Goal: Task Accomplishment & Management: Manage account settings

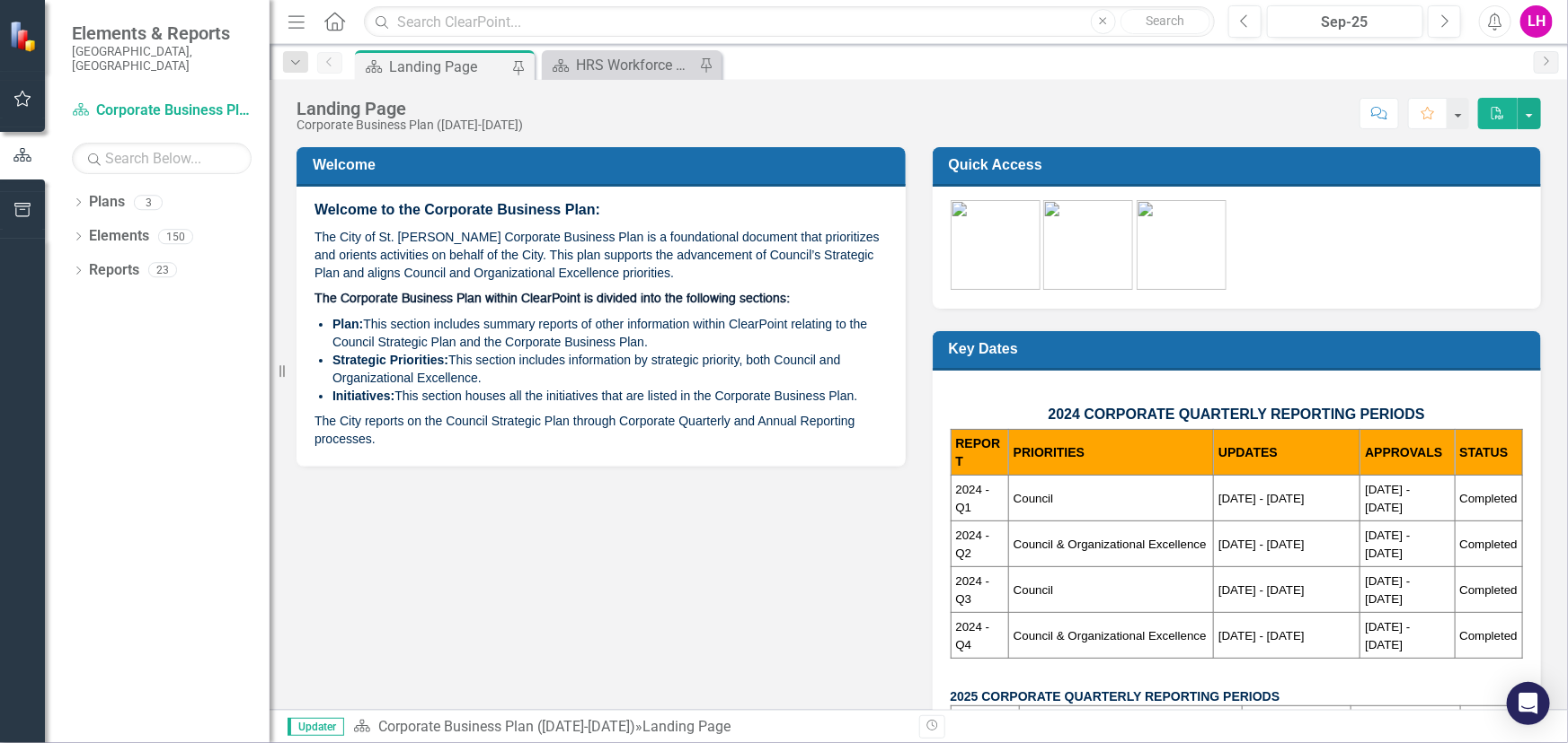
click at [27, 99] on icon "button" at bounding box center [23, 99] width 19 height 15
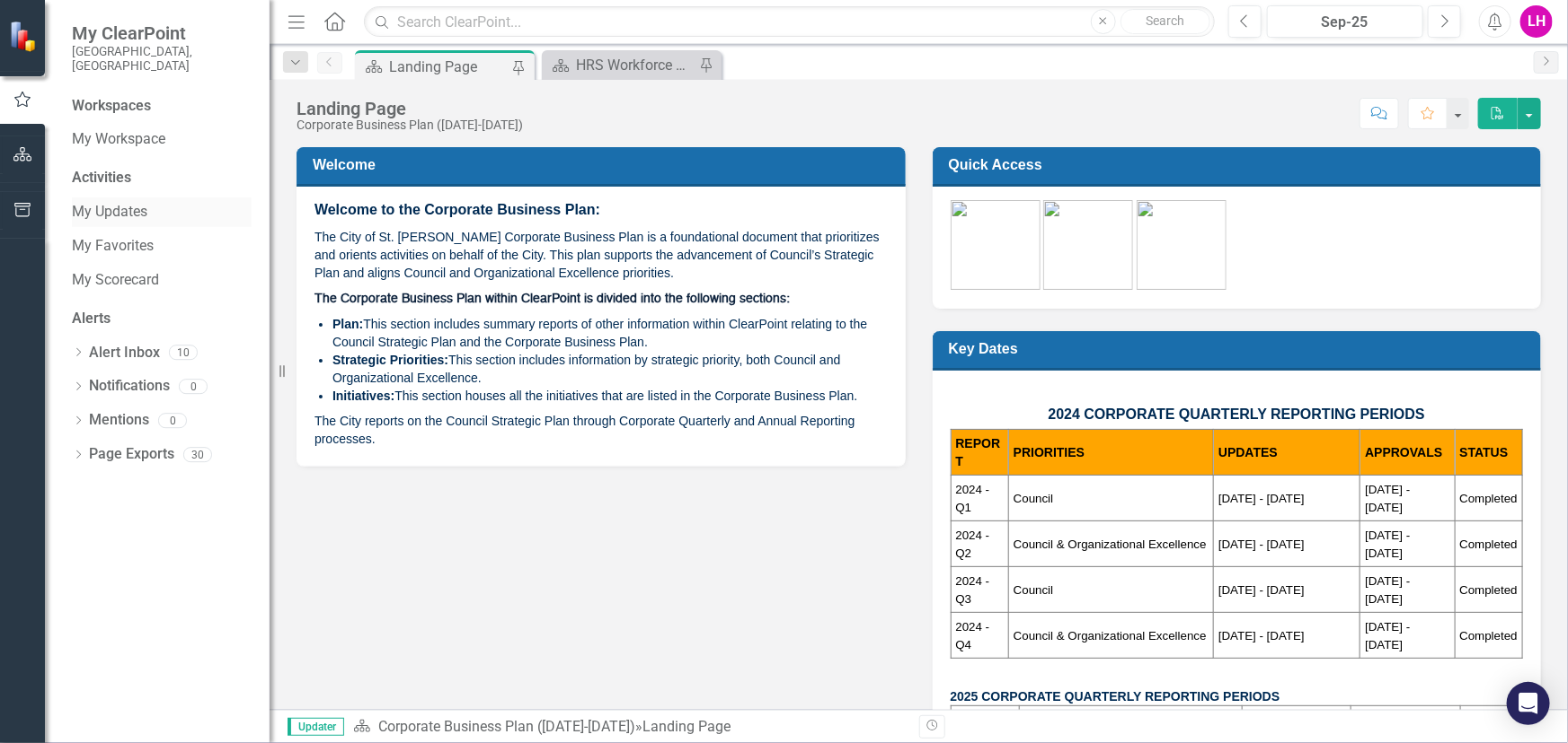
click at [111, 202] on link "My Updates" at bounding box center [161, 212] width 179 height 21
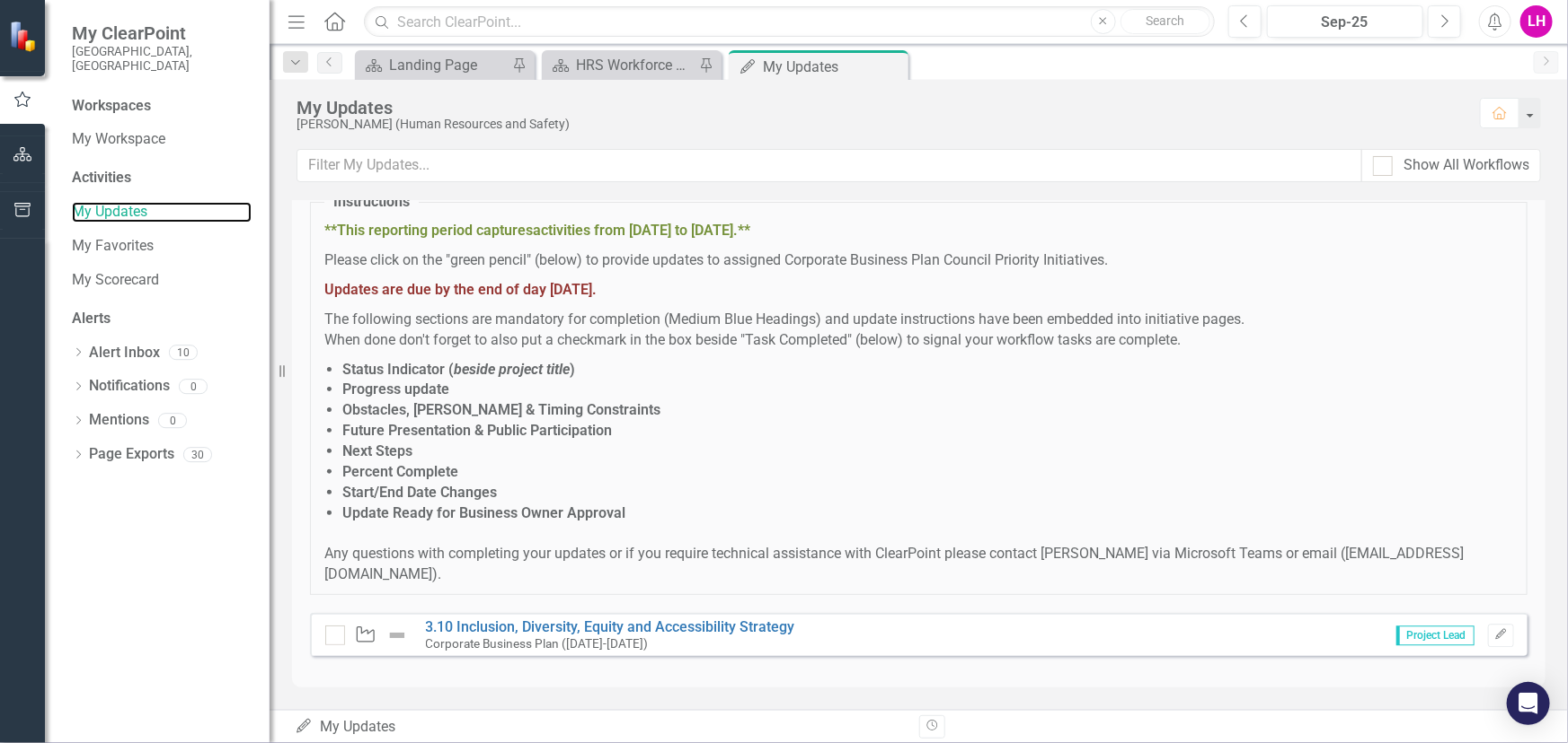
scroll to position [2338, 0]
click at [661, 618] on link "3.10 Inclusion, Diversity, Equity and Accessibility Strategy" at bounding box center [610, 626] width 369 height 17
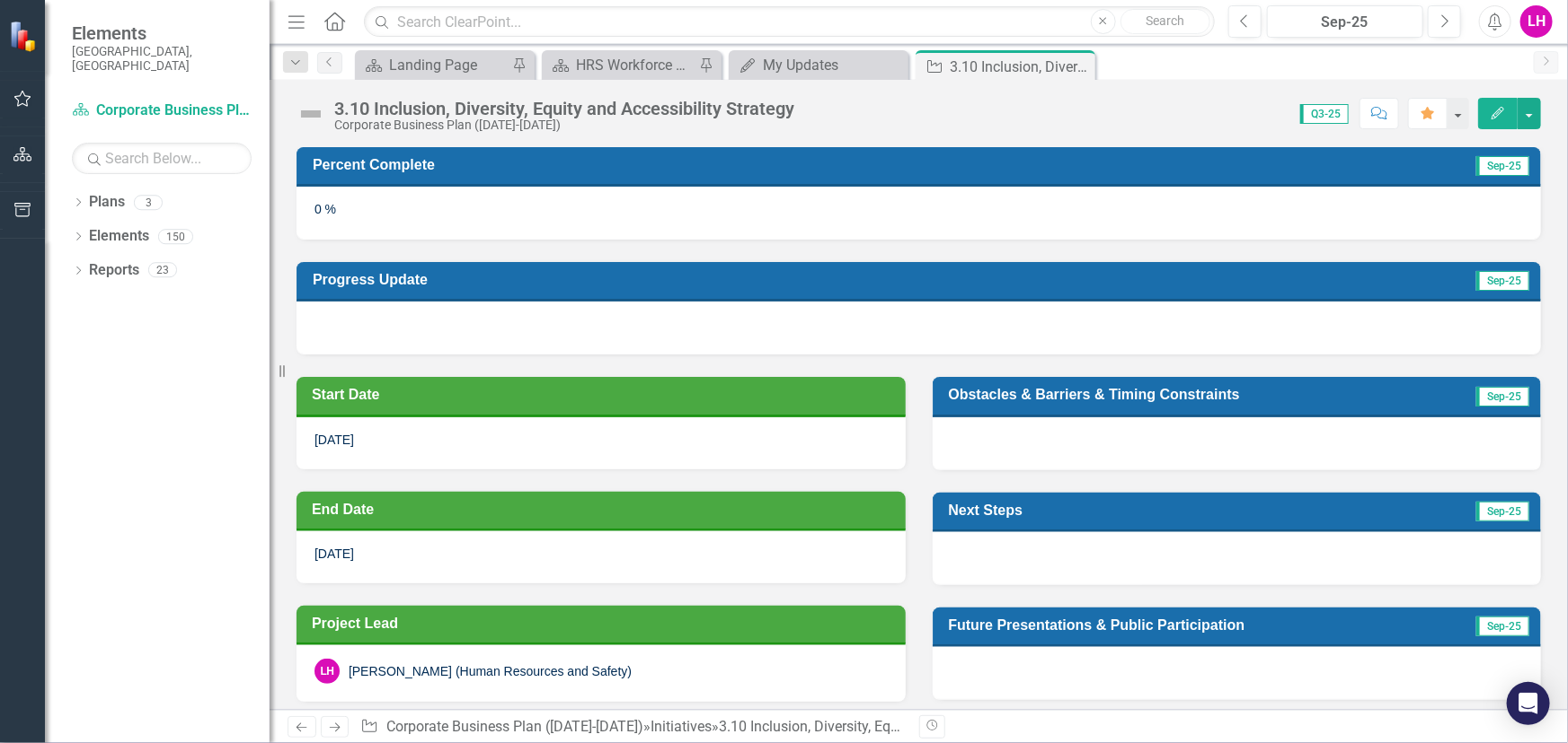
click at [1509, 122] on button "Edit" at bounding box center [1497, 113] width 39 height 32
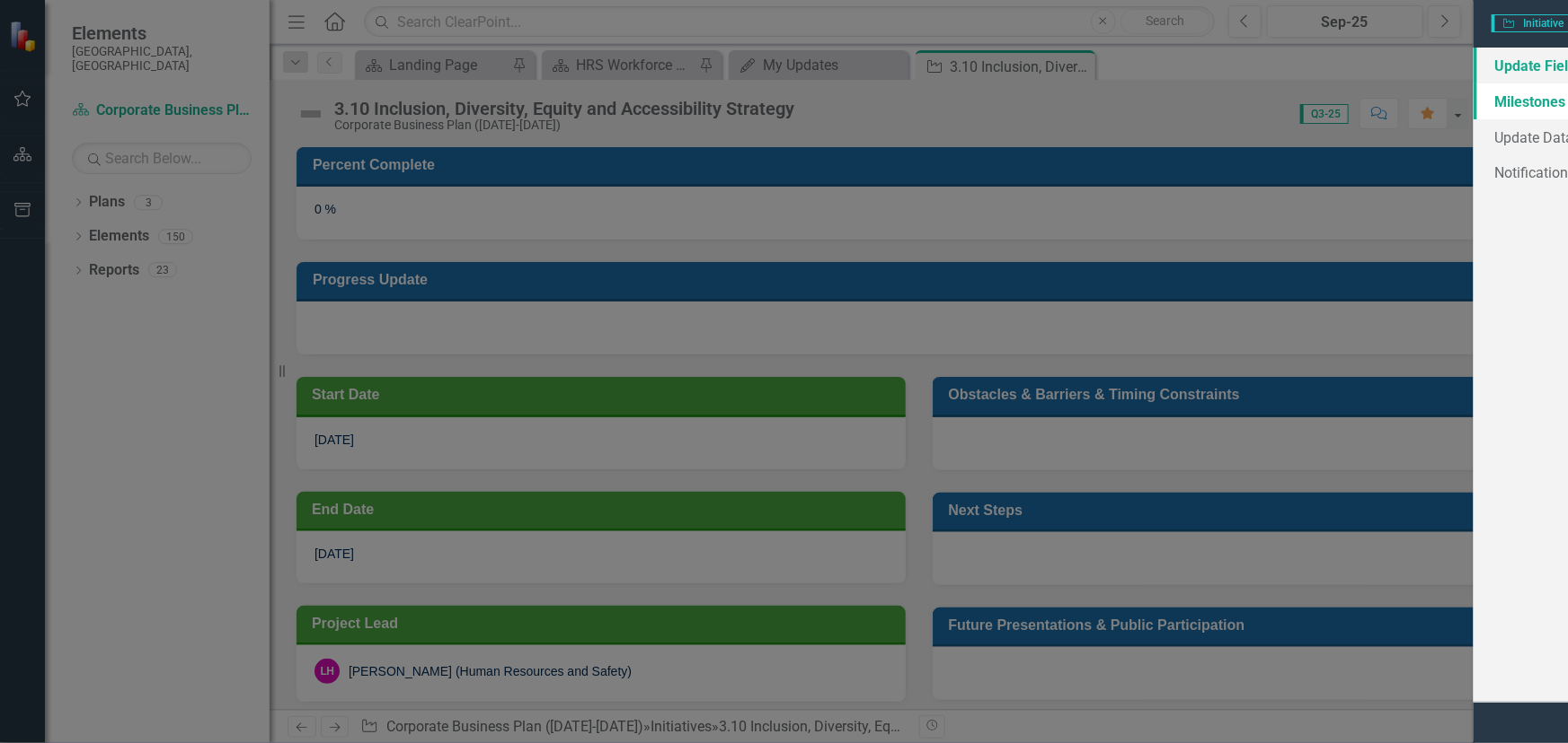
click at [229, 65] on link "Update Fields" at bounding box center [299, 65] width 282 height 36
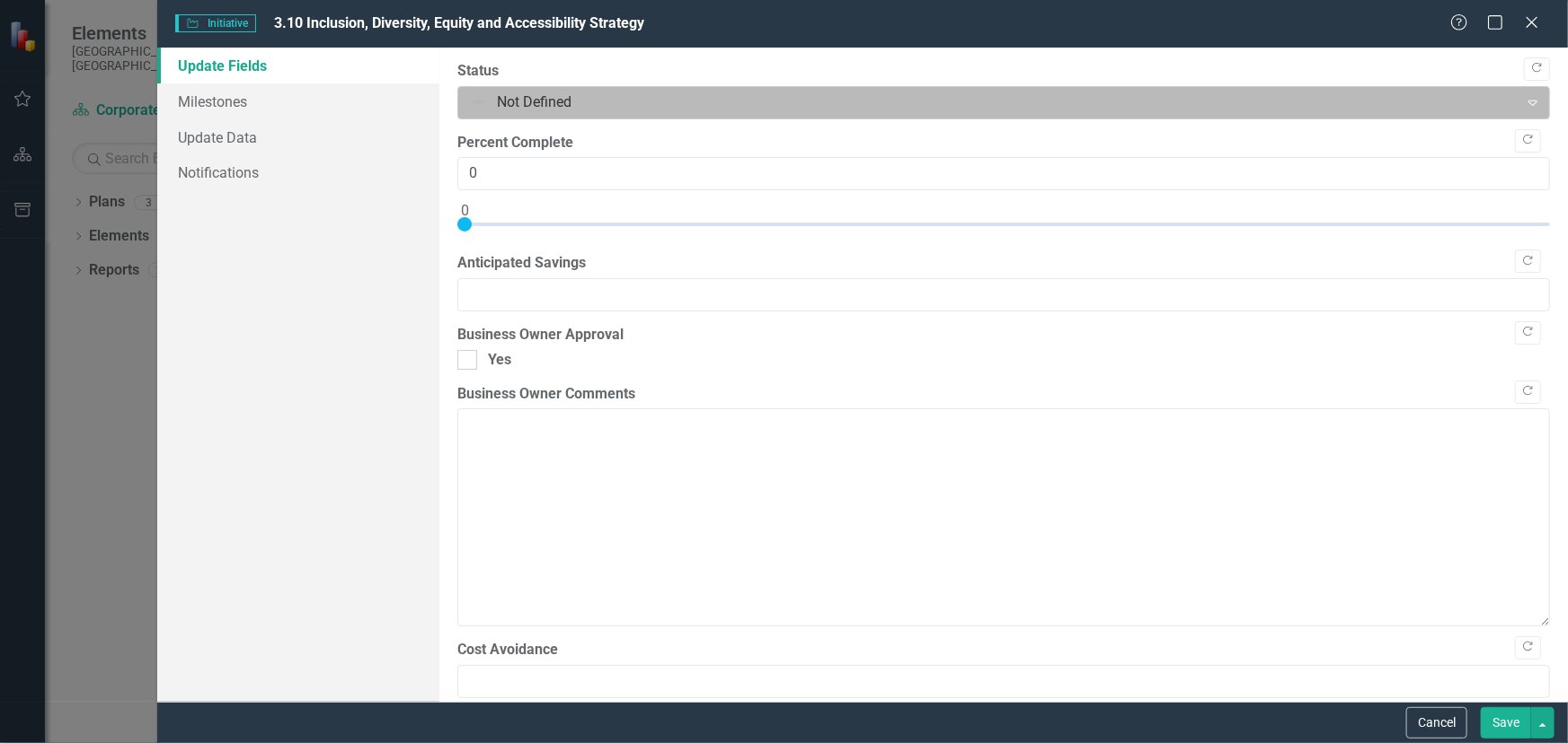
click at [636, 102] on div at bounding box center [989, 103] width 1038 height 25
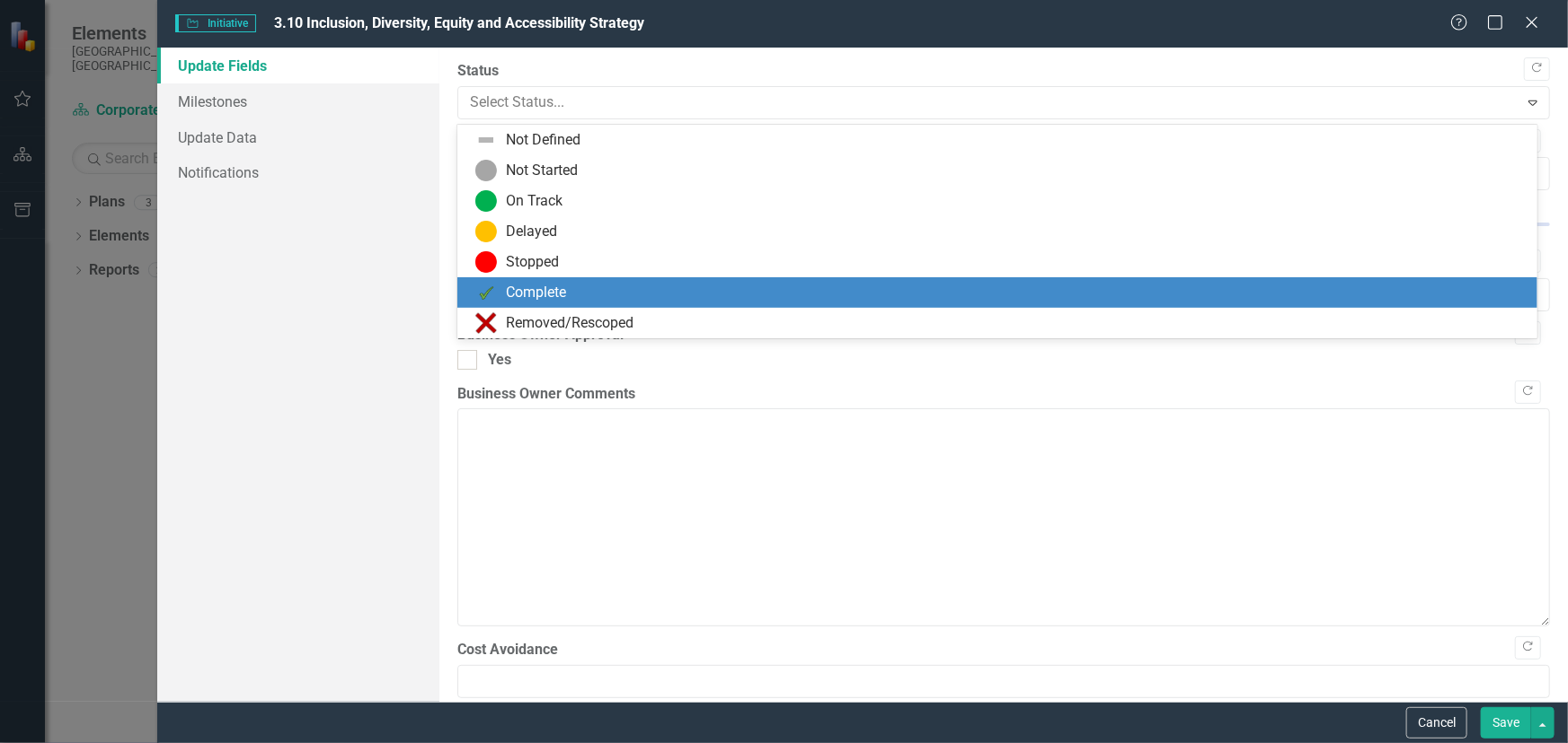
click at [532, 293] on div "Complete" at bounding box center [536, 293] width 60 height 21
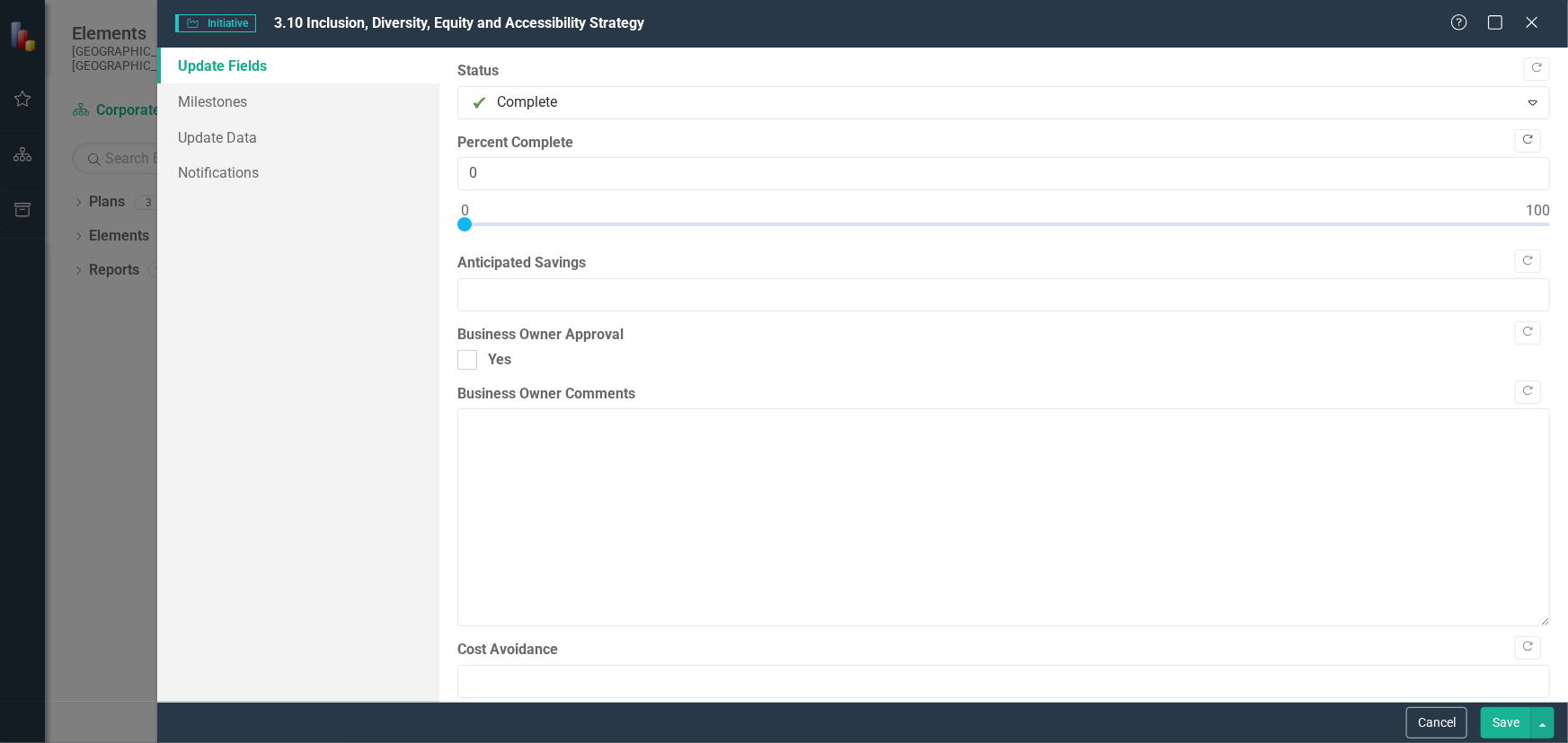
click at [1521, 146] on icon "Copy Forward" at bounding box center [1527, 140] width 14 height 11
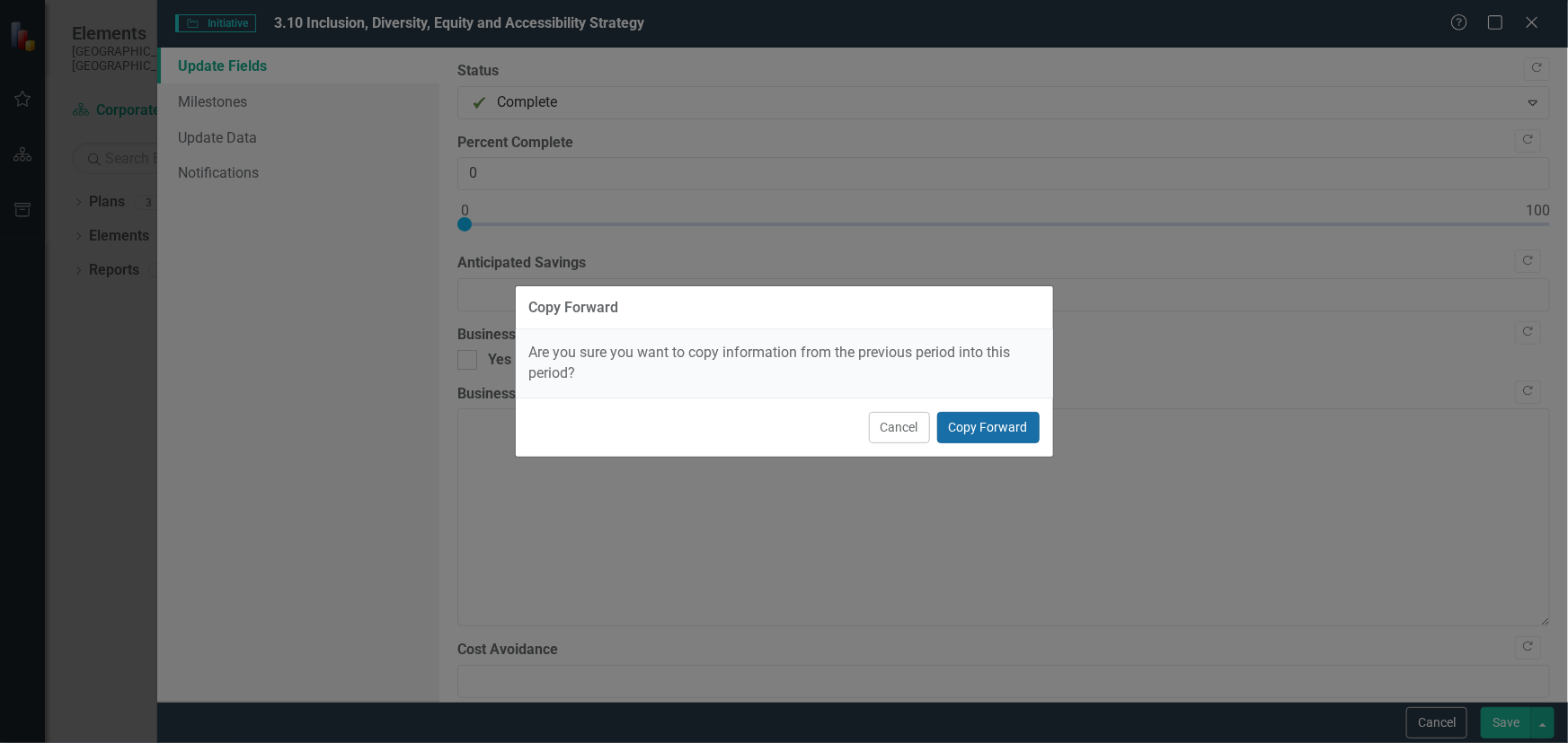
click at [976, 433] on button "Copy Forward" at bounding box center [988, 428] width 102 height 32
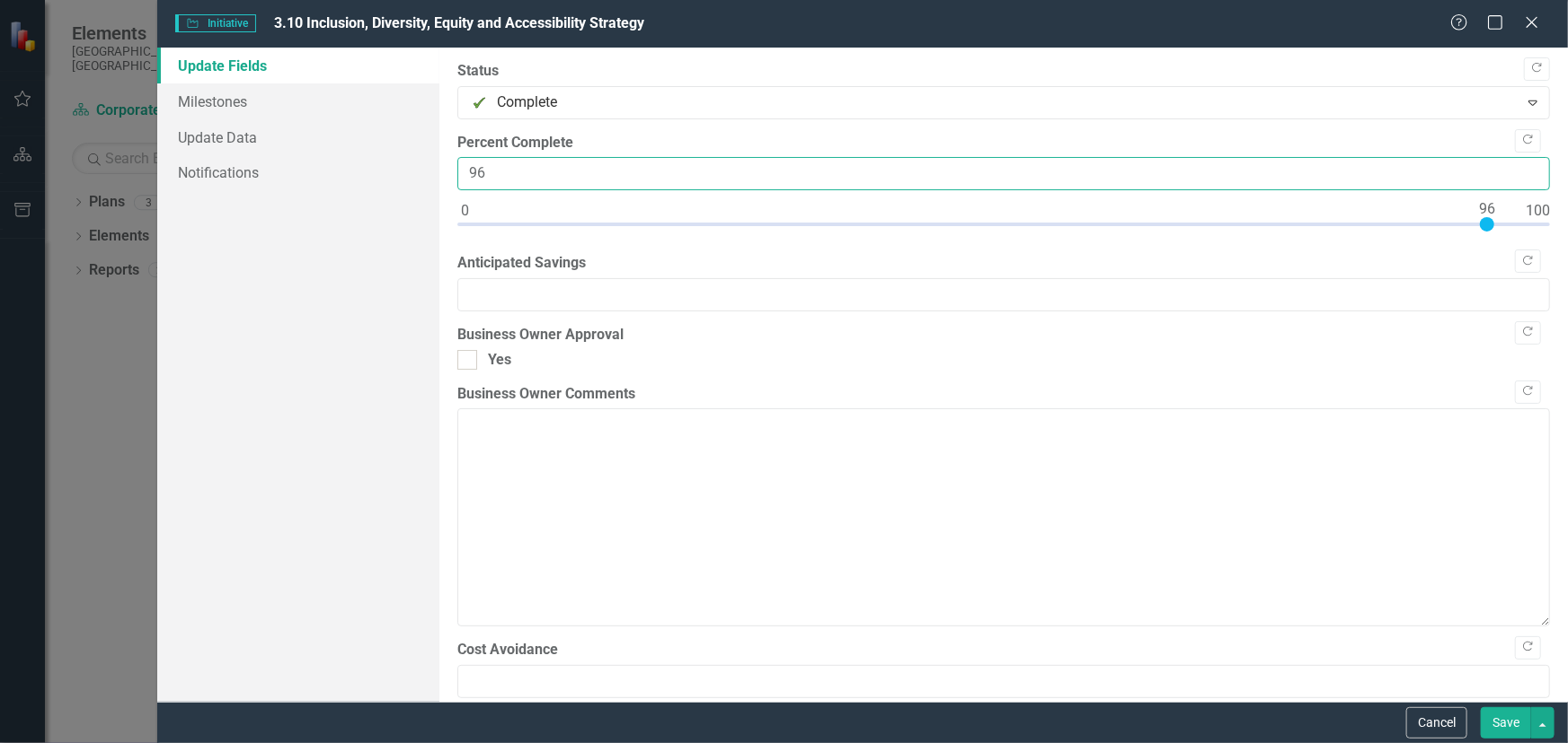
click at [1515, 178] on input "96" at bounding box center [1003, 174] width 1092 height 33
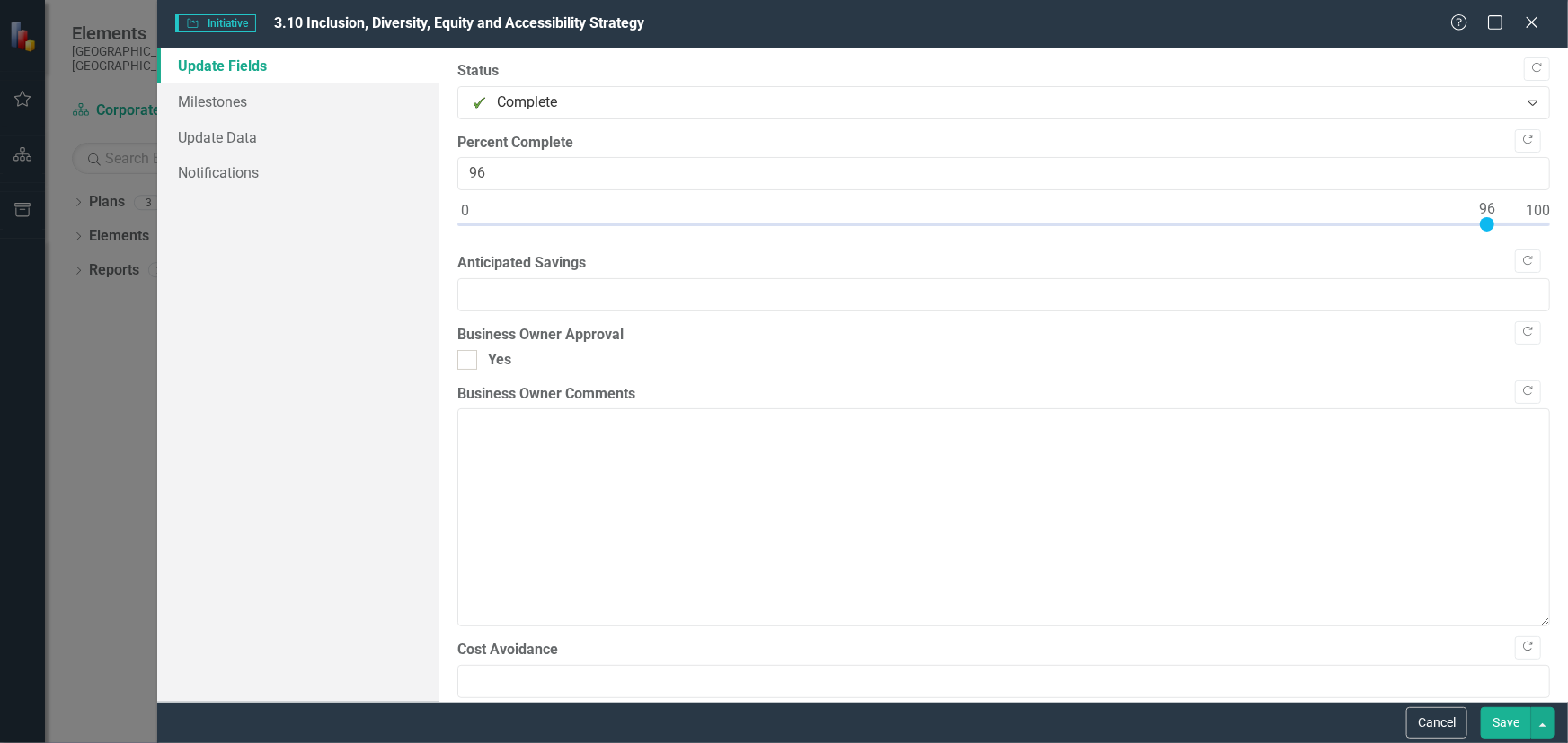
type input "100"
drag, startPoint x: 1491, startPoint y: 234, endPoint x: 1538, endPoint y: 234, distance: 47.0
click at [1539, 234] on div ""Update" fields in ClearPoint are the fields that change from reporting period …" at bounding box center [1003, 374] width 1128 height 655
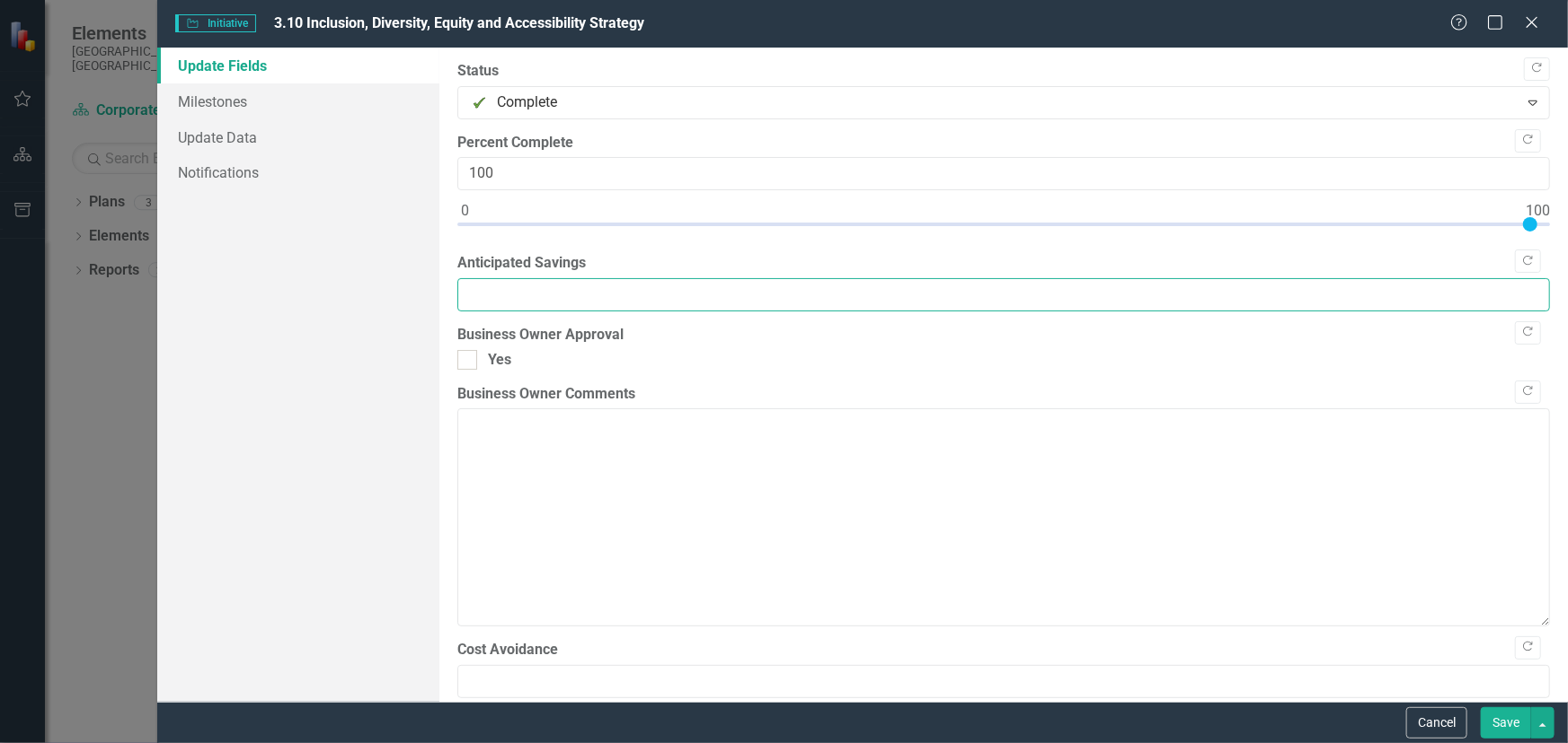
click at [698, 307] on input "Anticipated Savings" at bounding box center [1003, 295] width 1092 height 33
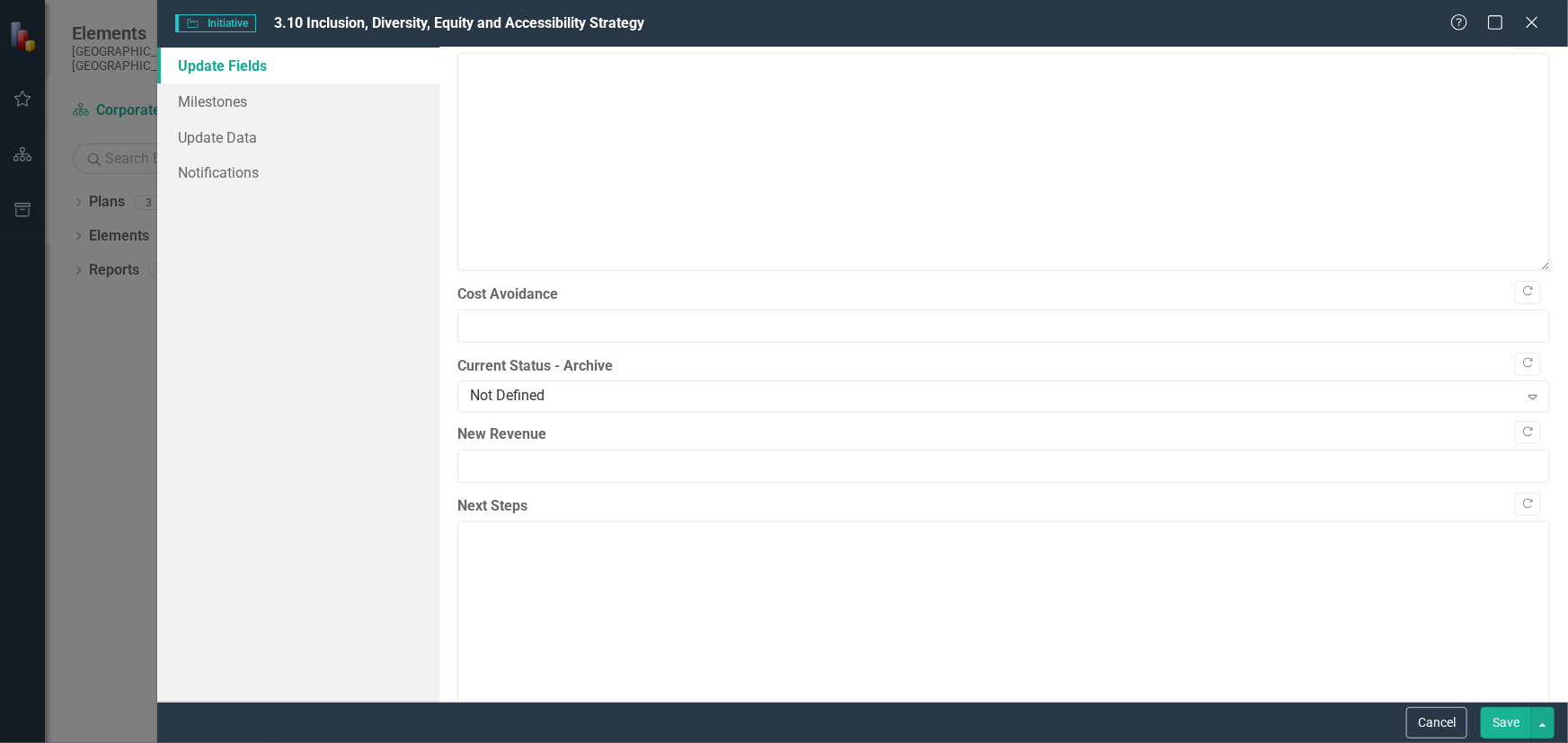
scroll to position [408, 0]
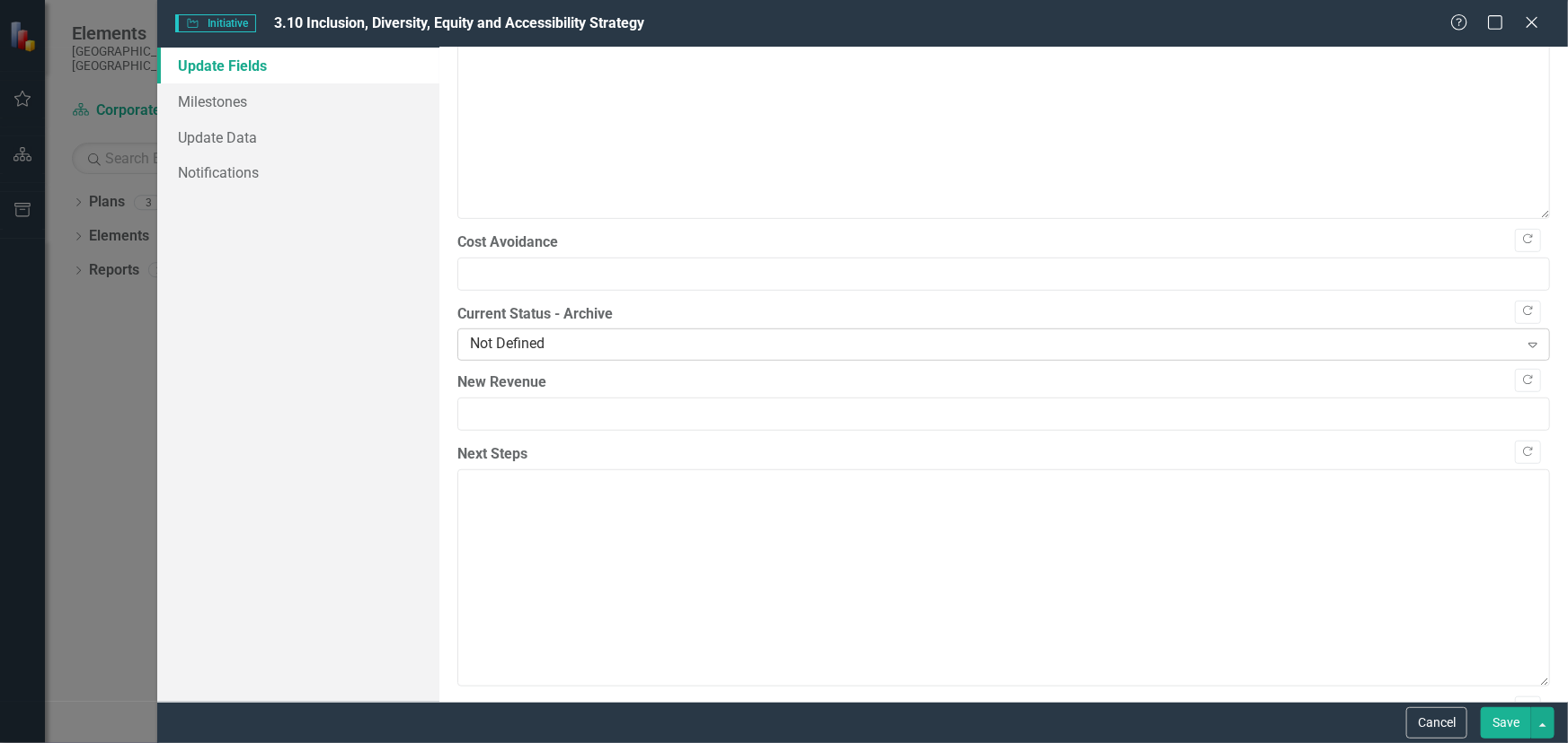
click at [914, 355] on div "Not Defined" at bounding box center [994, 345] width 1049 height 21
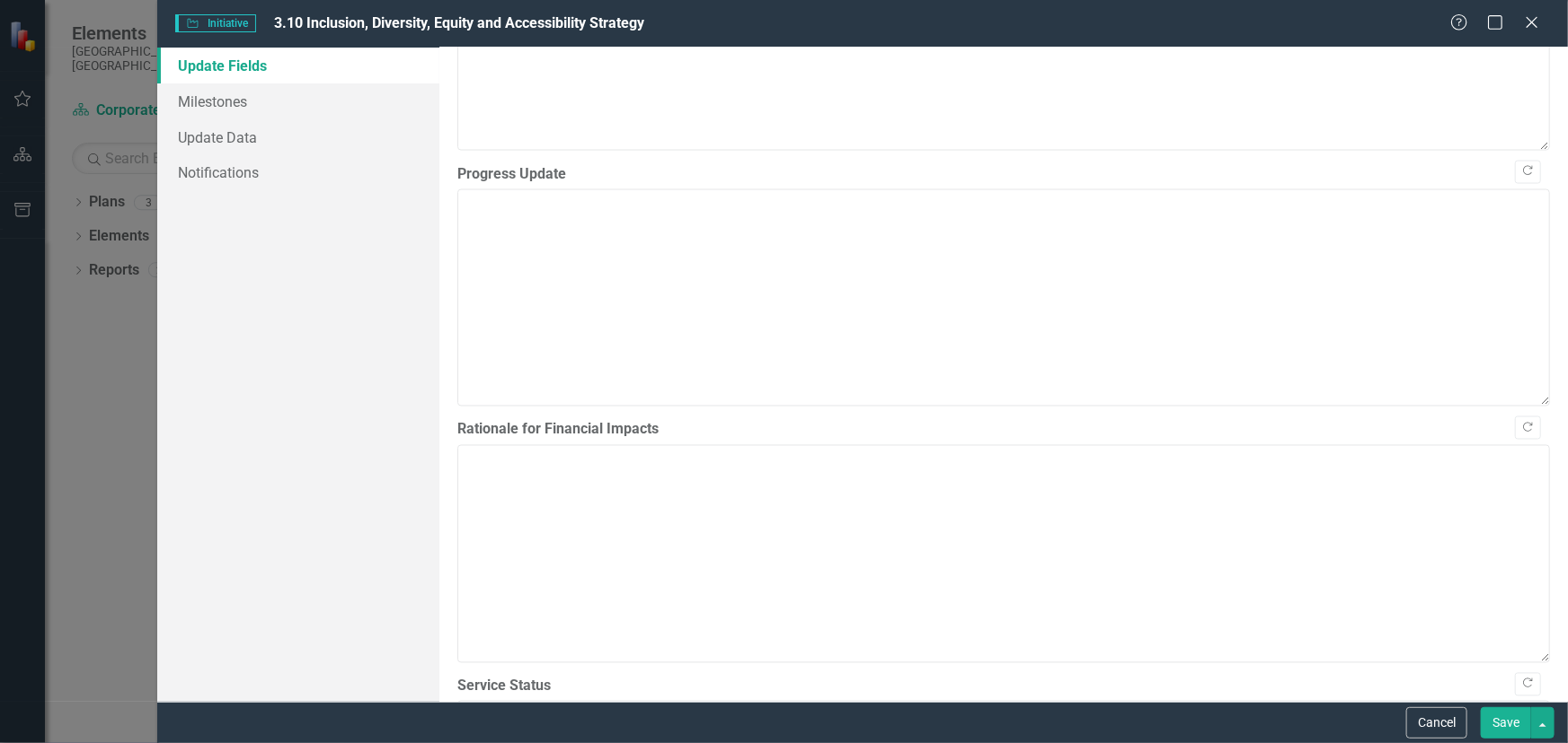
scroll to position [1496, 0]
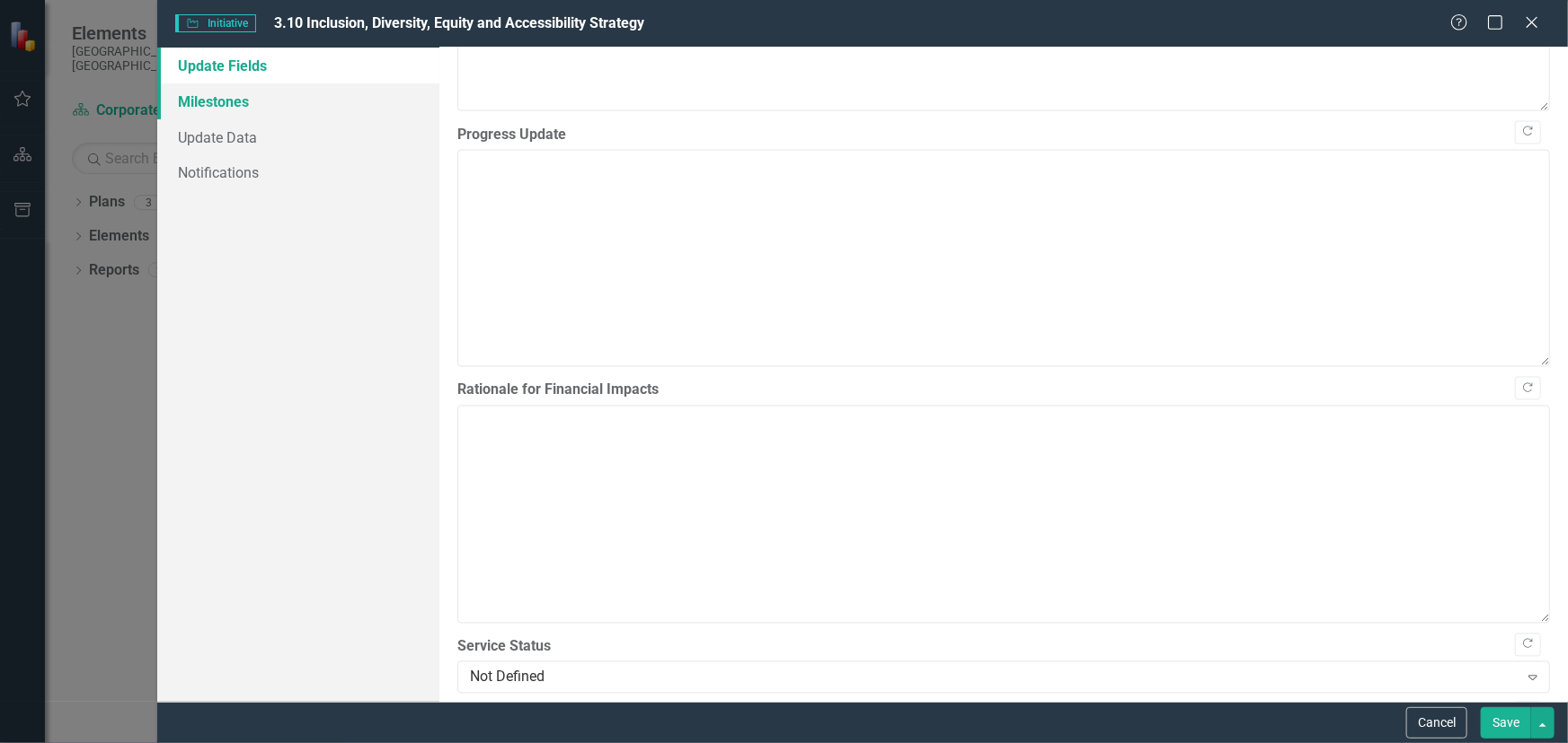
click at [224, 97] on link "Milestones" at bounding box center [299, 101] width 282 height 36
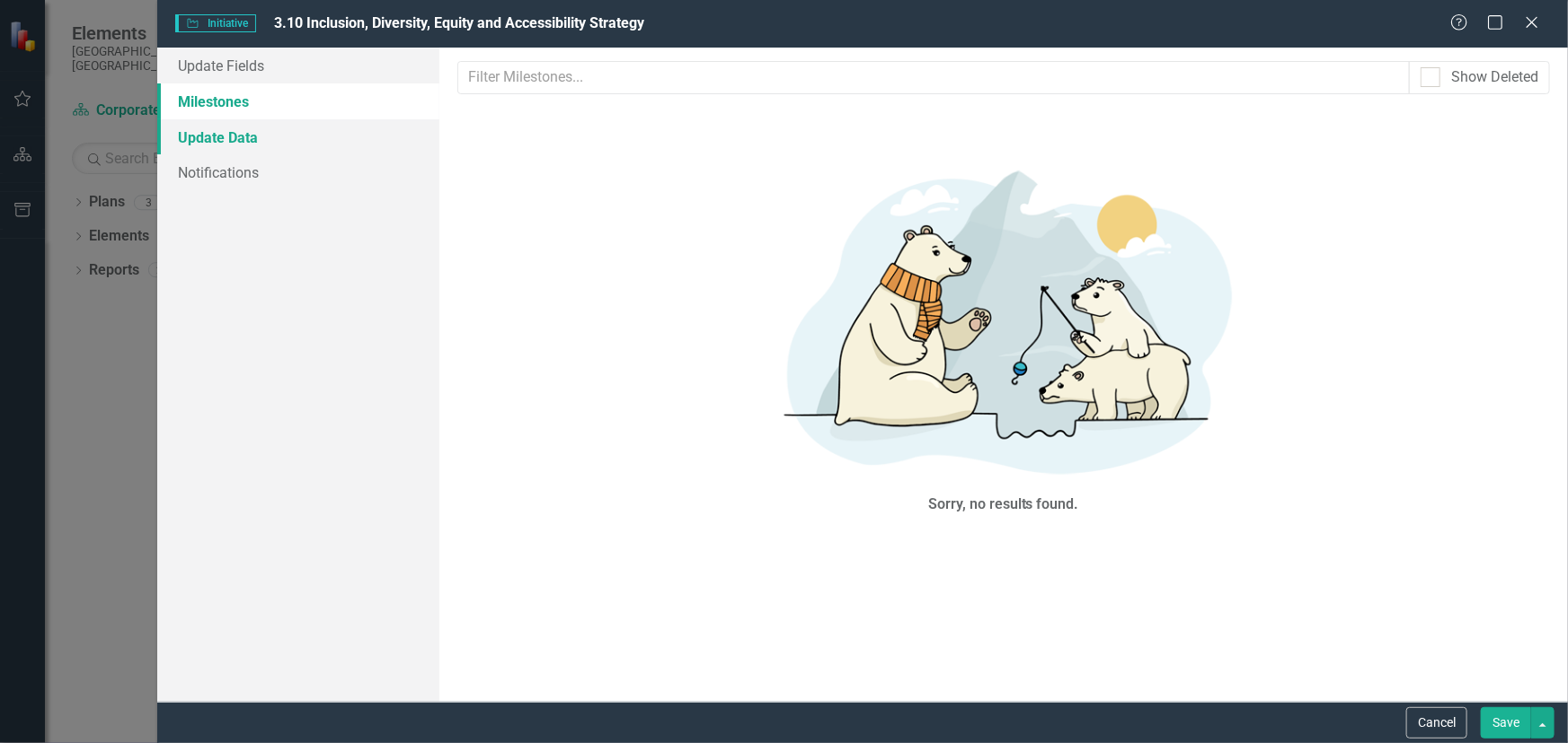
click at [216, 134] on link "Update Data" at bounding box center [299, 137] width 282 height 36
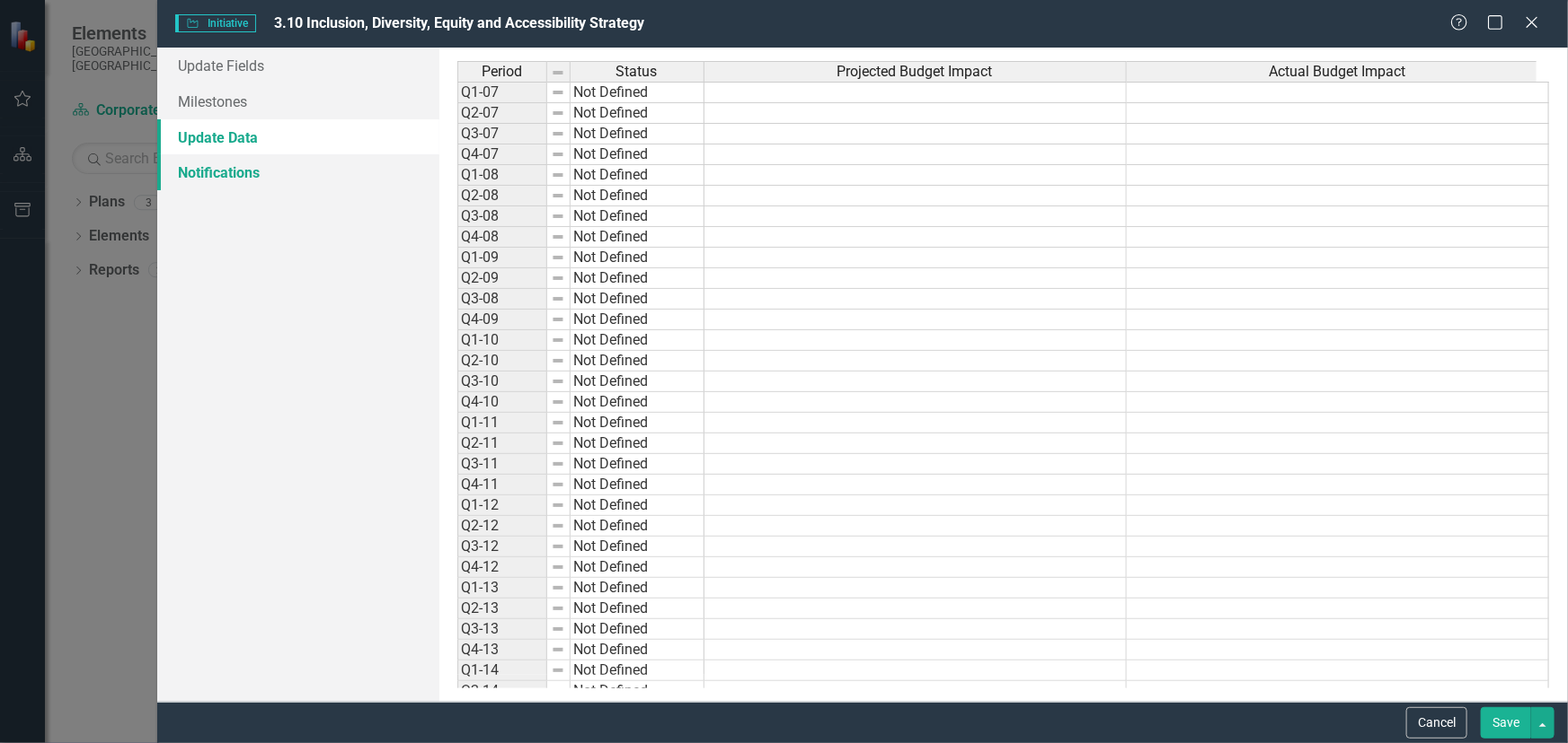
click at [218, 168] on link "Notifications" at bounding box center [299, 172] width 282 height 36
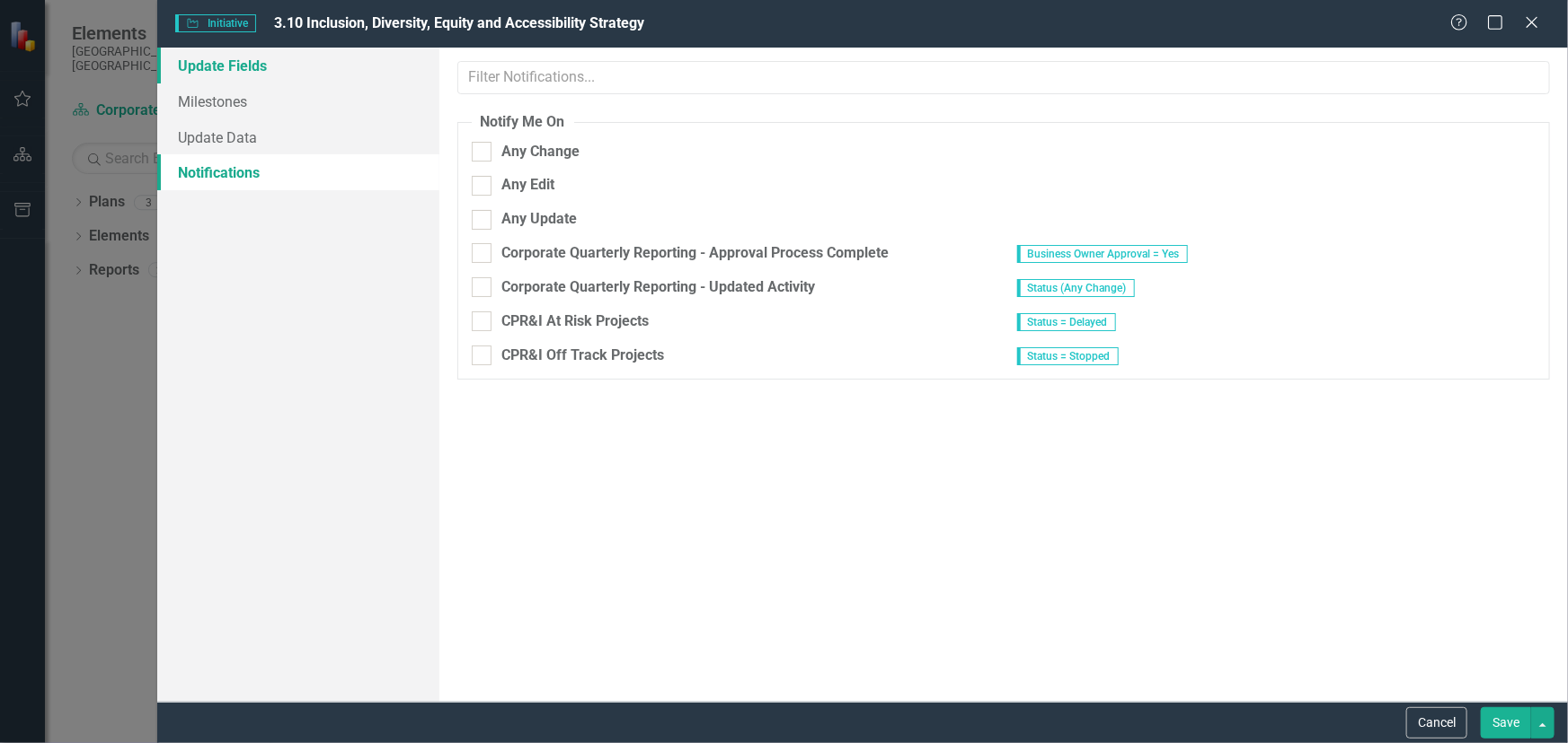
click at [213, 68] on link "Update Fields" at bounding box center [299, 65] width 282 height 36
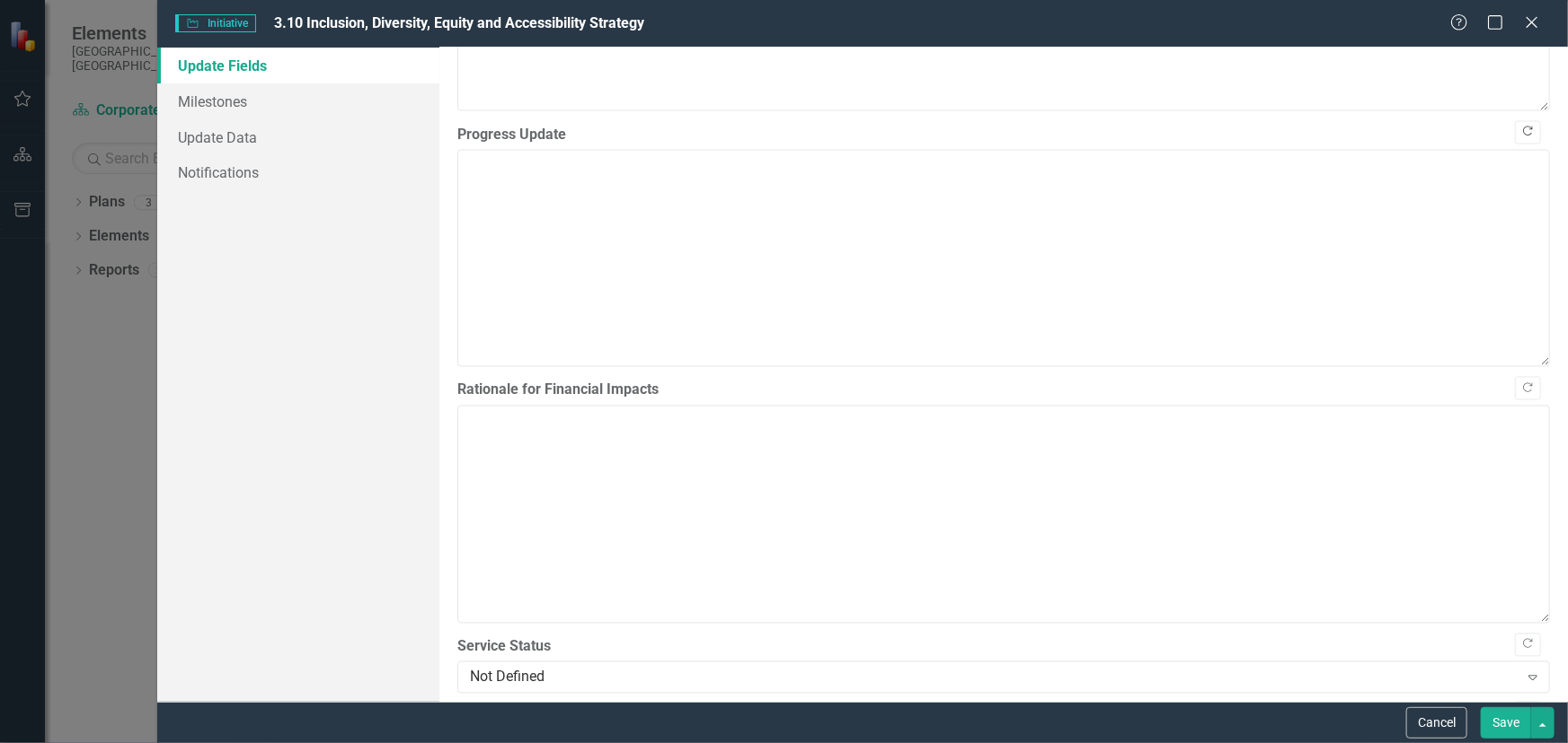
click at [1521, 137] on icon "Copy Forward" at bounding box center [1527, 132] width 14 height 11
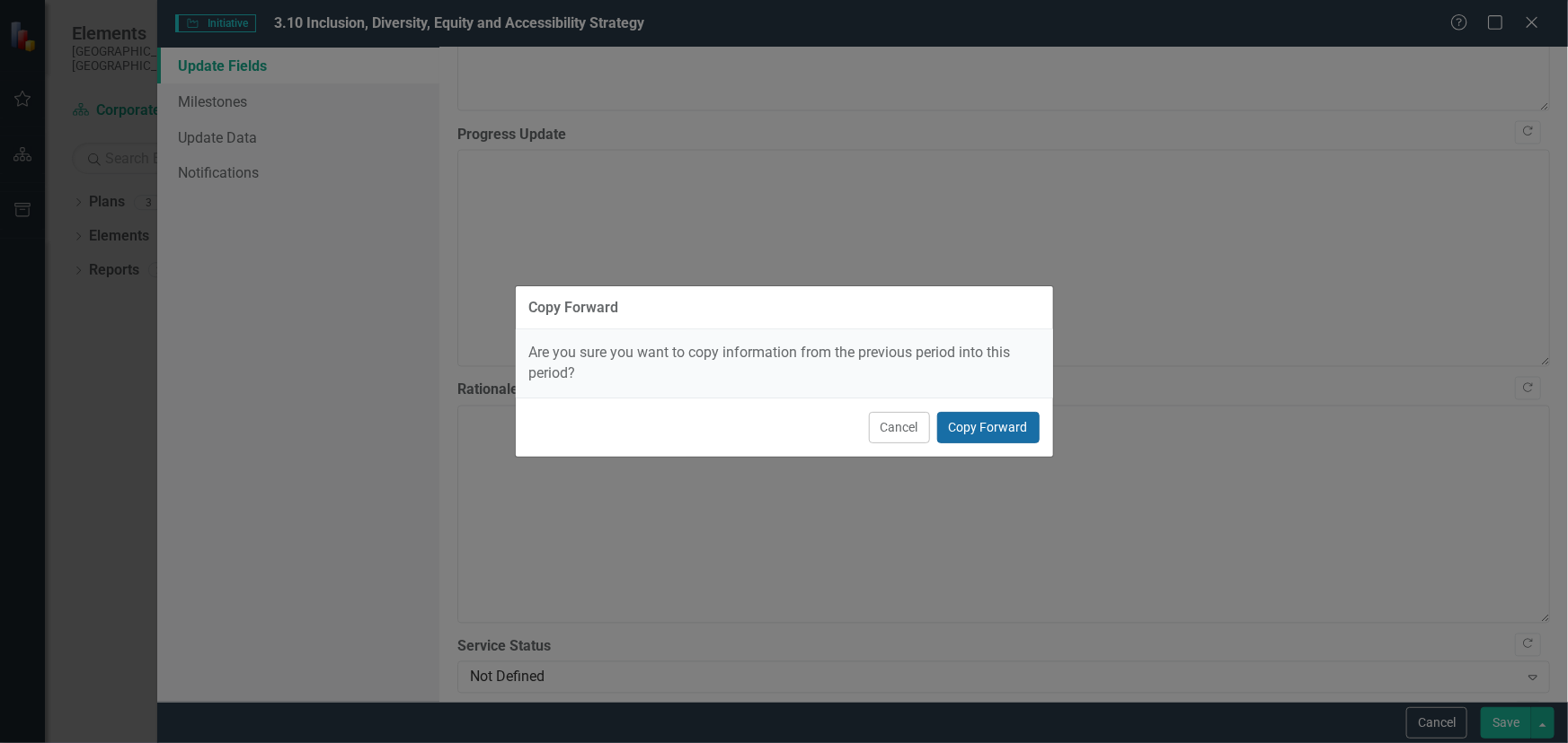
click at [964, 430] on button "Copy Forward" at bounding box center [988, 428] width 102 height 32
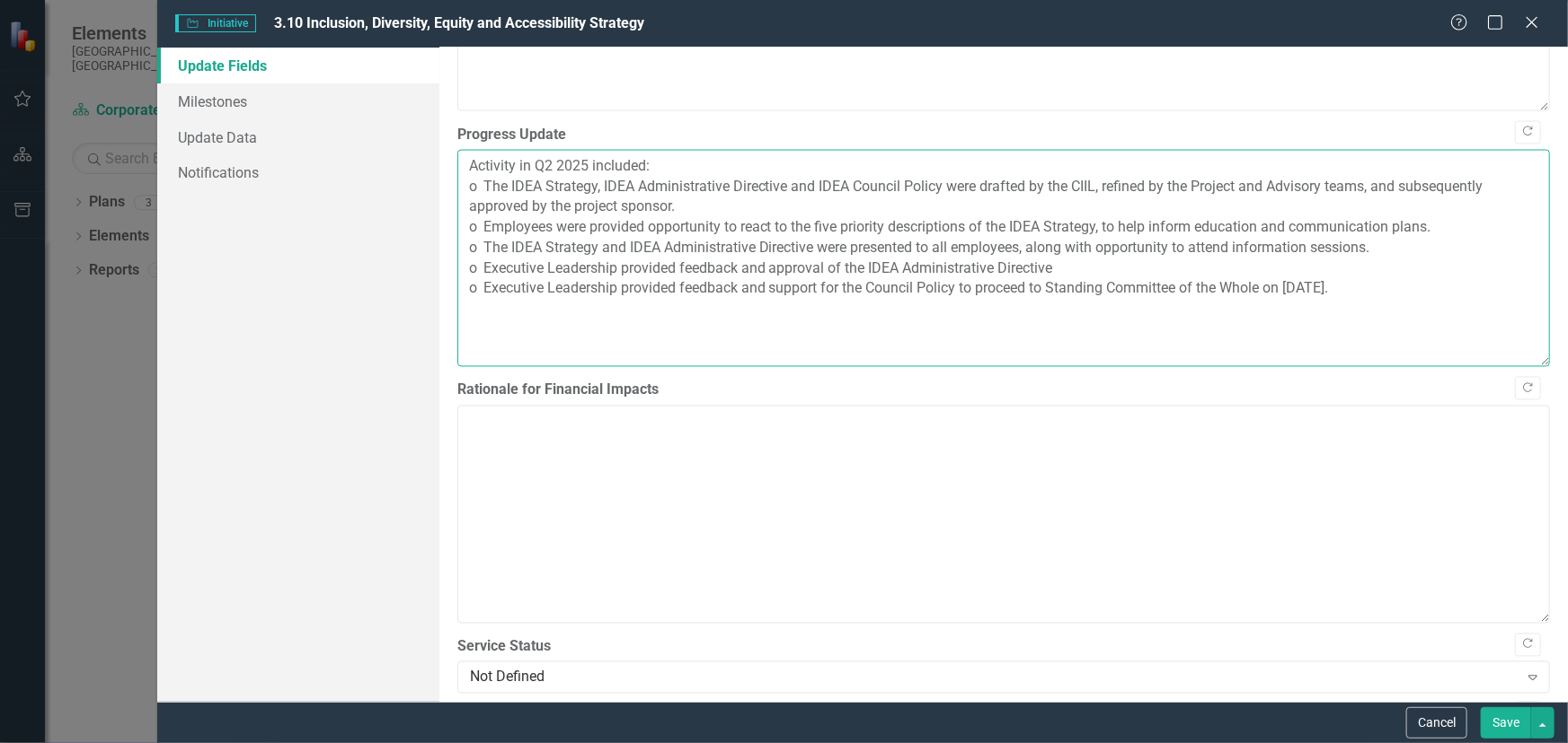
drag, startPoint x: 848, startPoint y: 360, endPoint x: 456, endPoint y: 233, distance: 412.1
click at [457, 233] on textarea "Activity in Q2 2025 included: o The IDEA Strategy, IDEA Administrative Directiv…" at bounding box center [1003, 259] width 1092 height 218
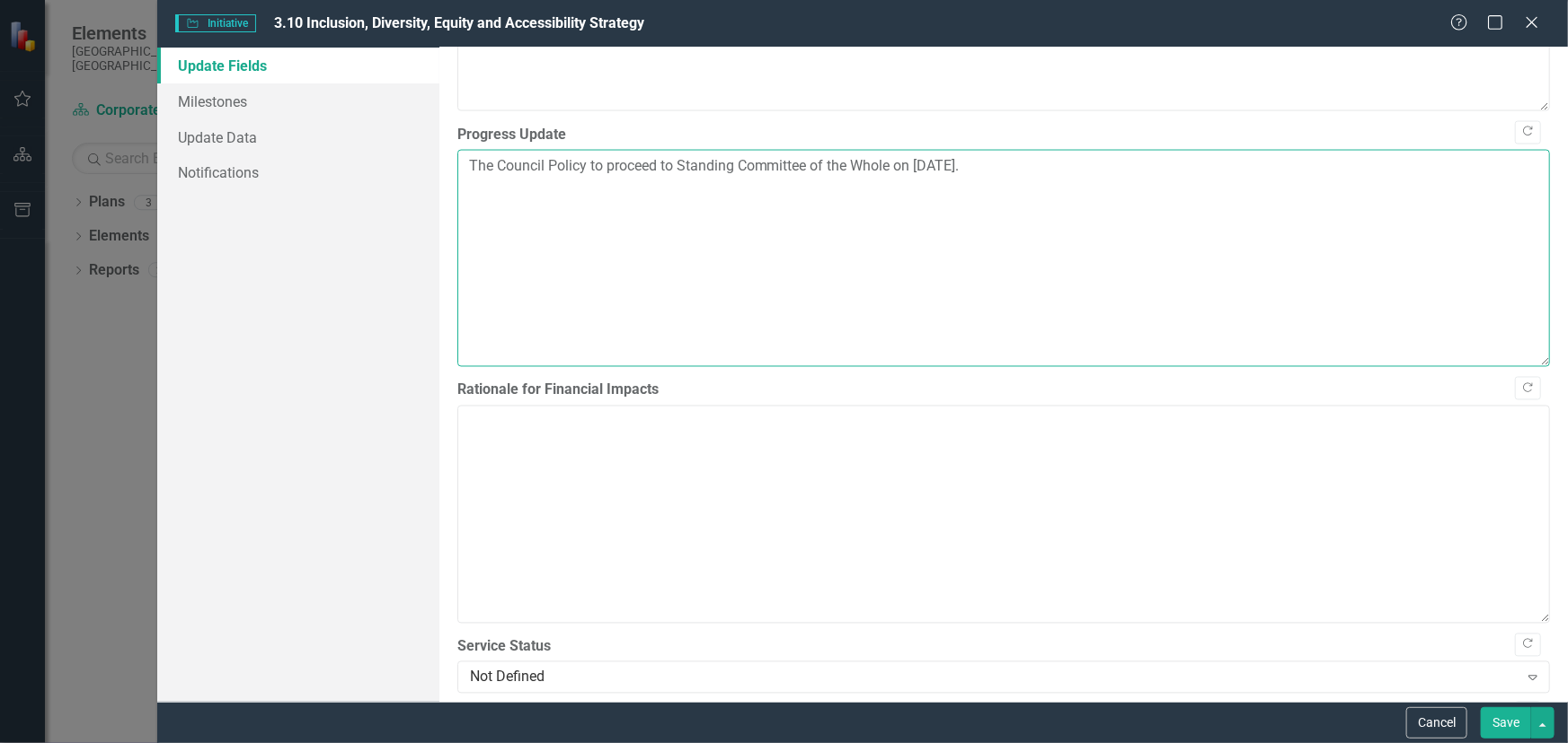
click at [500, 239] on textarea "The Council Policy to proceed to Standing Committee of the Whole on [DATE]." at bounding box center [1003, 259] width 1092 height 218
click at [939, 242] on textarea "The prepared Inclusion, Diversity, Equity and Accessibility Council Policy to p…" at bounding box center [1003, 259] width 1092 height 218
click at [1317, 234] on textarea "The prepared Inclusion, Diversity, Equity and Accessibility Council Policy was …" at bounding box center [1003, 259] width 1092 height 218
click at [1341, 239] on textarea "The prepared Inclusion, Diversity, Equity and Accessibility Council Policy was …" at bounding box center [1003, 259] width 1092 height 218
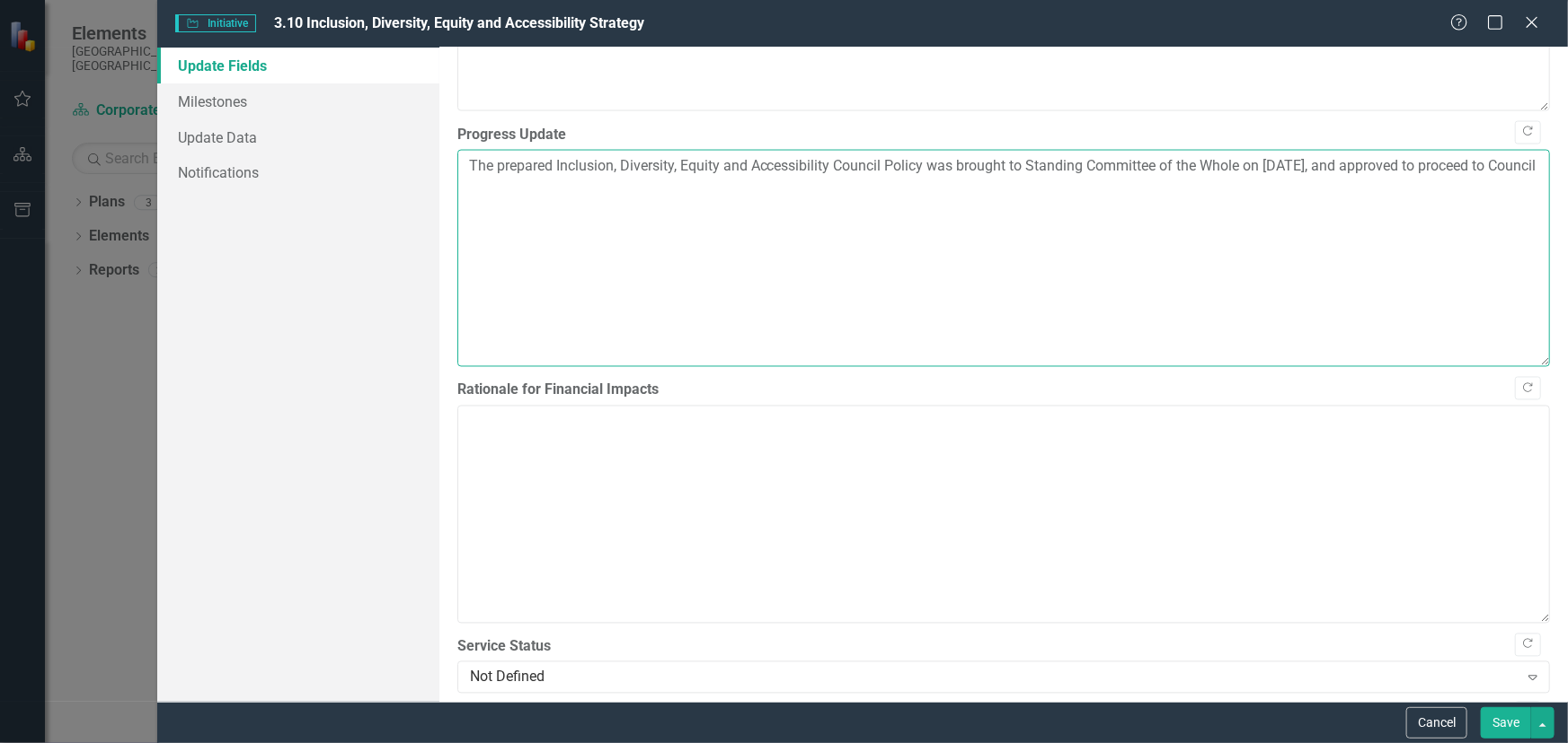
click at [1342, 239] on textarea "The prepared Inclusion, Diversity, Equity and Accessibility Council Policy was …" at bounding box center [1003, 259] width 1092 height 218
click at [604, 257] on textarea "The prepared Inclusion, Diversity, Equity and Accessibility Council Policy was …" at bounding box center [1003, 259] width 1092 height 218
click at [483, 233] on textarea "The prepared Inclusion, Diversity, Equity and Accessibility Council Policy was …" at bounding box center [1003, 259] width 1092 height 218
click at [484, 234] on textarea "The prepared Inclusion, Diversity, Equity and Accessibility Council Policy was …" at bounding box center [1003, 259] width 1092 height 218
click at [1044, 239] on textarea "Administration presented the Inclusion, Diversity, Equity and Accessibility Cou…" at bounding box center [1003, 259] width 1092 height 218
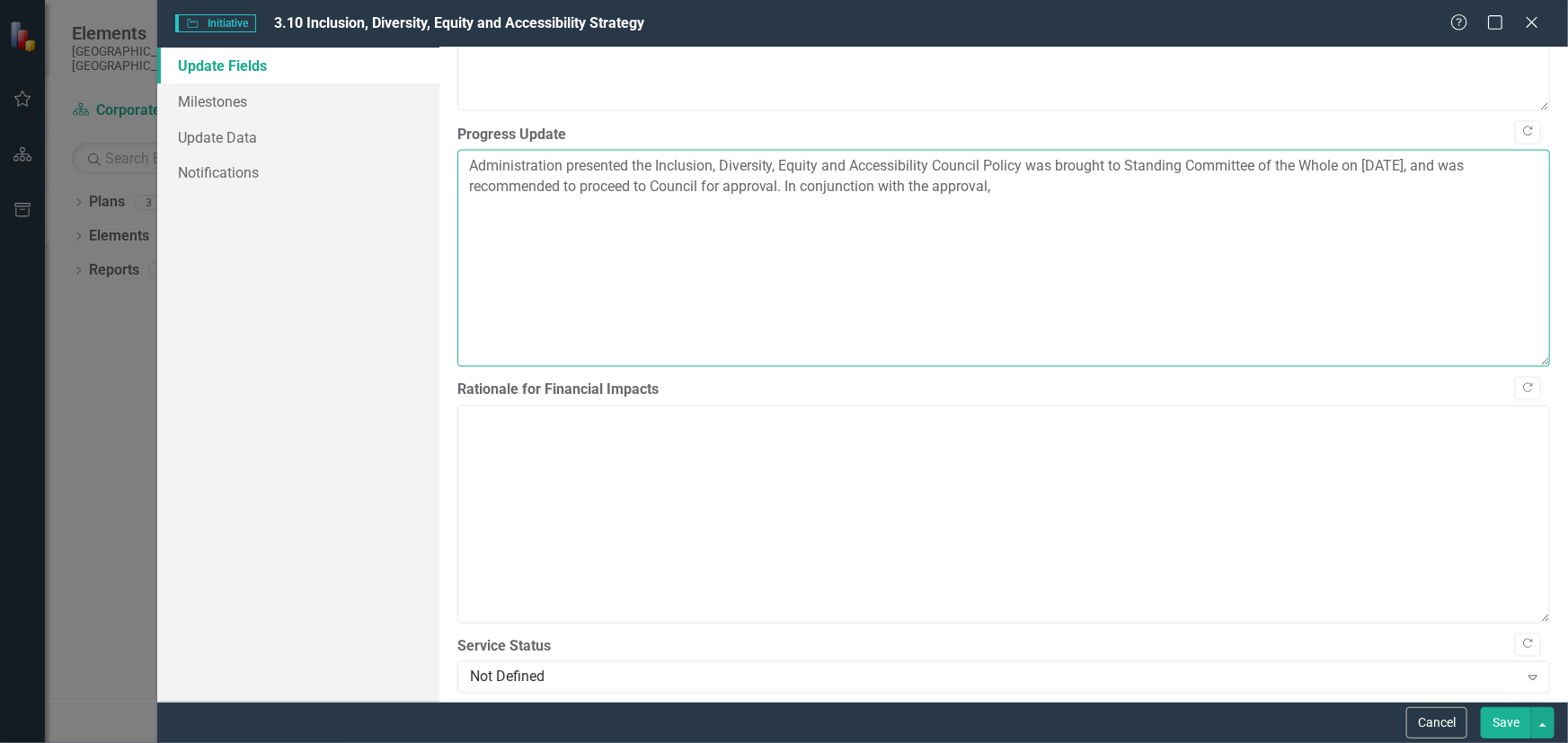
click at [1044, 239] on textarea "Administration presented the Inclusion, Diversity, Equity and Accessibility Cou…" at bounding box center [1003, 259] width 1092 height 218
click at [1033, 239] on textarea "Administration presented the Inclusion, Diversity, Equity and Accessibility Cou…" at bounding box center [1003, 259] width 1092 height 218
drag, startPoint x: 1033, startPoint y: 238, endPoint x: 1112, endPoint y: 239, distance: 79.0
click at [1112, 239] on textarea "Administration presented the Inclusion, Diversity, Equity and Accessibility Cou…" at bounding box center [1003, 259] width 1092 height 218
click at [1047, 235] on textarea "Administration presented the Inclusion, Diversity, Equity and Accessibility Cou…" at bounding box center [1003, 259] width 1092 height 218
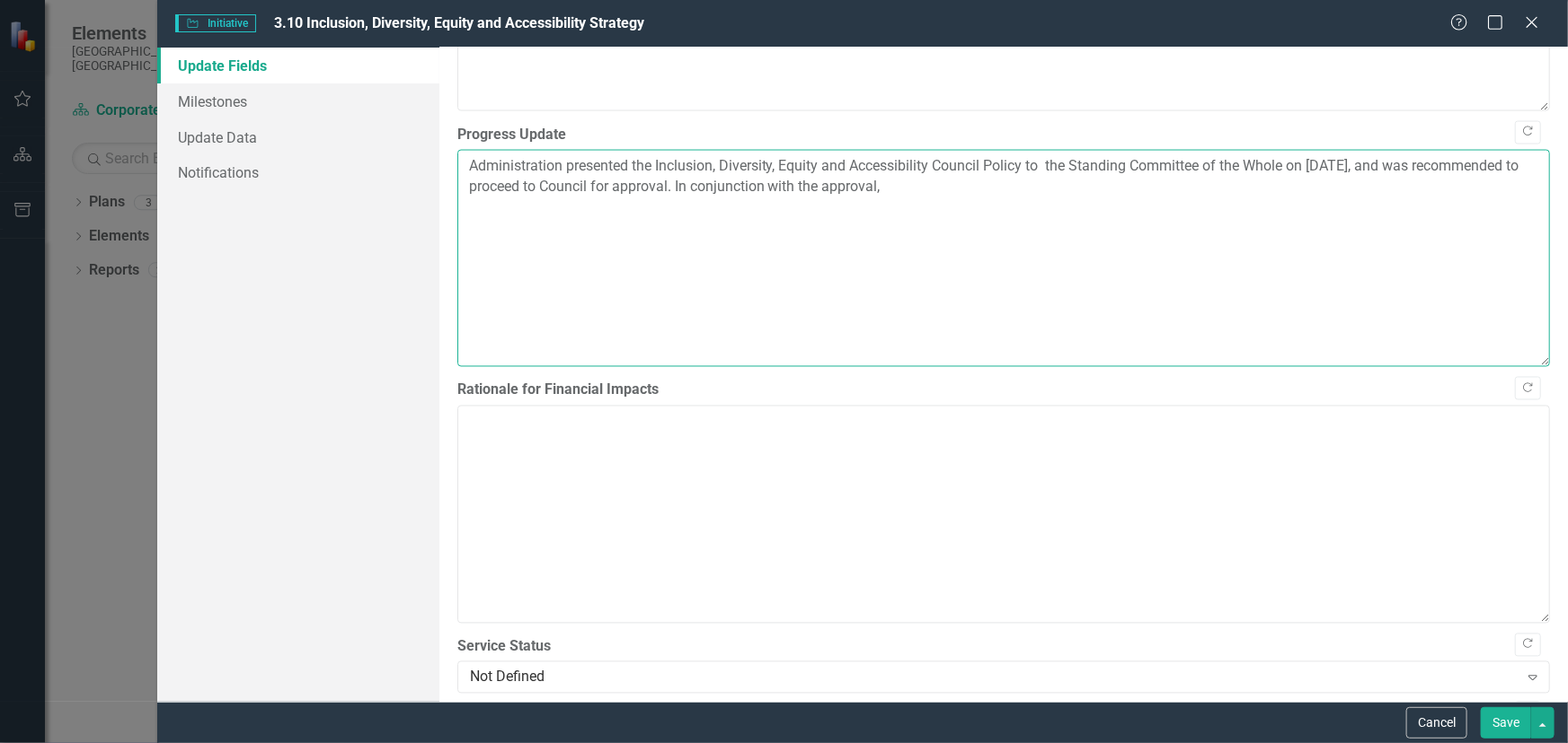
click at [1049, 237] on textarea "Administration presented the Inclusion, Diversity, Equity and Accessibility Cou…" at bounding box center [1003, 259] width 1092 height 218
click at [1372, 232] on textarea "Administration presented the Inclusion, Diversity, Equity and Accessibility Cou…" at bounding box center [1003, 259] width 1092 height 218
click at [1387, 237] on textarea "Administration presented the Inclusion, Diversity, Equity and Accessibility Cou…" at bounding box center [1003, 259] width 1092 height 218
click at [1356, 239] on textarea "Administration presented the Inclusion, Diversity, Equity and Accessibility Cou…" at bounding box center [1003, 259] width 1092 height 218
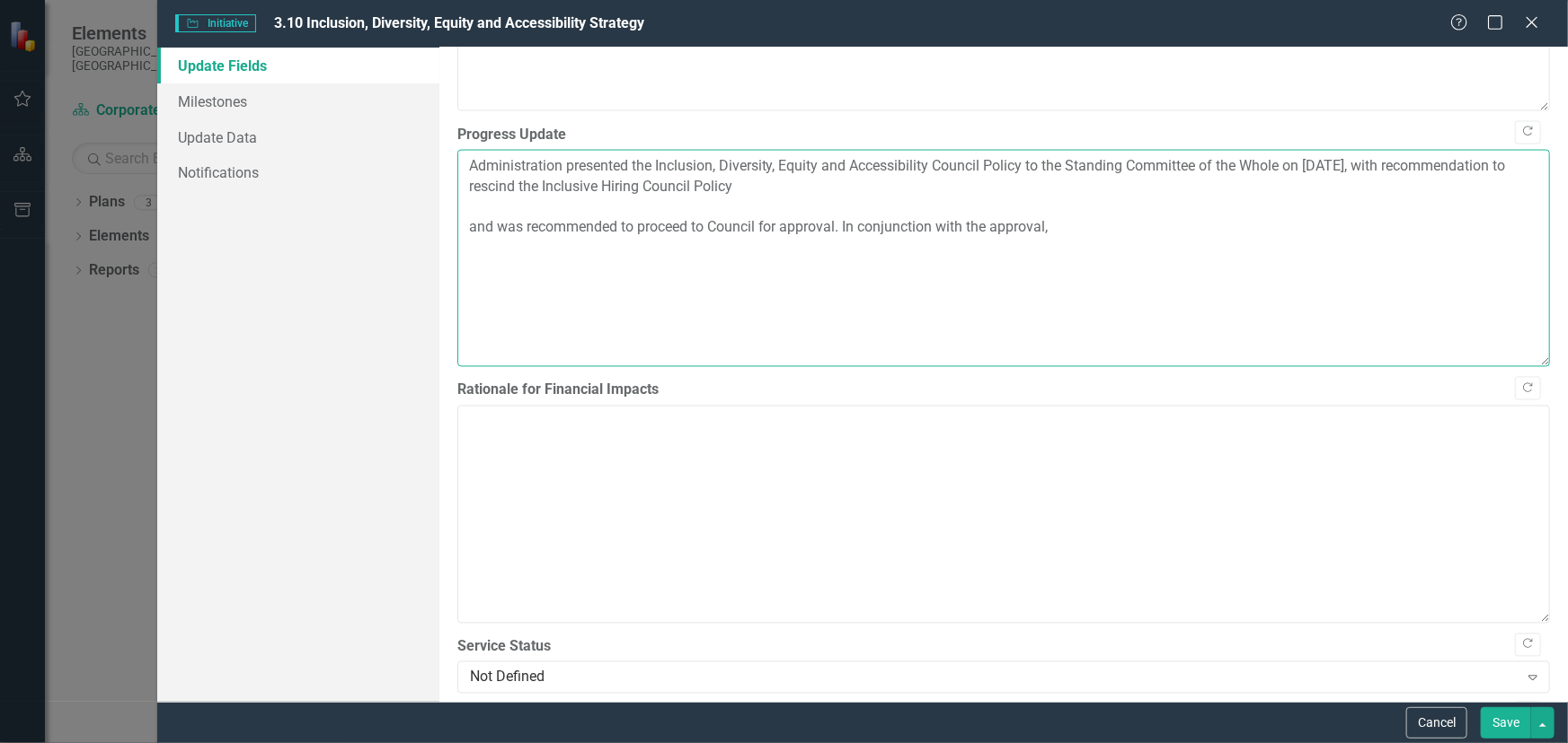
click at [735, 261] on textarea "Administration presented the Inclusion, Diversity, Equity and Accessibility Cou…" at bounding box center [1003, 259] width 1092 height 218
click at [939, 237] on textarea "Administration presented the Inclusion, Diversity, Equity and Accessibility Cou…" at bounding box center [1003, 259] width 1092 height 218
click at [1162, 260] on textarea "Administration presented the Inclusion, Diversity, Equity and Accessibility (ID…" at bounding box center [1003, 259] width 1092 height 218
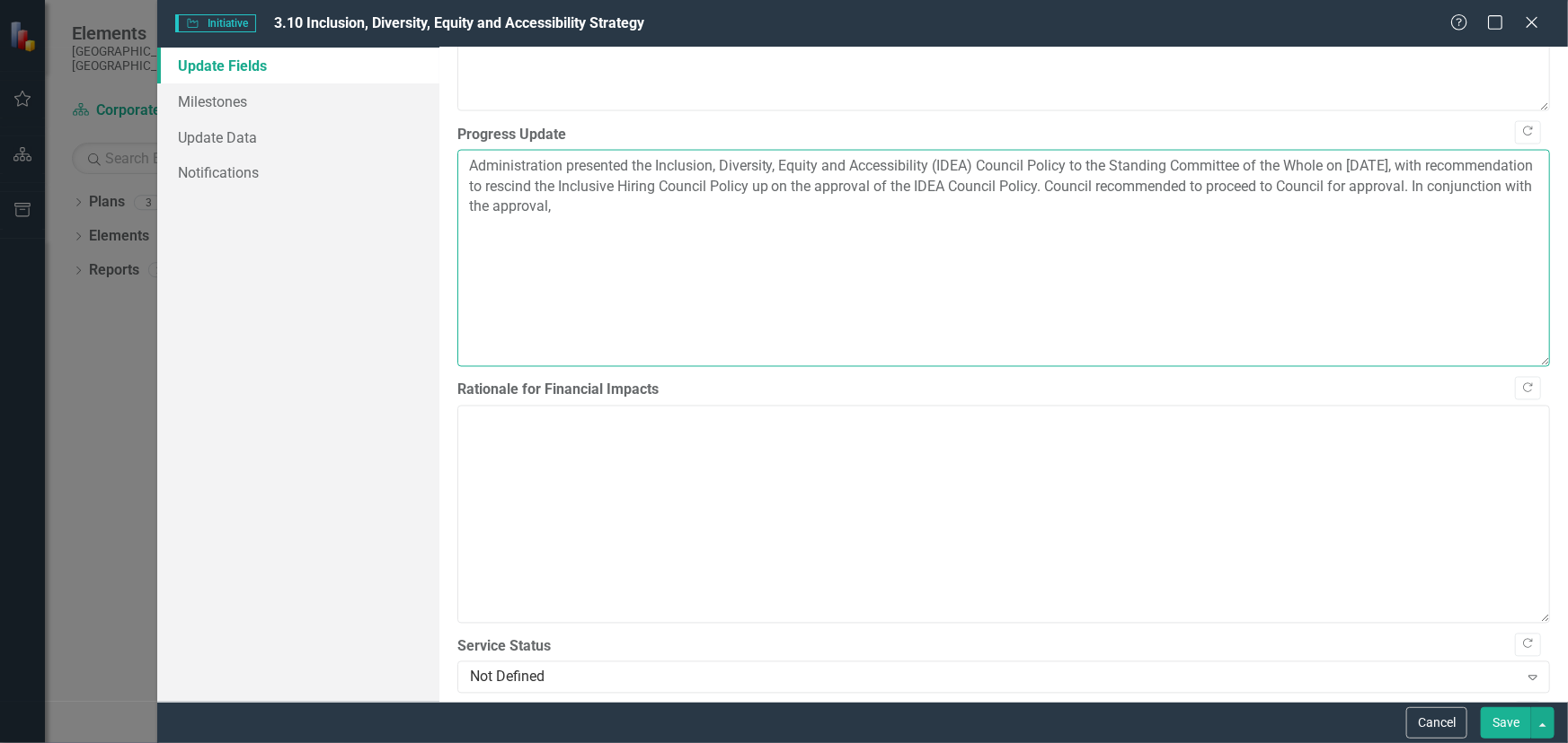
click at [1190, 255] on textarea "Administration presented the Inclusion, Diversity, Equity and Accessibility (ID…" at bounding box center [1003, 259] width 1092 height 218
click at [1192, 257] on textarea "Administration presented the Inclusion, Diversity, Equity and Accessibility (ID…" at bounding box center [1003, 259] width 1092 height 218
drag, startPoint x: 635, startPoint y: 279, endPoint x: 828, endPoint y: 277, distance: 193.0
click at [828, 277] on textarea "Administration presented the Inclusion, Diversity, Equity and Accessibility (ID…" at bounding box center [1003, 259] width 1092 height 218
click at [658, 279] on textarea "Administration presented the Inclusion, Diversity, Equity and Accessibility (ID…" at bounding box center [1003, 259] width 1092 height 218
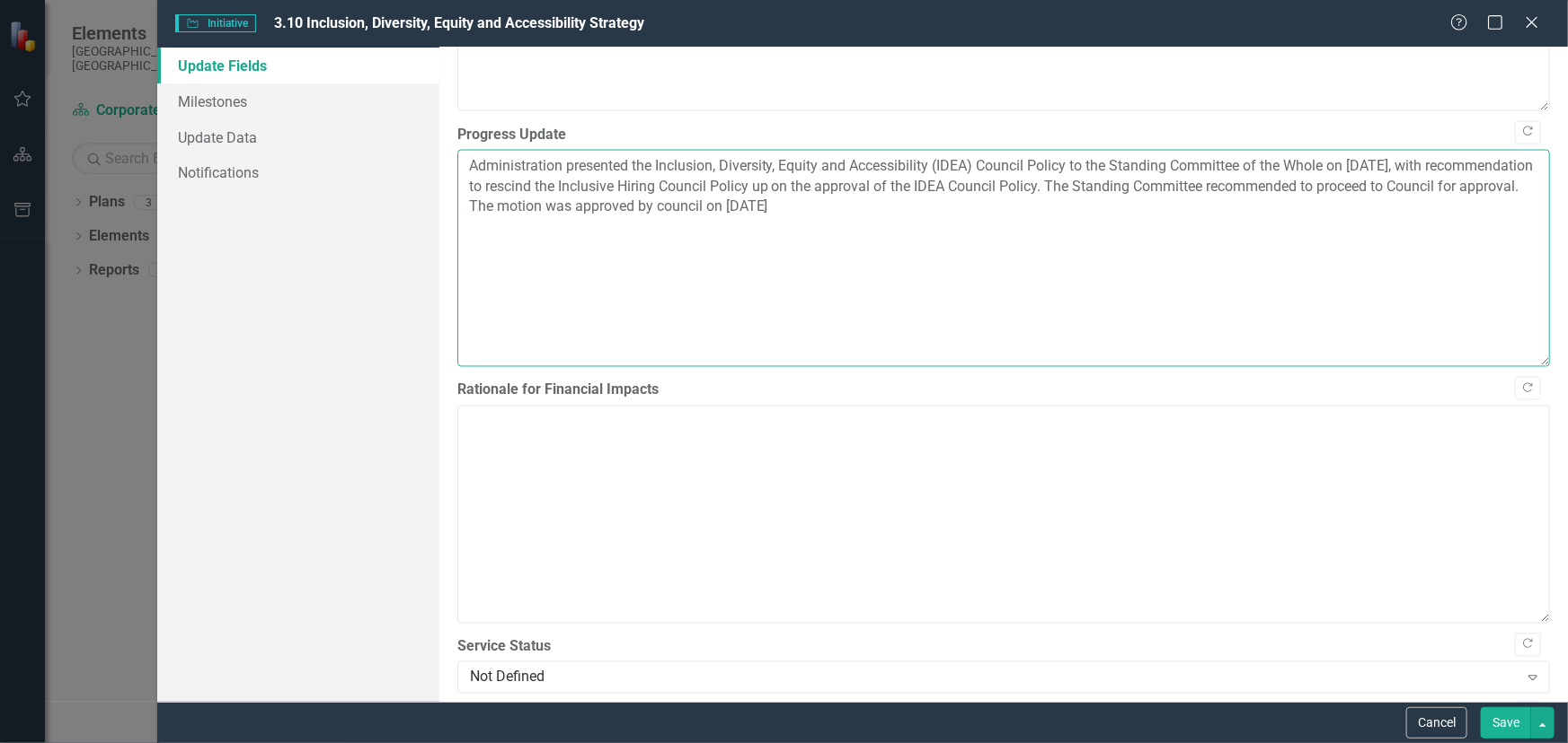
click at [733, 284] on textarea "Administration presented the Inclusion, Diversity, Equity and Accessibility (ID…" at bounding box center [1003, 259] width 1092 height 218
click at [733, 283] on textarea "Administration presented the Inclusion, Diversity, Equity and Accessibility (ID…" at bounding box center [1003, 259] width 1092 height 218
click at [888, 278] on textarea "Administration presented the Inclusion, Diversity, Equity and Accessibility (ID…" at bounding box center [1003, 259] width 1092 height 218
click at [907, 279] on textarea "Administration presented the Inclusion, Diversity, Equity and Accessibility (ID…" at bounding box center [1003, 259] width 1092 height 218
click at [908, 279] on textarea "Administration presented the Inclusion, Diversity, Equity and Accessibility (ID…" at bounding box center [1003, 259] width 1092 height 218
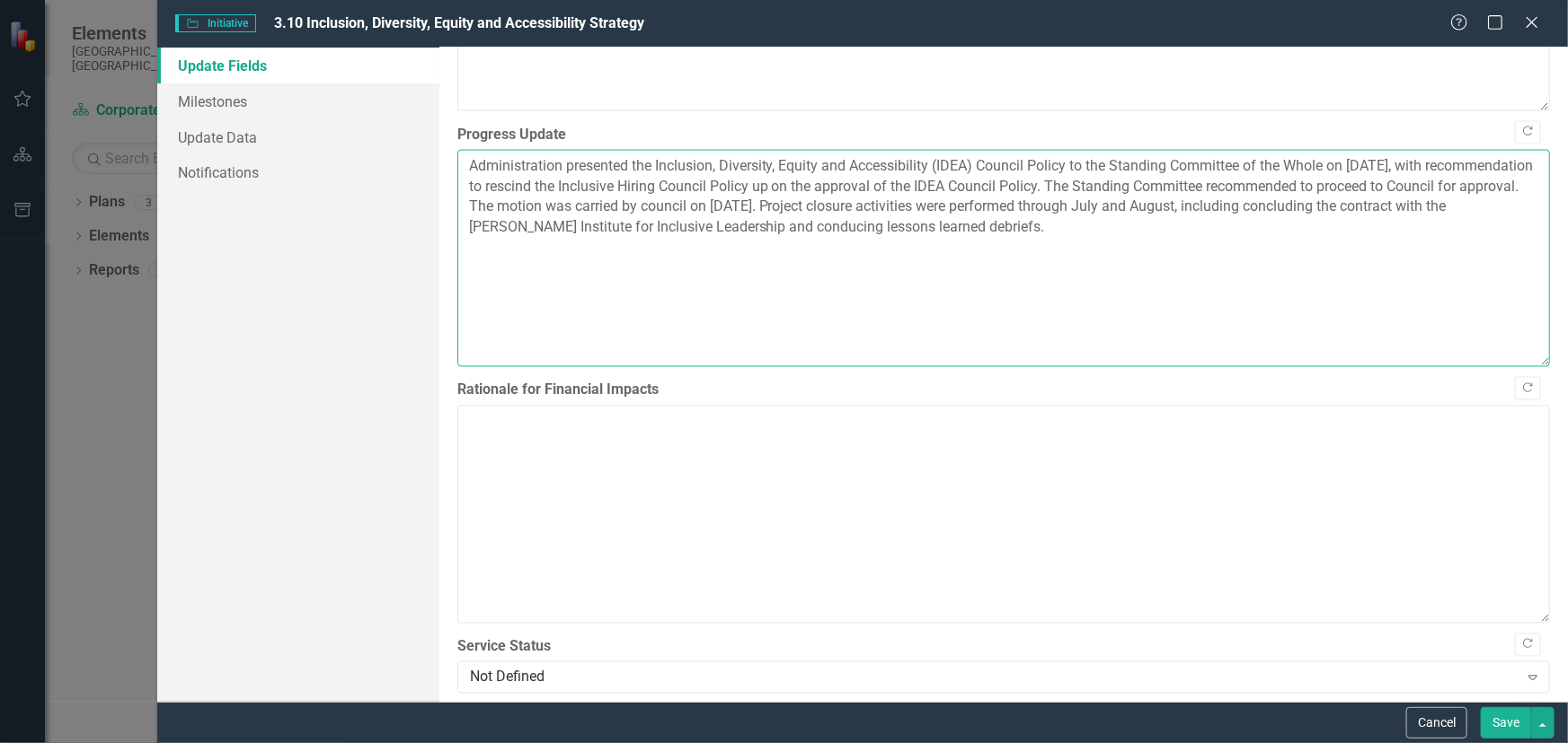
click at [1260, 279] on textarea "Administration presented the Inclusion, Diversity, Equity and Accessibility (ID…" at bounding box center [1003, 259] width 1092 height 218
click at [1118, 308] on textarea "Administration presented the Inclusion, Diversity, Equity and Accessibility (ID…" at bounding box center [1003, 259] width 1092 height 218
click at [1137, 300] on textarea "Administration presented the Inclusion, Diversity, Equity and Accessibility (ID…" at bounding box center [1003, 259] width 1092 height 218
drag, startPoint x: 1128, startPoint y: 296, endPoint x: 1134, endPoint y: 302, distance: 8.5
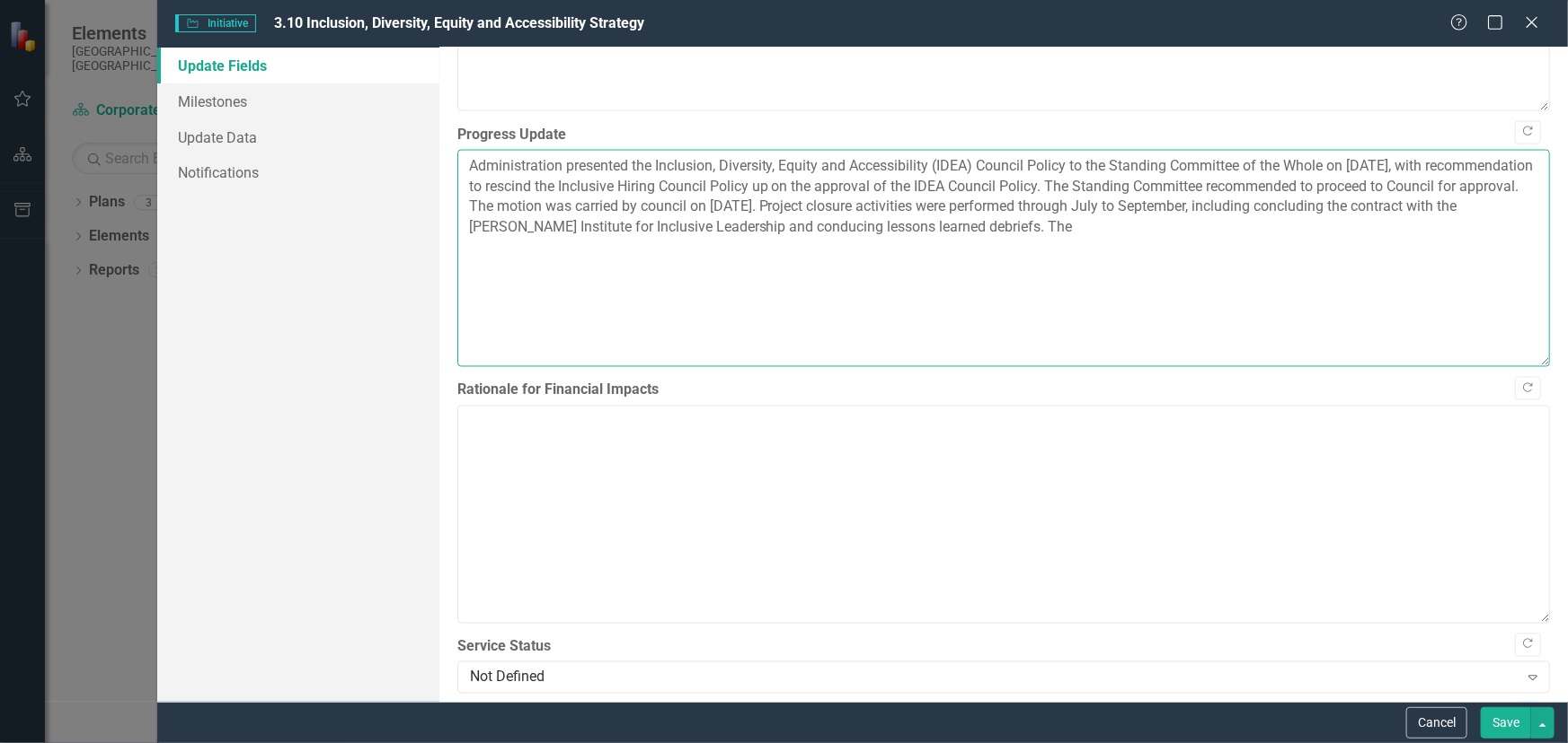
click at [1129, 297] on textarea "Administration presented the Inclusion, Diversity, Equity and Accessibility (ID…" at bounding box center [1003, 259] width 1092 height 218
click at [1134, 302] on textarea "Administration presented the Inclusion, Diversity, Equity and Accessibility (ID…" at bounding box center [1003, 259] width 1092 height 218
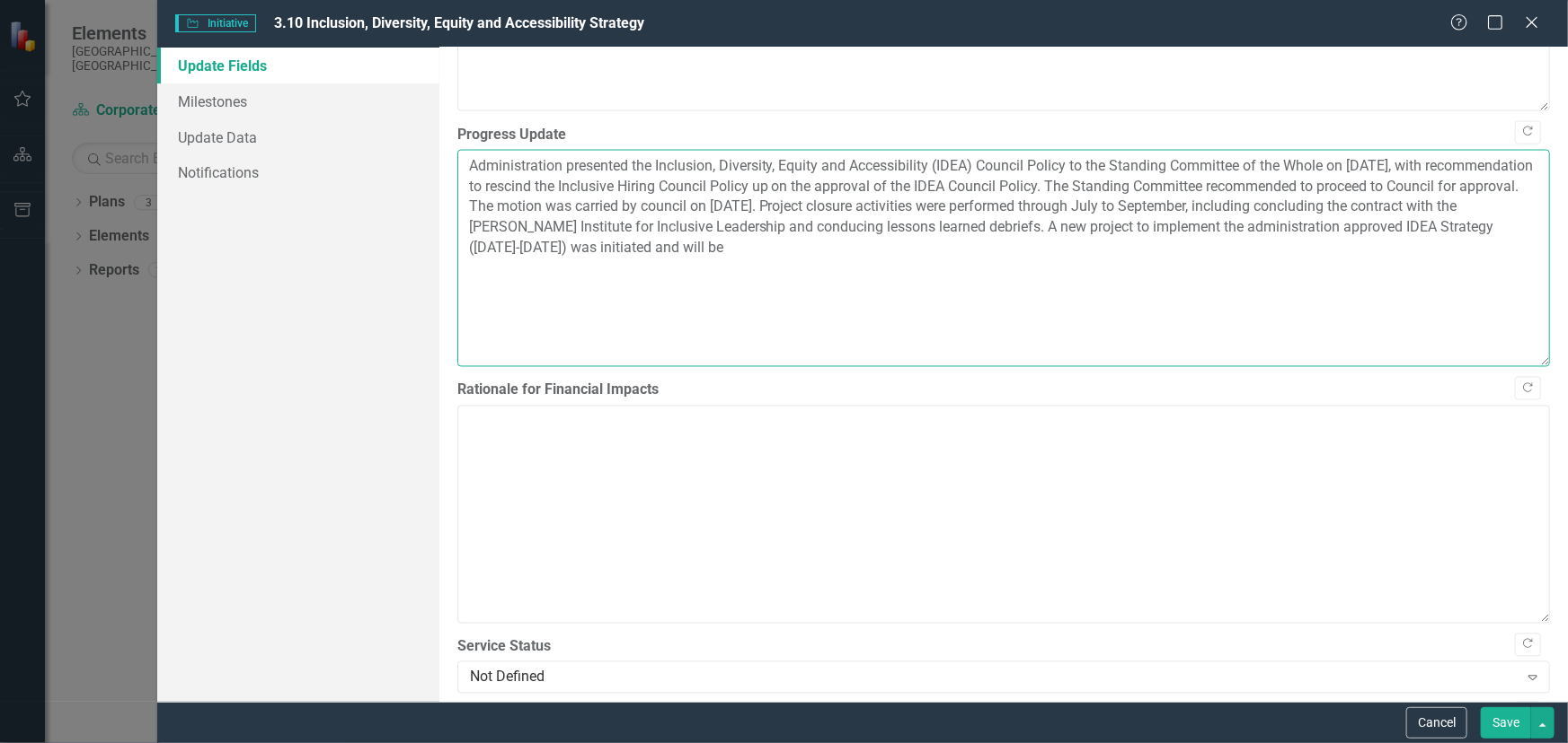
click at [522, 320] on textarea "Administration presented the Inclusion, Diversity, Equity and Accessibility (ID…" at bounding box center [1003, 259] width 1092 height 218
click at [1329, 300] on textarea "Administration presented the Inclusion, Diversity, Equity and Accessibility (ID…" at bounding box center [1003, 259] width 1092 height 218
drag, startPoint x: 975, startPoint y: 321, endPoint x: 899, endPoint y: 323, distance: 76.0
click at [899, 323] on textarea "Administration presented the Inclusion, Diversity, Equity and Accessibility (ID…" at bounding box center [1003, 259] width 1092 height 218
click at [1213, 294] on textarea "Administration presented the Inclusion, Diversity, Equity and Accessibility (ID…" at bounding box center [1003, 259] width 1092 height 218
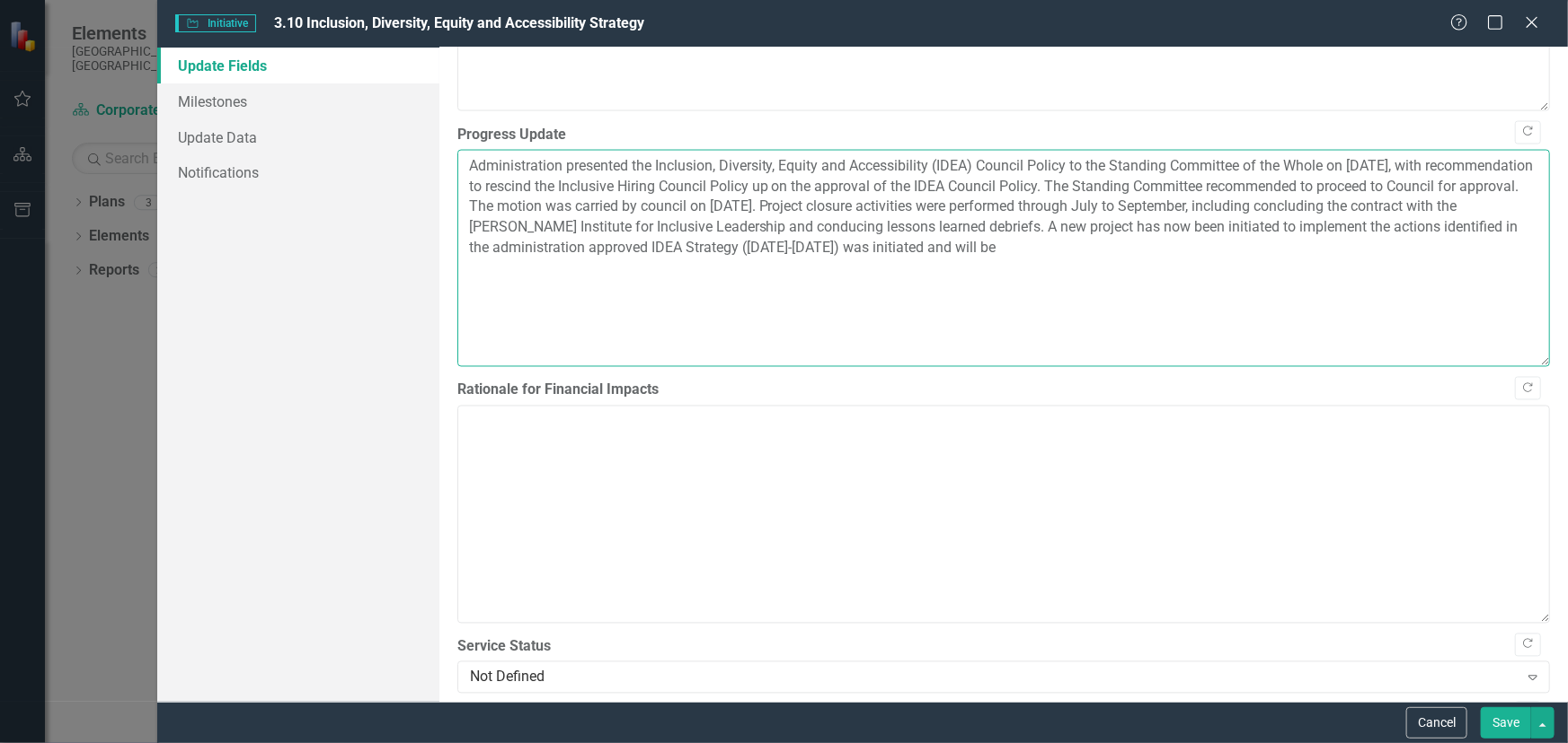
drag, startPoint x: 1064, startPoint y: 323, endPoint x: 907, endPoint y: 318, distance: 157.1
click at [907, 318] on textarea "Administration presented the Inclusion, Diversity, Equity and Accessibility (ID…" at bounding box center [1003, 259] width 1092 height 218
click at [1166, 296] on textarea "Administration presented the Inclusion, Diversity, Equity and Accessibility (ID…" at bounding box center [1003, 259] width 1092 height 218
click at [1384, 298] on textarea "Administration presented the Inclusion, Diversity, Equity and Accessibility (ID…" at bounding box center [1003, 259] width 1092 height 218
click at [1384, 299] on textarea "Administration presented the Inclusion, Diversity, Equity and Accessibility (ID…" at bounding box center [1003, 259] width 1092 height 218
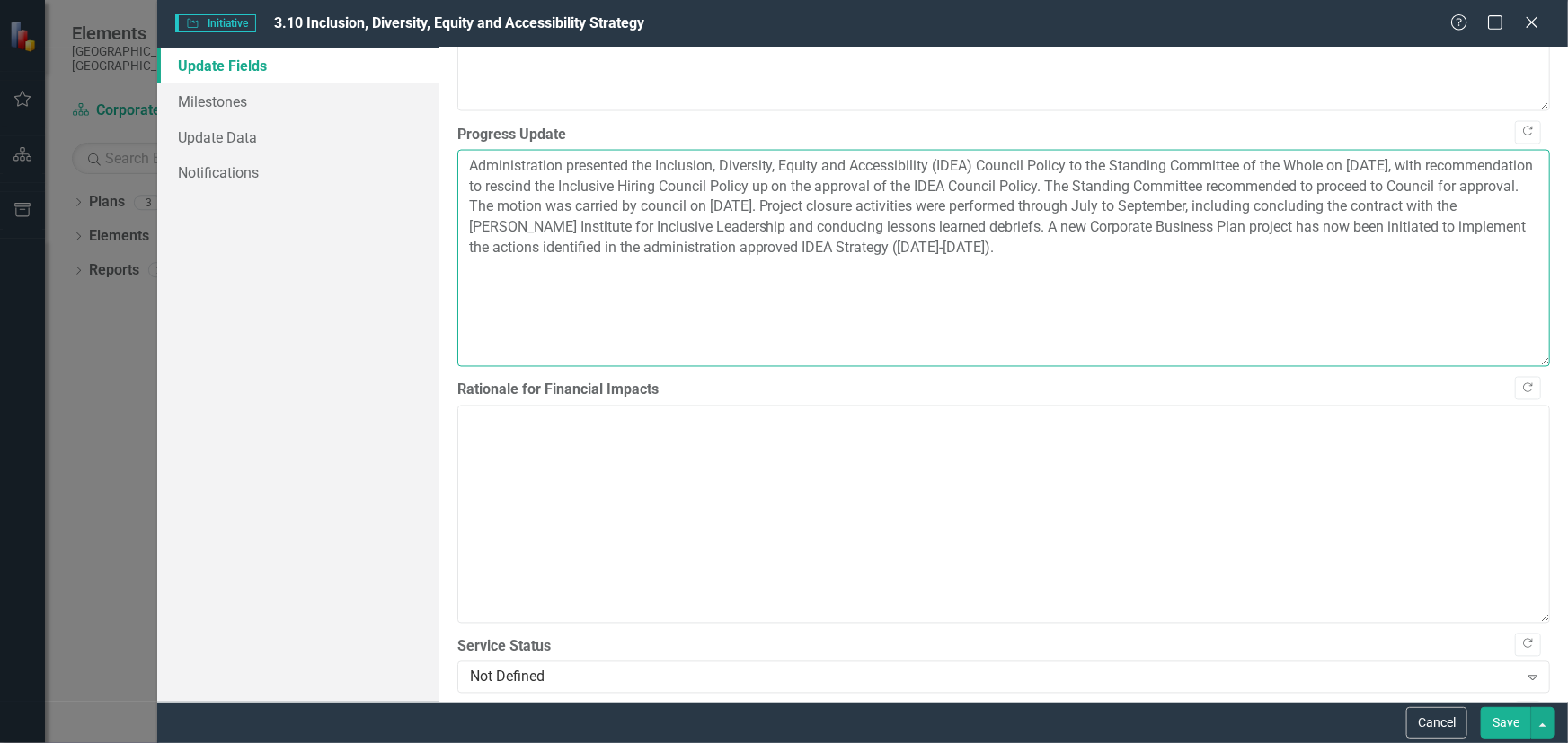
click at [1411, 300] on textarea "Administration presented the Inclusion, Diversity, Equity and Accessibility (ID…" at bounding box center [1003, 259] width 1092 height 218
click at [1115, 320] on textarea "Administration presented the Inclusion, Diversity, Equity and Accessibility (ID…" at bounding box center [1003, 259] width 1092 height 218
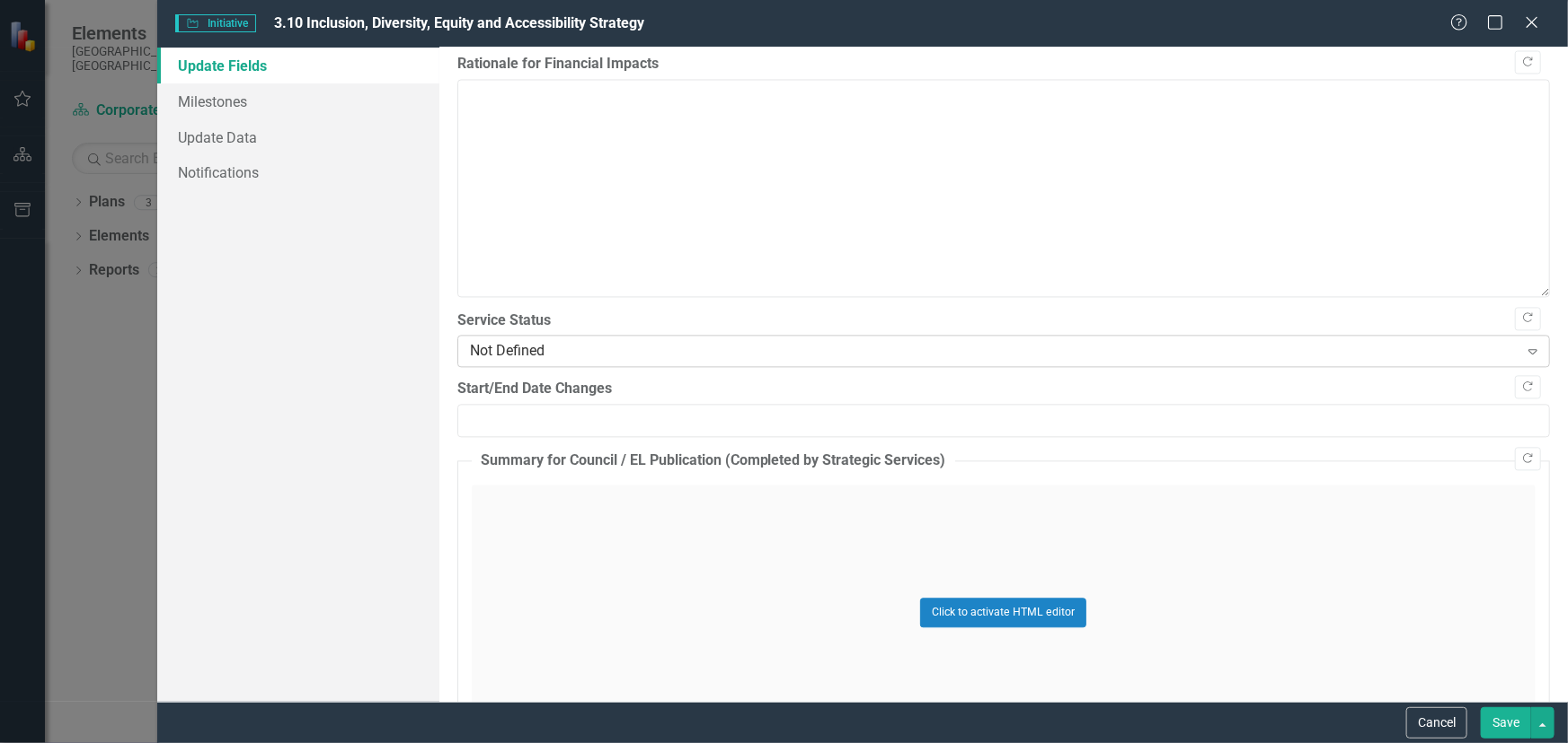
scroll to position [1903, 0]
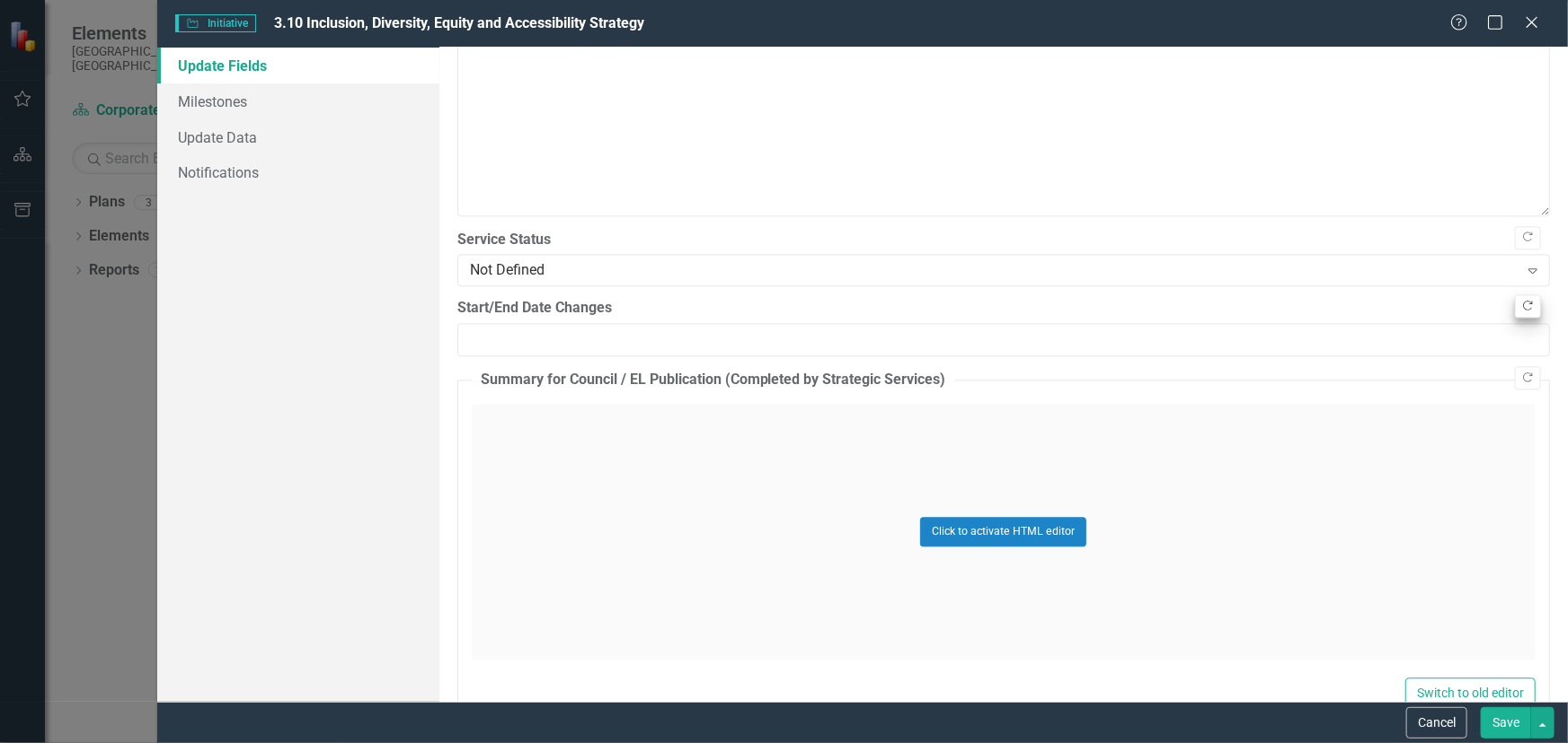
type textarea "Administration presented the Inclusion, Diversity, Equity and Accessibility (ID…"
click at [1521, 311] on icon "Copy Forward" at bounding box center [1527, 306] width 14 height 11
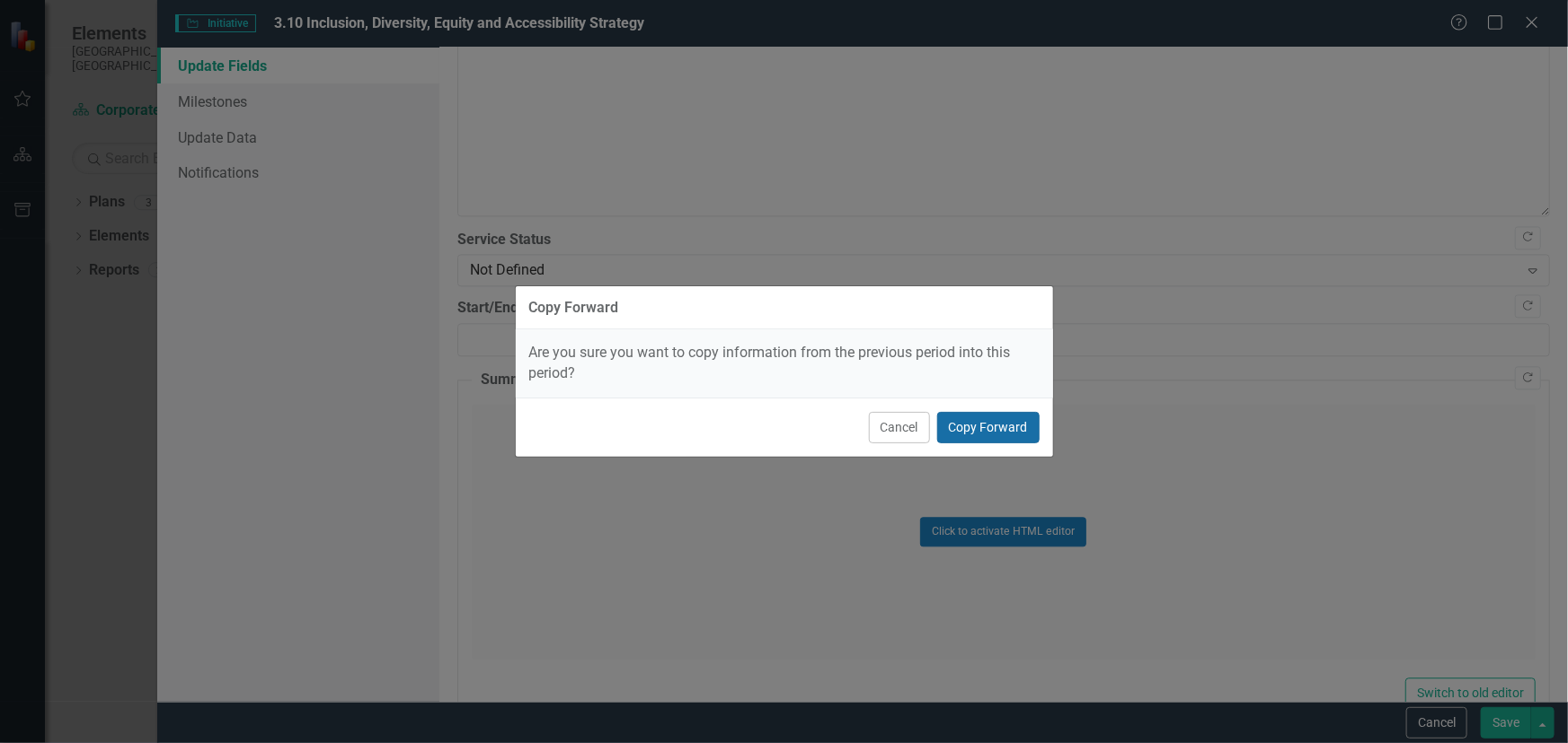
click at [952, 429] on button "Copy Forward" at bounding box center [988, 428] width 102 height 32
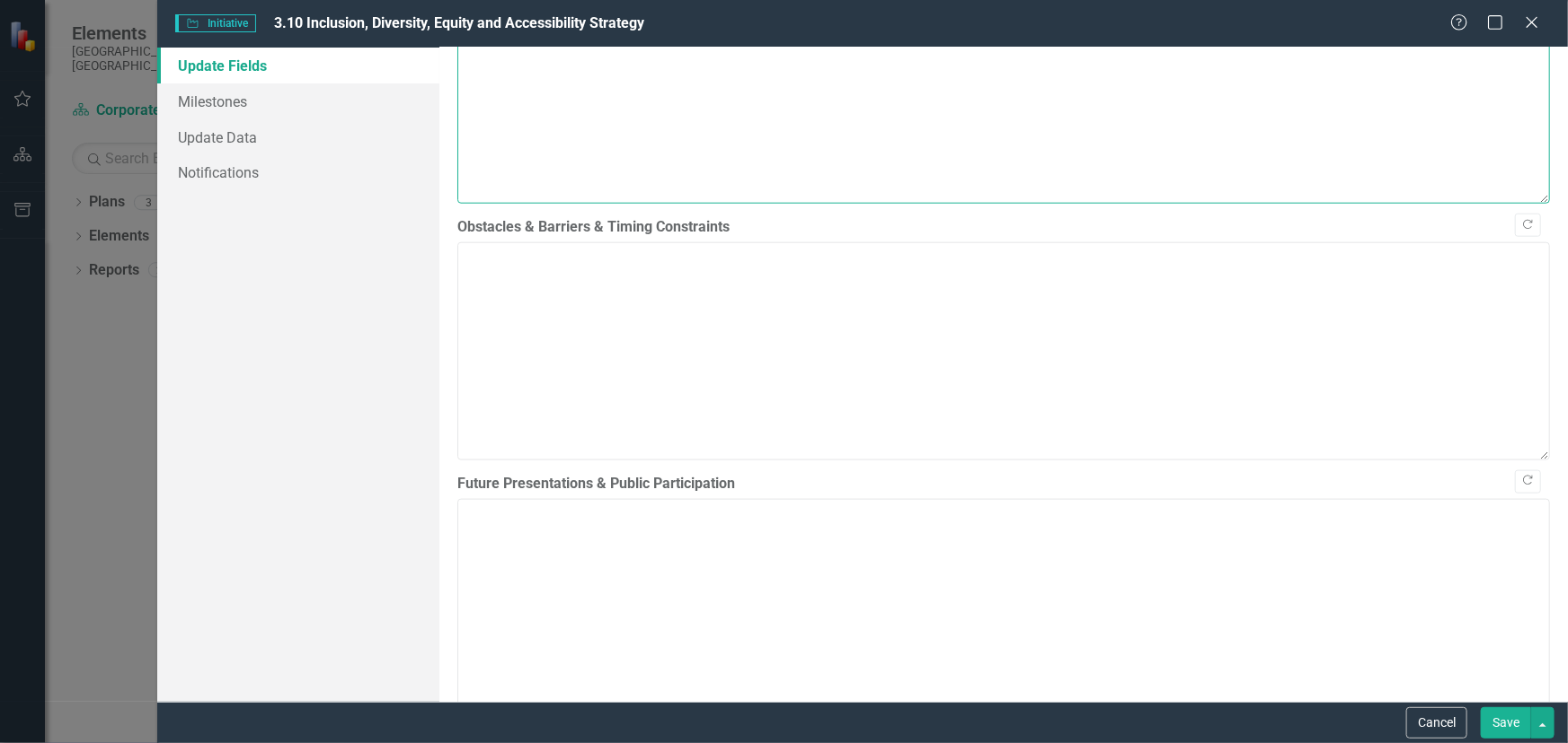
scroll to position [754, 0]
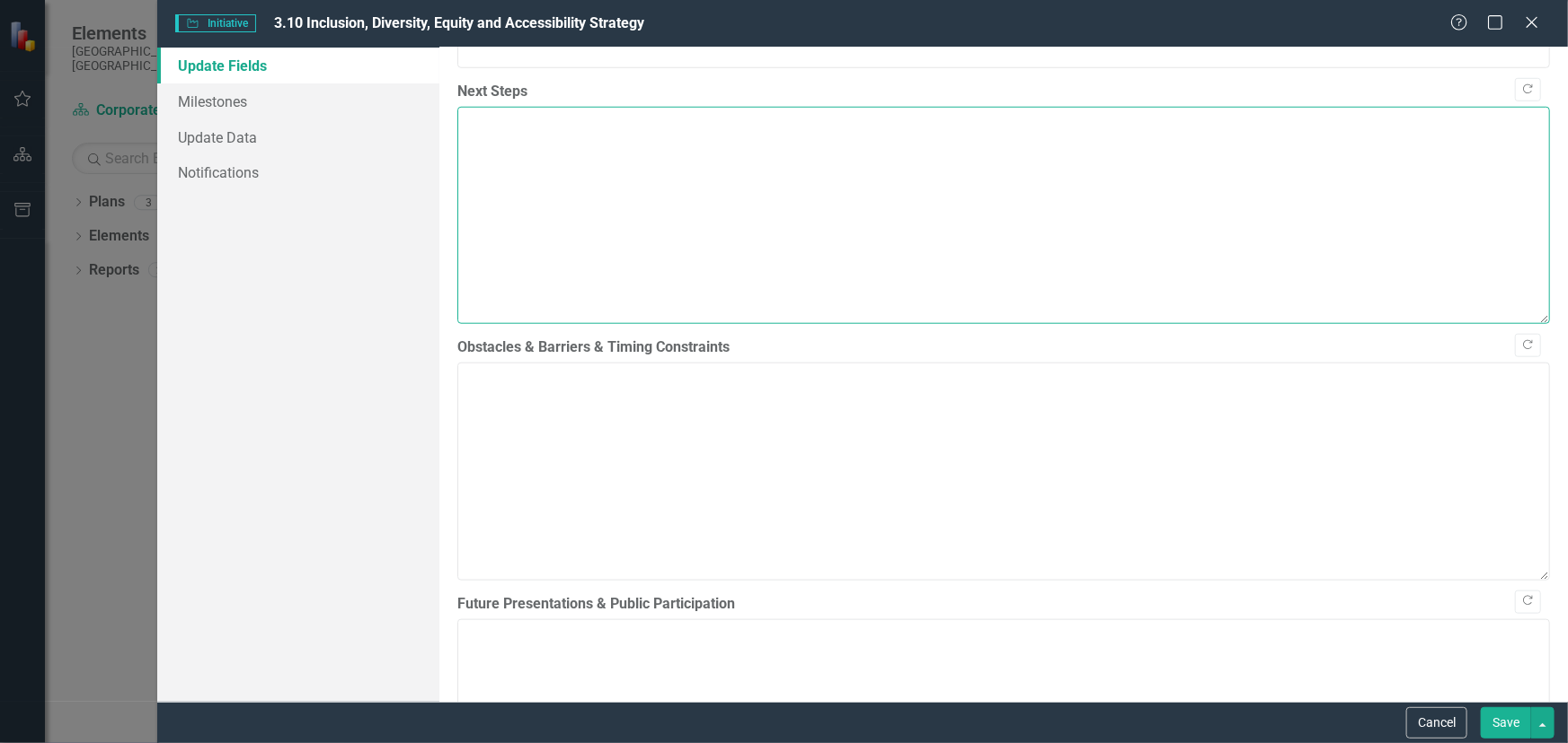
click at [1508, 285] on textarea "Next Steps" at bounding box center [1003, 215] width 1092 height 218
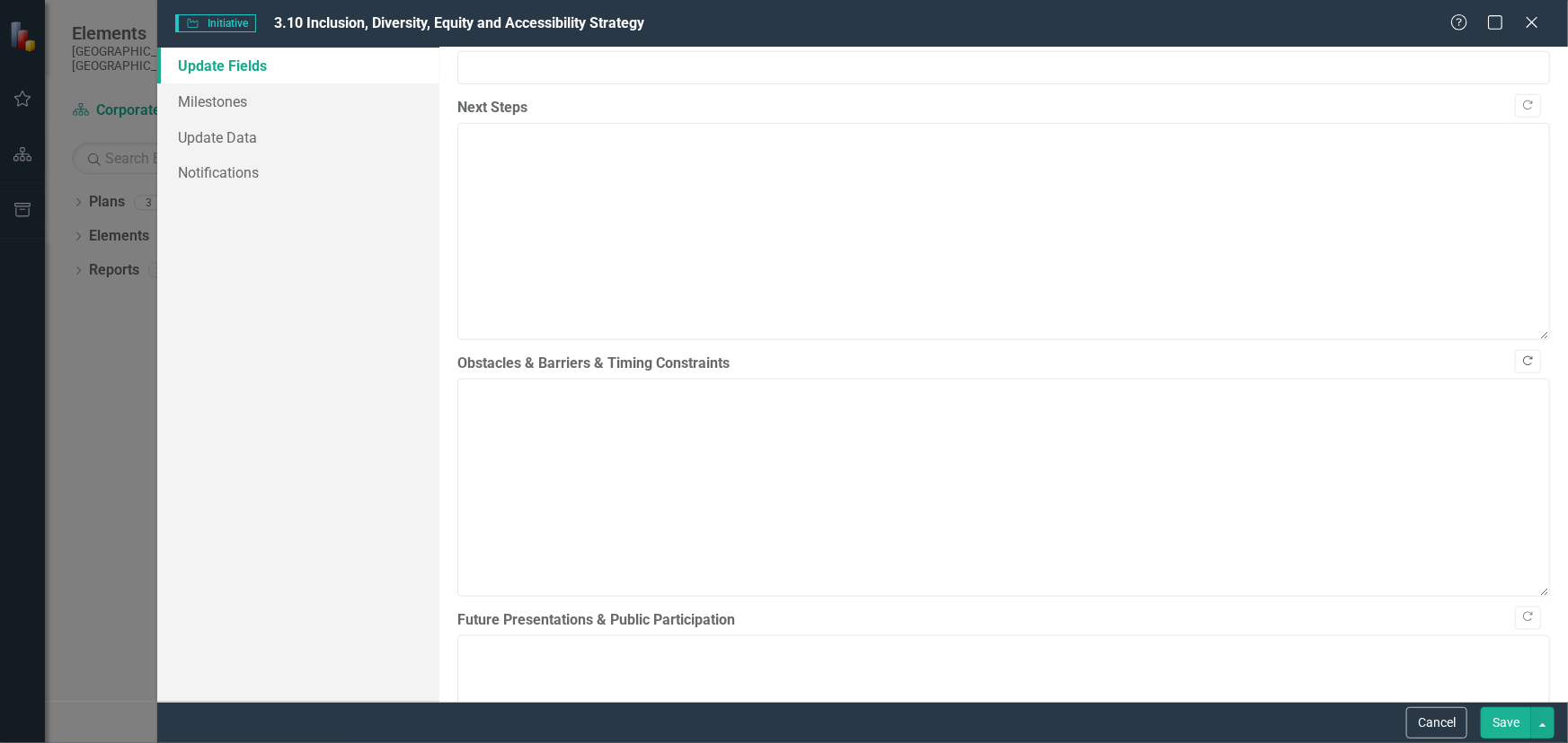
click at [1521, 367] on icon "Copy Forward" at bounding box center [1527, 361] width 14 height 11
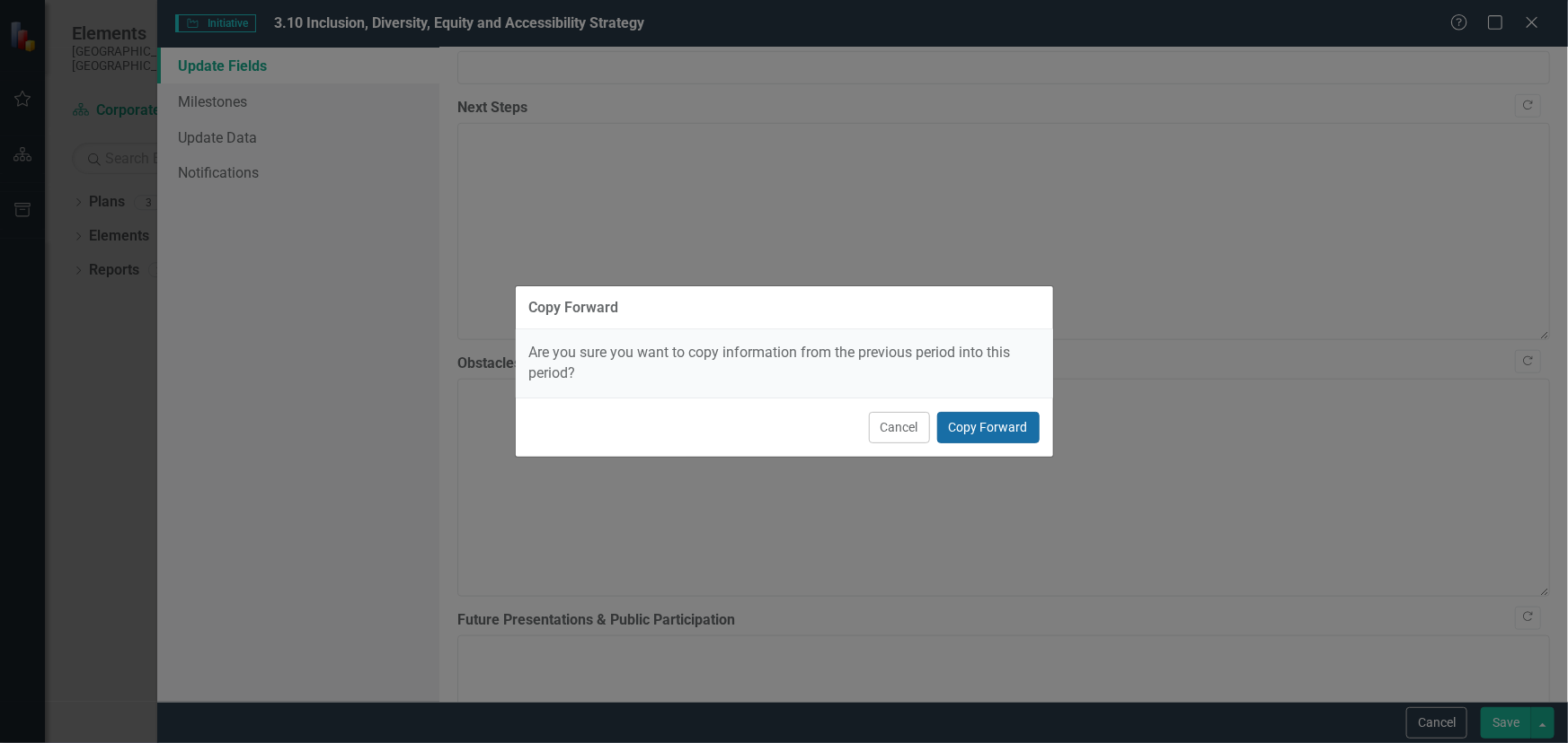
click at [984, 439] on button "Copy Forward" at bounding box center [988, 428] width 102 height 32
type textarea "Assessed risks to the project progression include capacity of Project Team memb…"
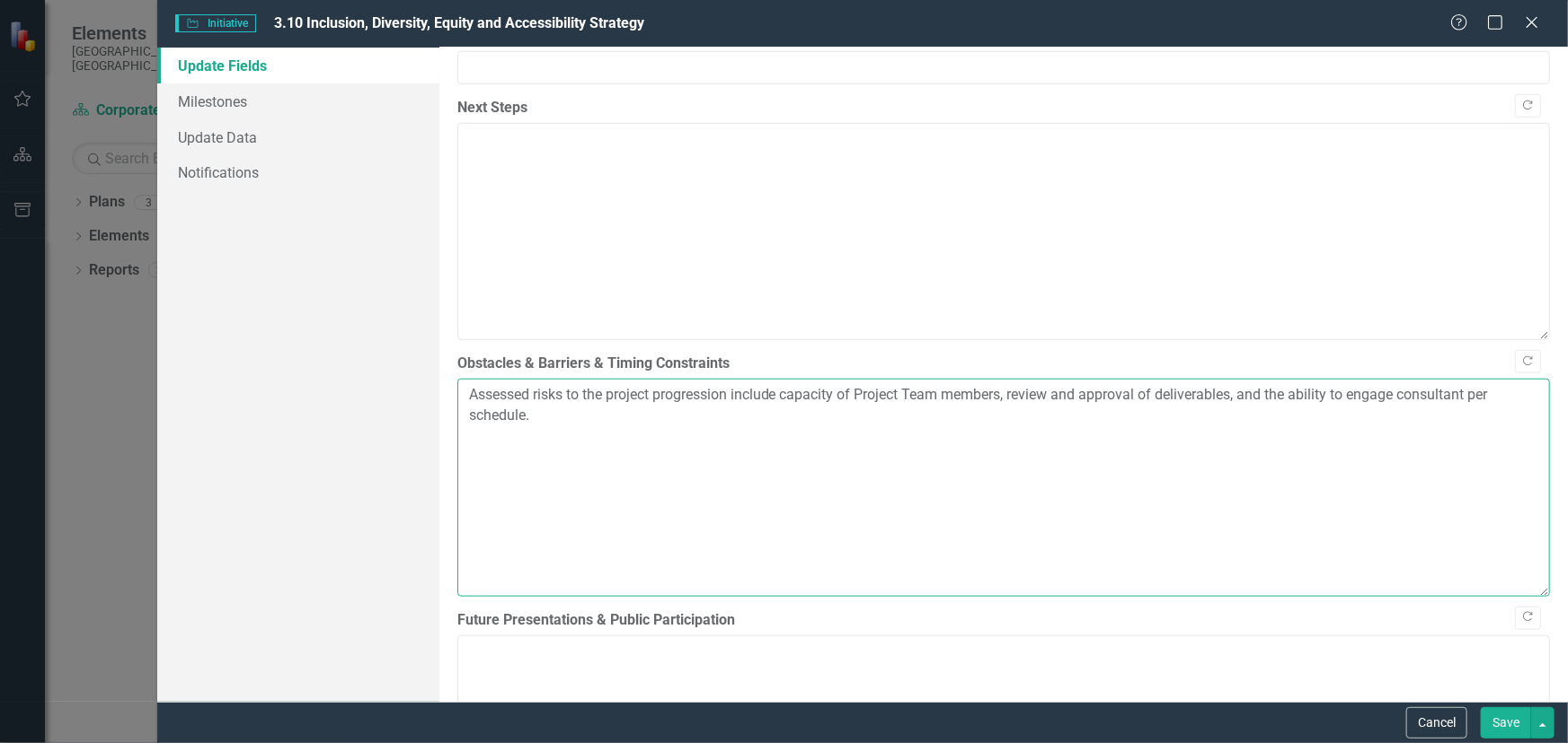
drag, startPoint x: 568, startPoint y: 483, endPoint x: 441, endPoint y: 454, distance: 130.3
click at [441, 454] on div ""Update" fields in ClearPoint are the fields that change from reporting period …" at bounding box center [1003, 374] width 1128 height 655
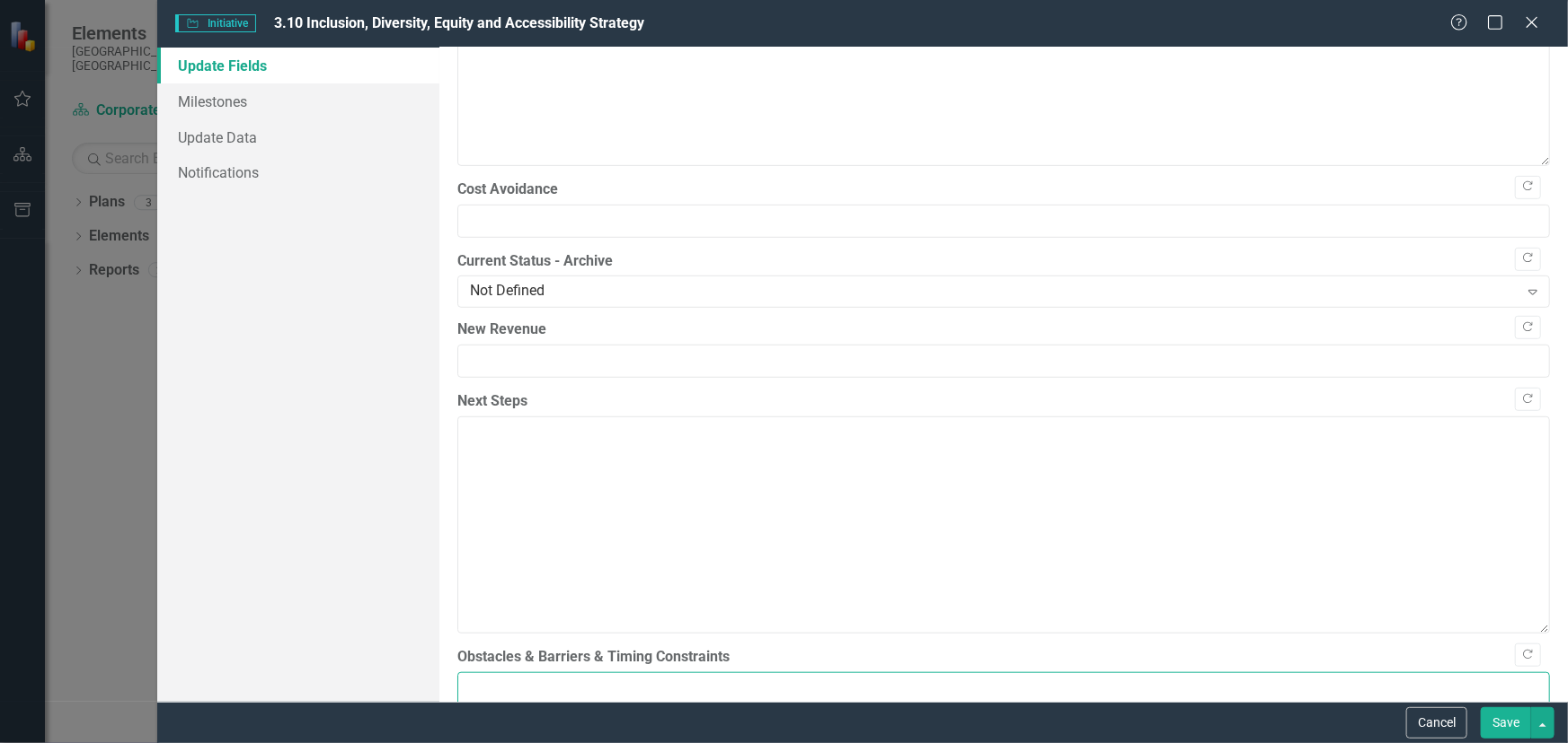
scroll to position [619, 0]
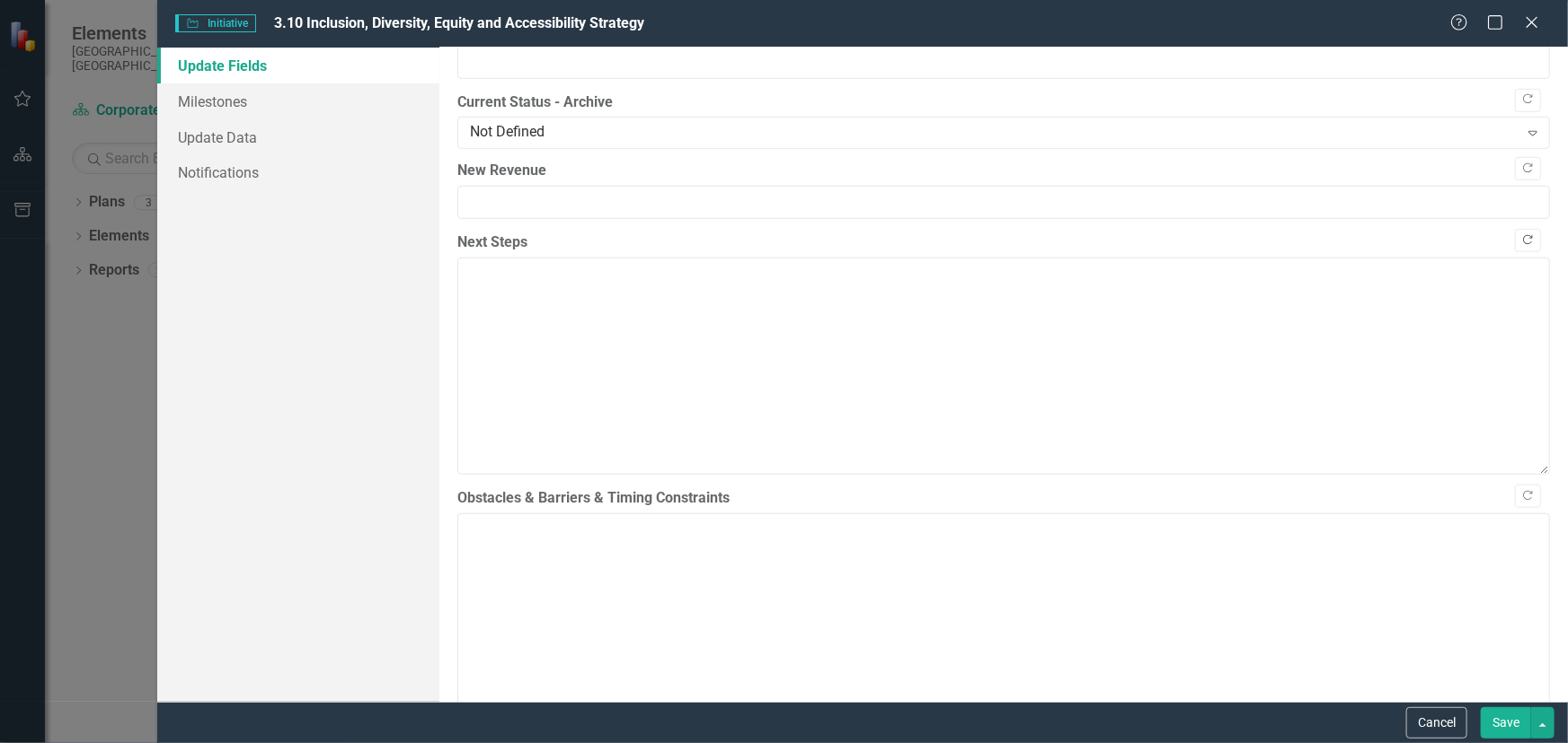
click at [1521, 246] on icon "Copy Forward" at bounding box center [1527, 240] width 14 height 11
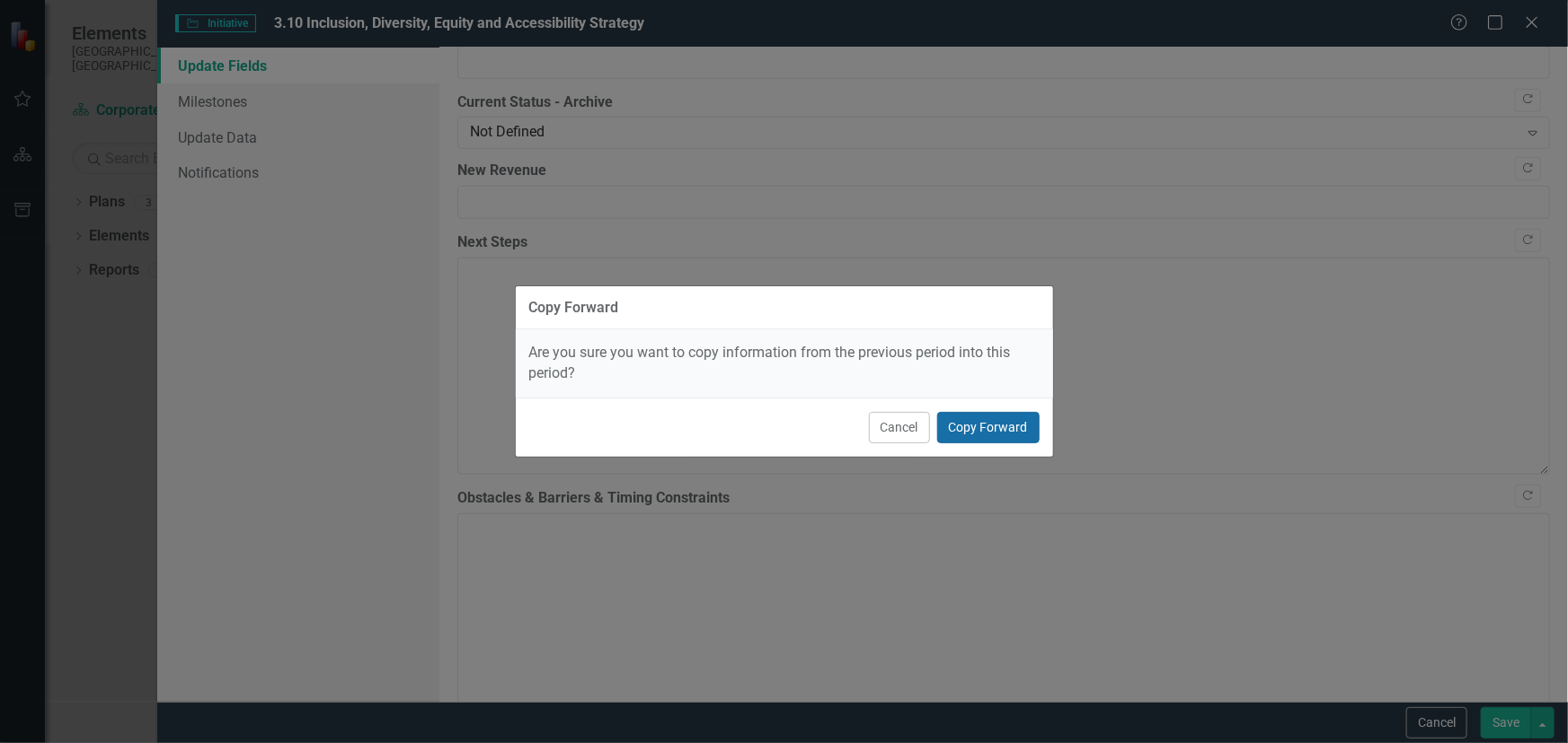
click at [975, 433] on button "Copy Forward" at bounding box center [988, 428] width 102 height 32
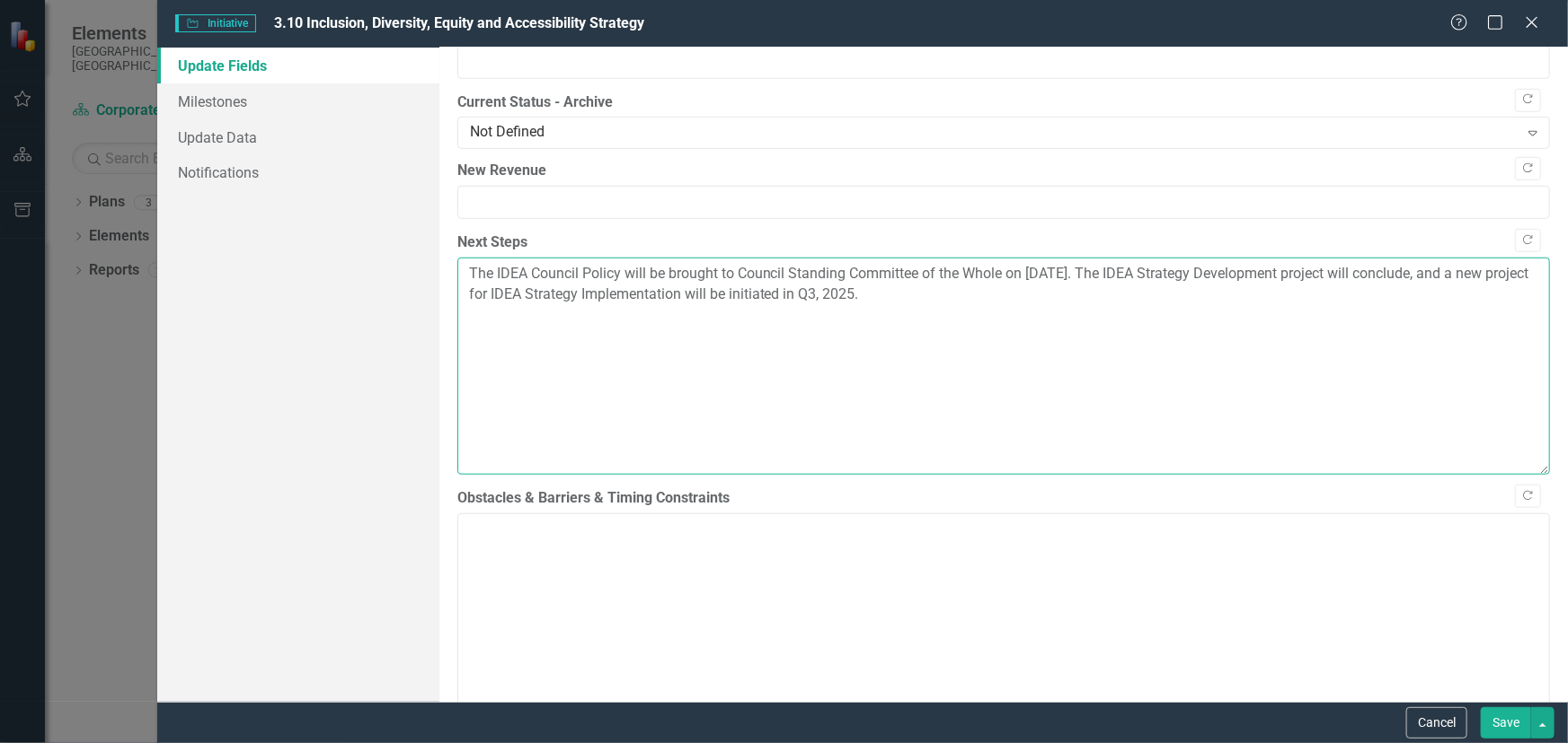
drag, startPoint x: 975, startPoint y: 353, endPoint x: 442, endPoint y: 321, distance: 534.0
click at [442, 321] on div ""Update" fields in ClearPoint are the fields that change from reporting period …" at bounding box center [1003, 374] width 1128 height 655
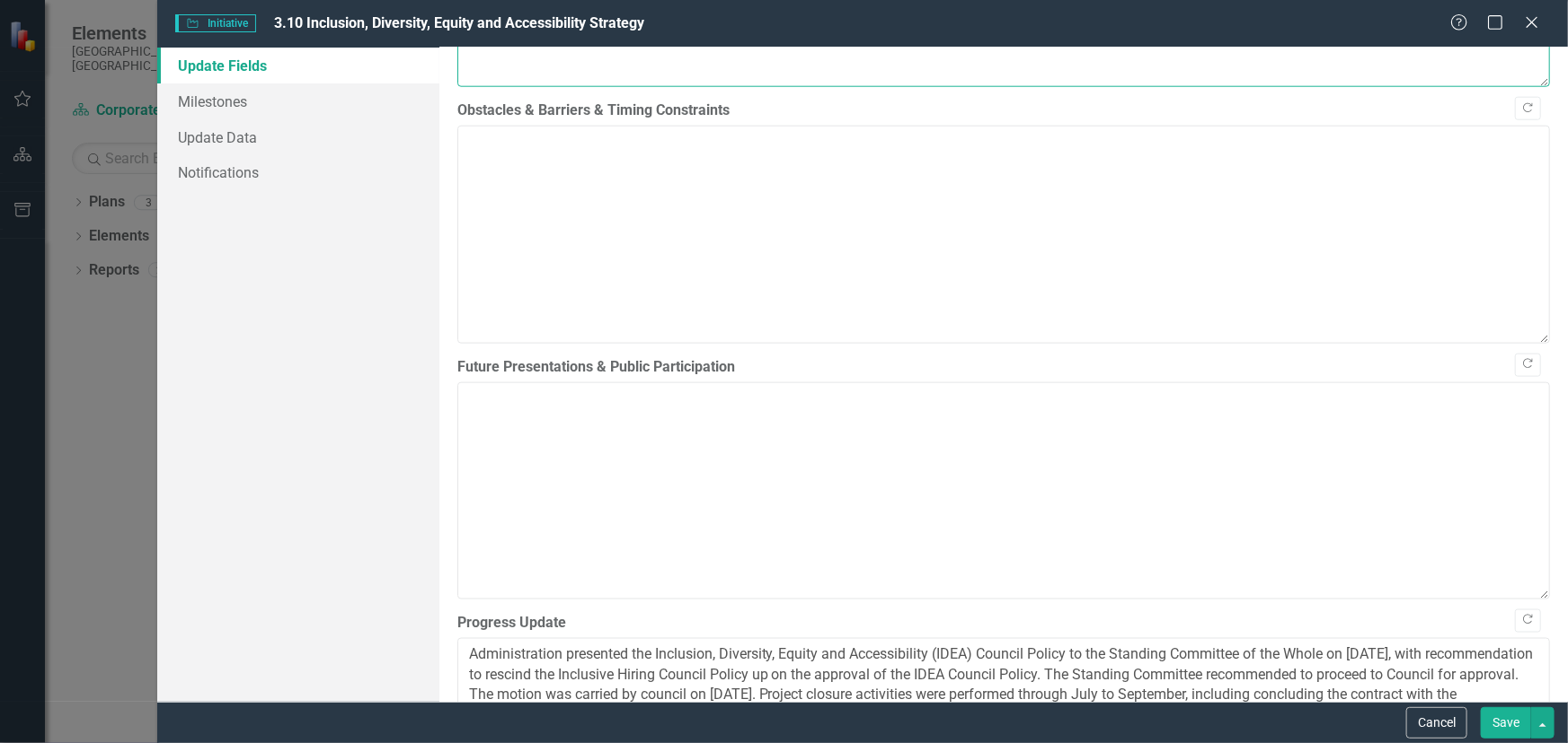
scroll to position [1163, 0]
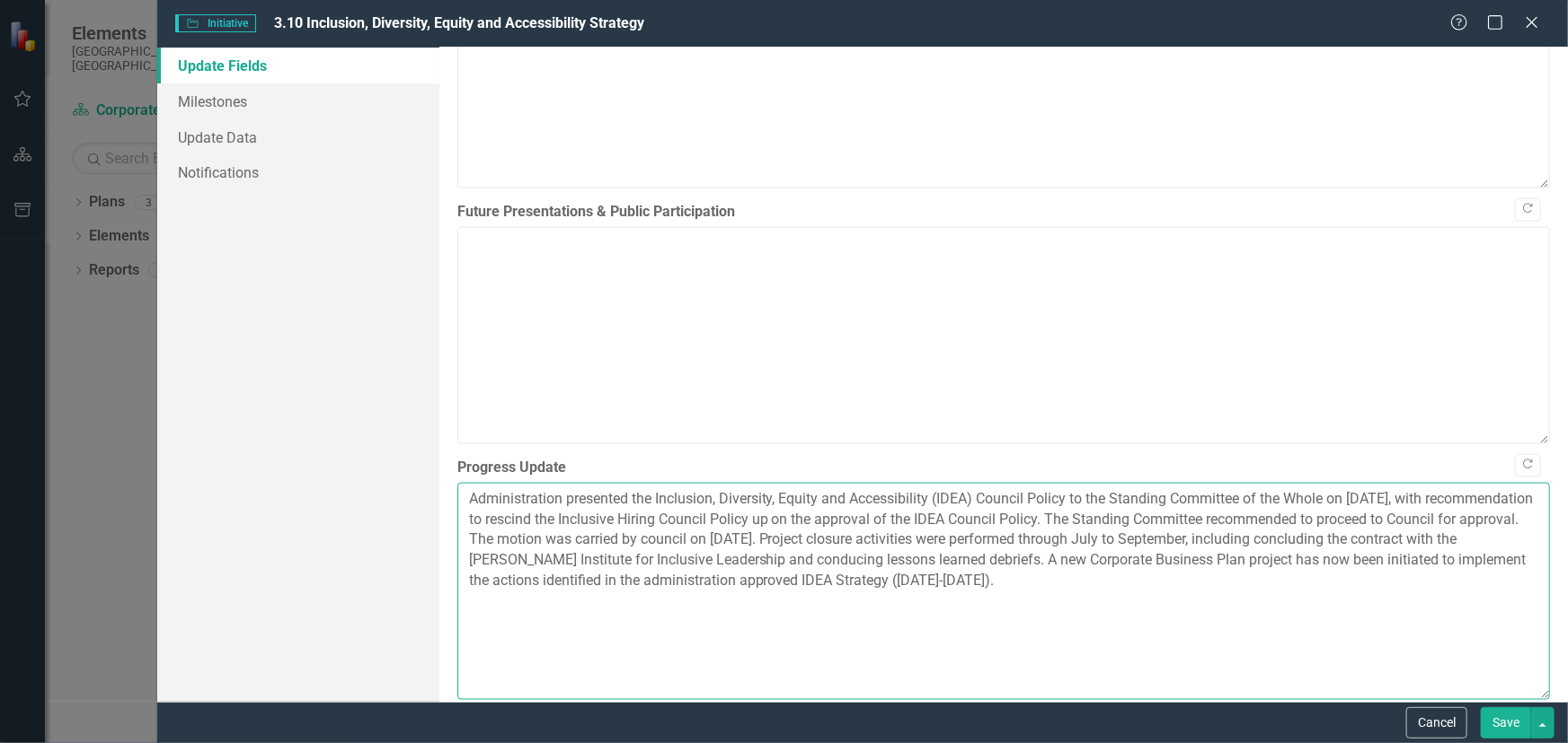
drag, startPoint x: 1093, startPoint y: 656, endPoint x: 1126, endPoint y: 637, distance: 38.1
click at [1126, 637] on textarea "Administration presented the Inclusion, Diversity, Equity and Accessibility (ID…" at bounding box center [1003, 592] width 1092 height 218
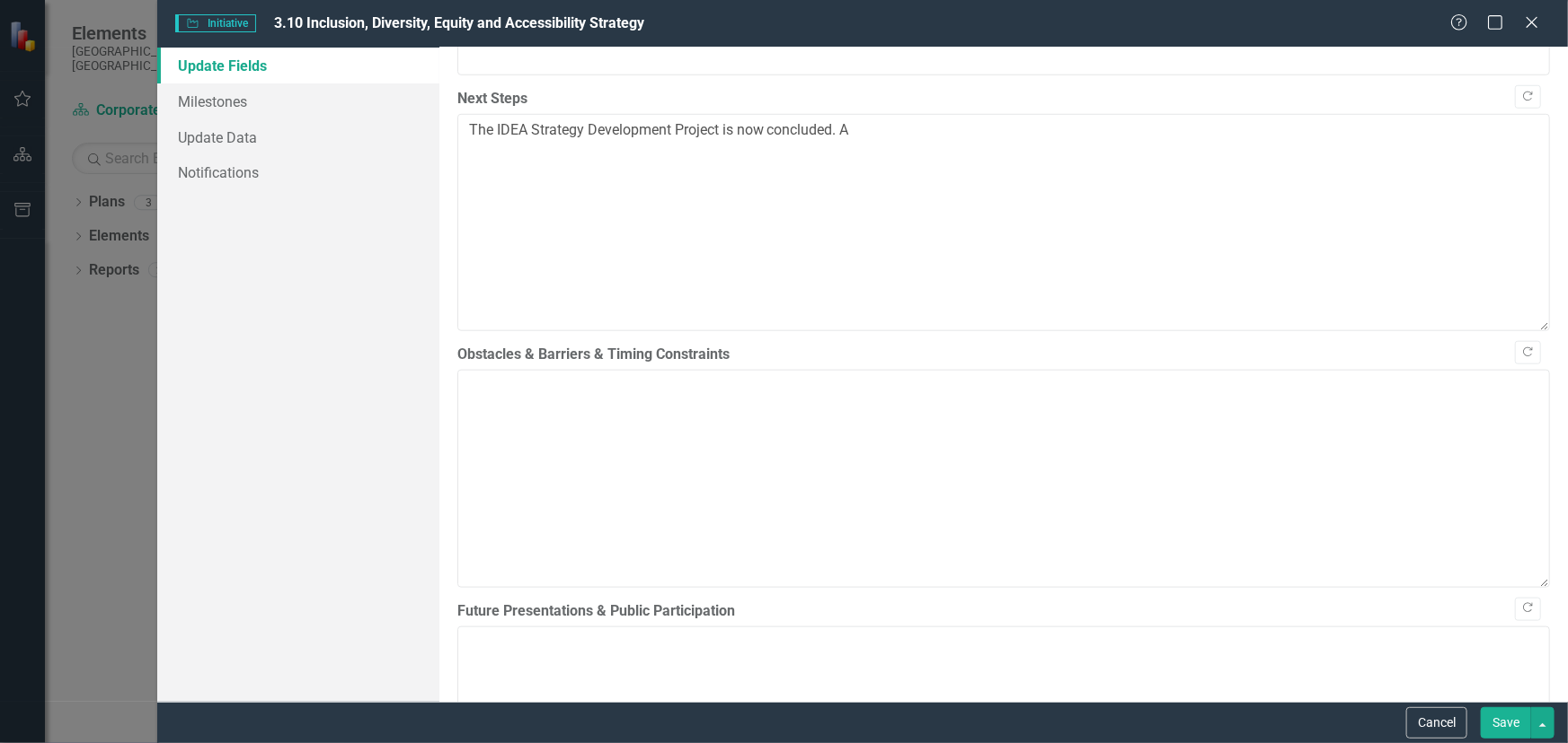
scroll to position [754, 0]
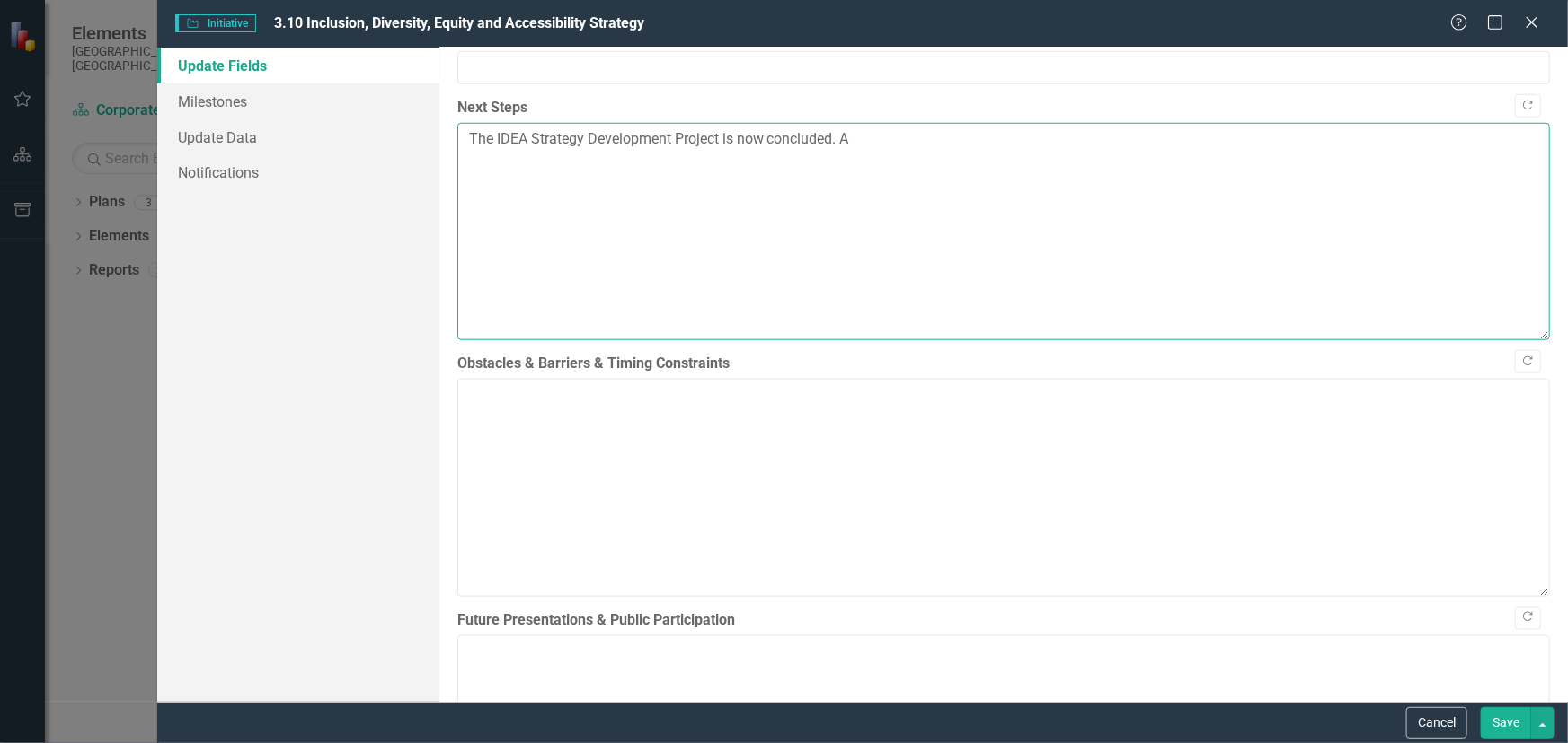
click at [861, 192] on textarea "The IDEA Strategy Development Project is now concluded. A" at bounding box center [1003, 231] width 1092 height 218
click at [845, 189] on textarea "The IDEA Strategy Development Project is now concluded. A" at bounding box center [1003, 231] width 1092 height 218
paste textarea "new Corporate Business Plan project has now been initiated to implement the act…"
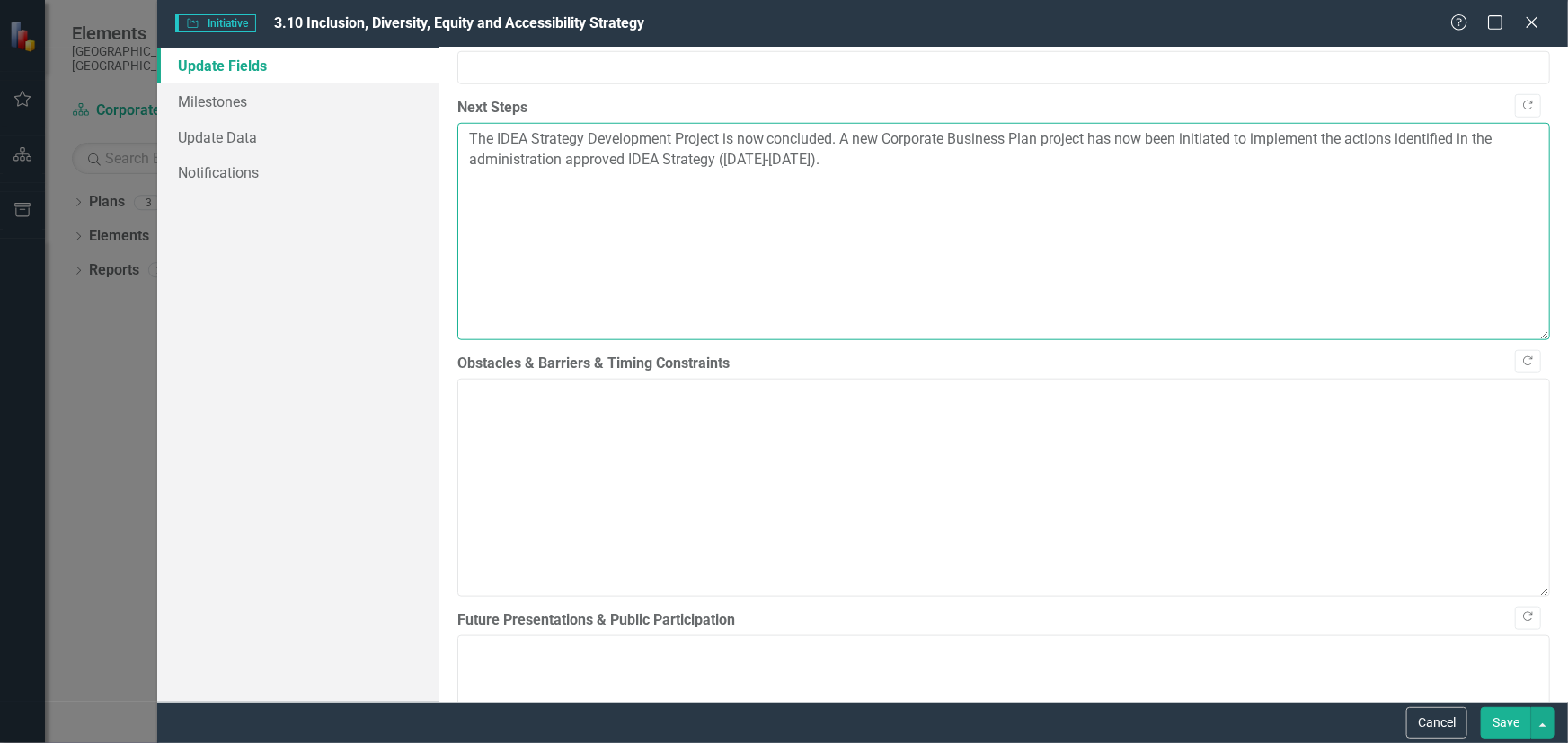
click at [1133, 192] on textarea "The IDEA Strategy Development Project is now concluded. A new Corporate Busines…" at bounding box center [1003, 231] width 1092 height 218
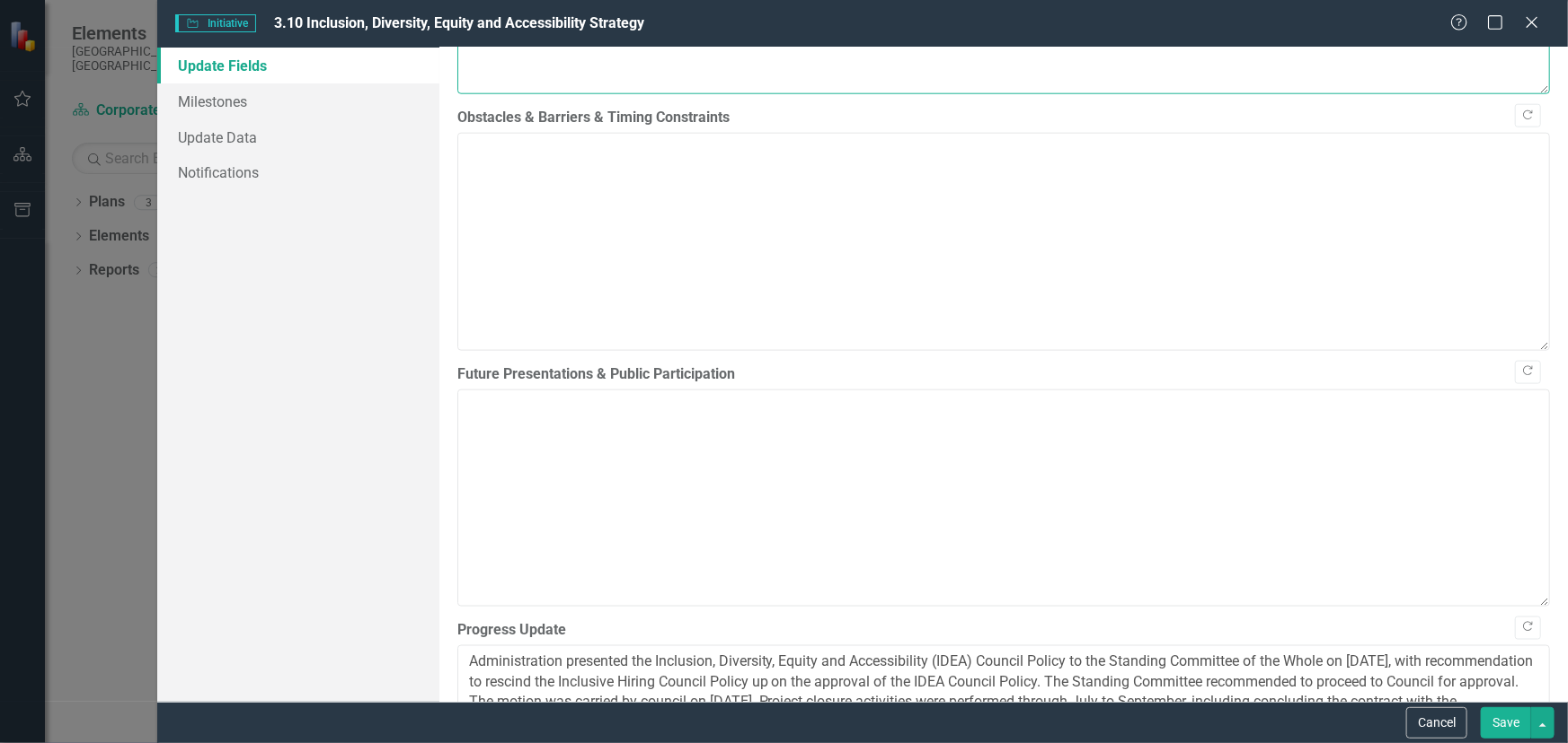
scroll to position [1299, 0]
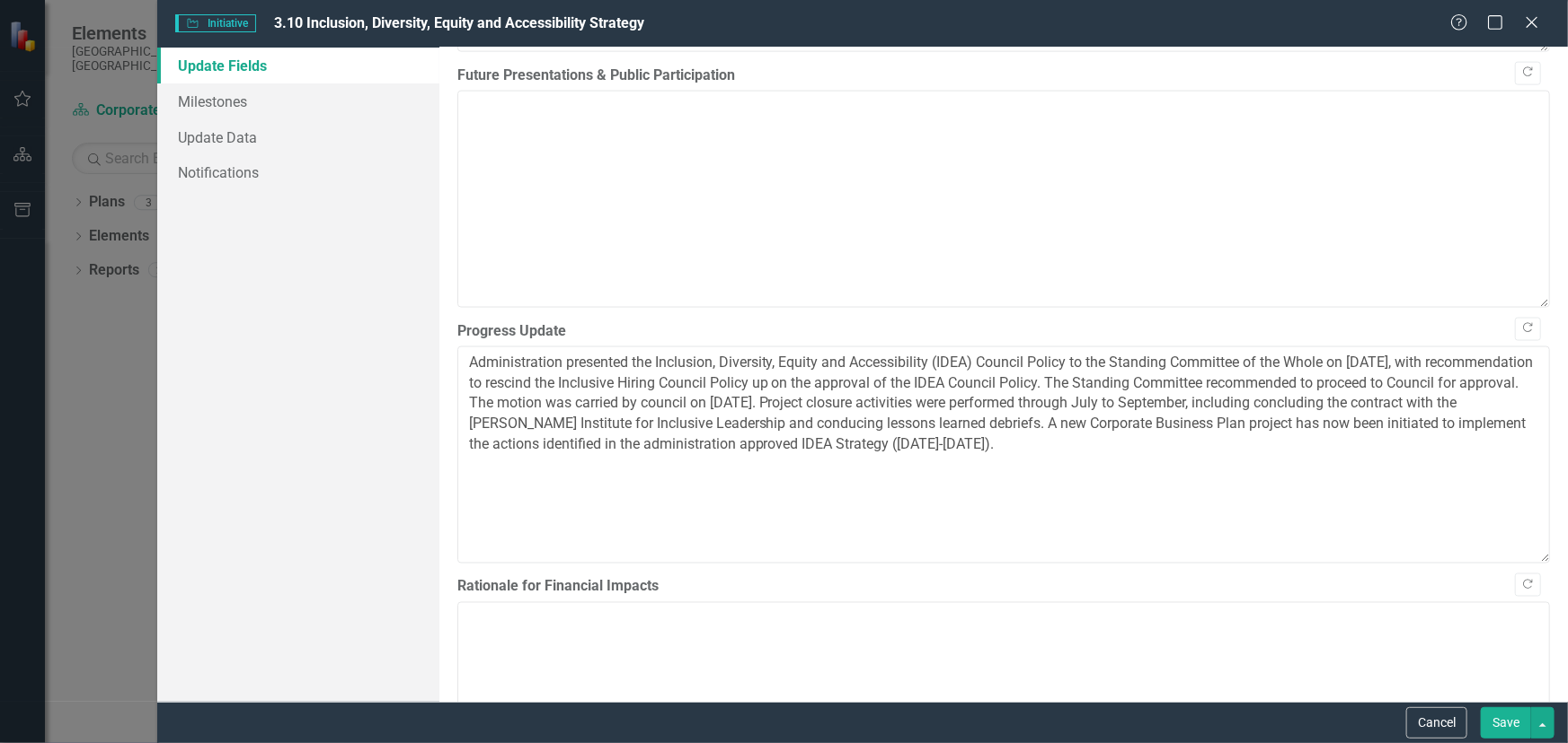
type textarea "The IDEA Strategy Development Project is now concluded. A new Corporate Busines…"
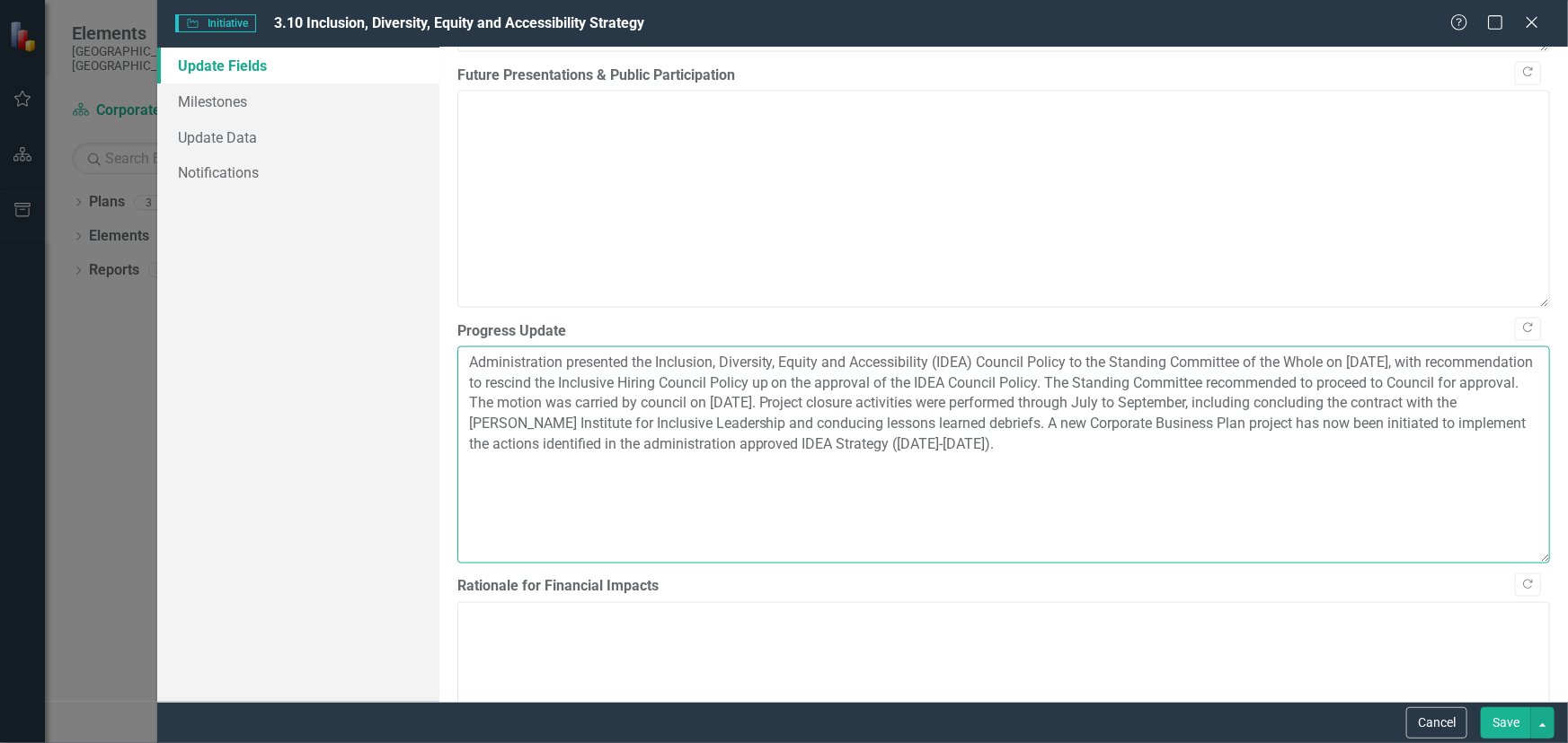
click at [1406, 500] on textarea "Administration presented the Inclusion, Diversity, Equity and Accessibility (ID…" at bounding box center [1003, 455] width 1092 height 218
click at [1406, 499] on textarea "Administration presented the Inclusion, Diversity, Equity and Accessibility (ID…" at bounding box center [1003, 455] width 1092 height 218
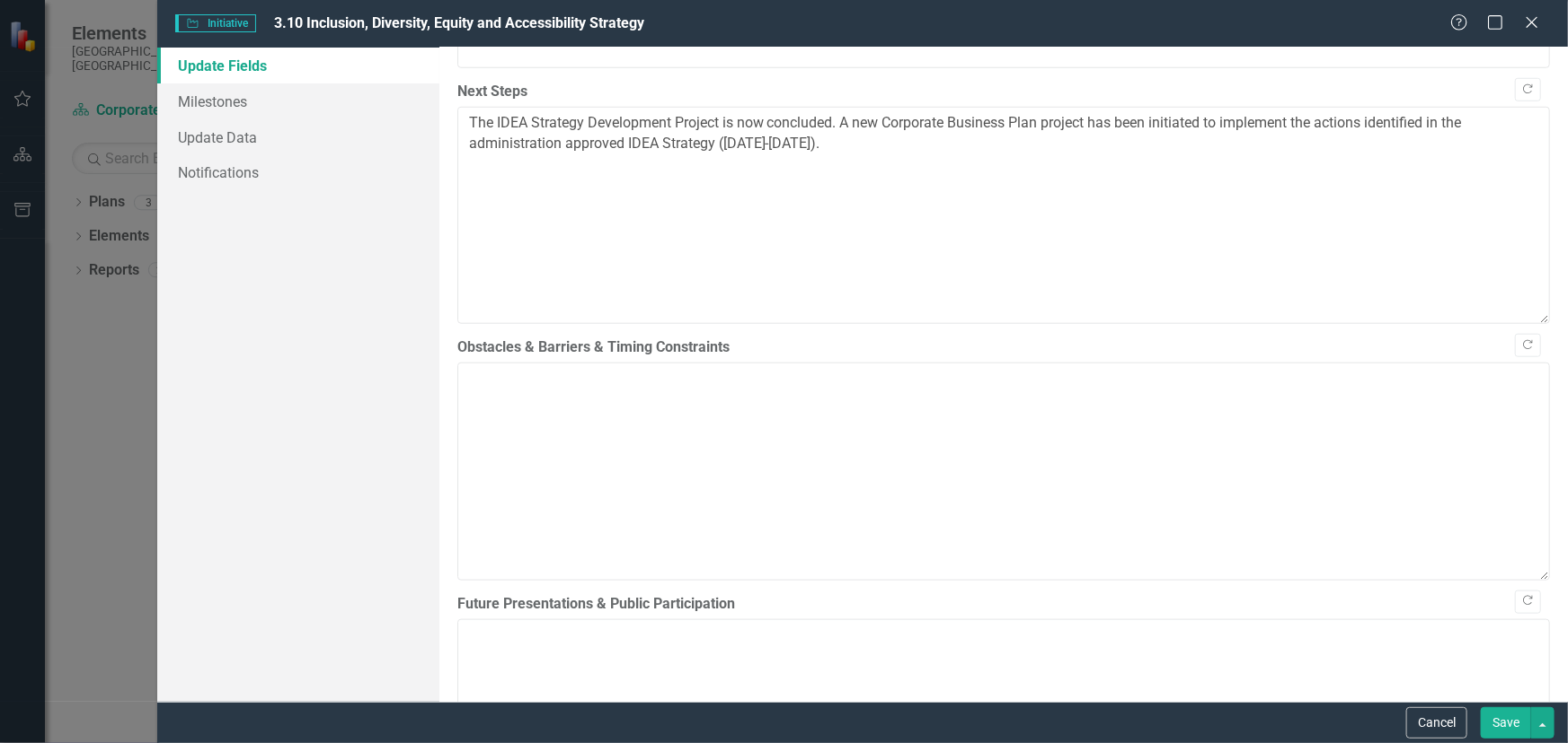
scroll to position [754, 0]
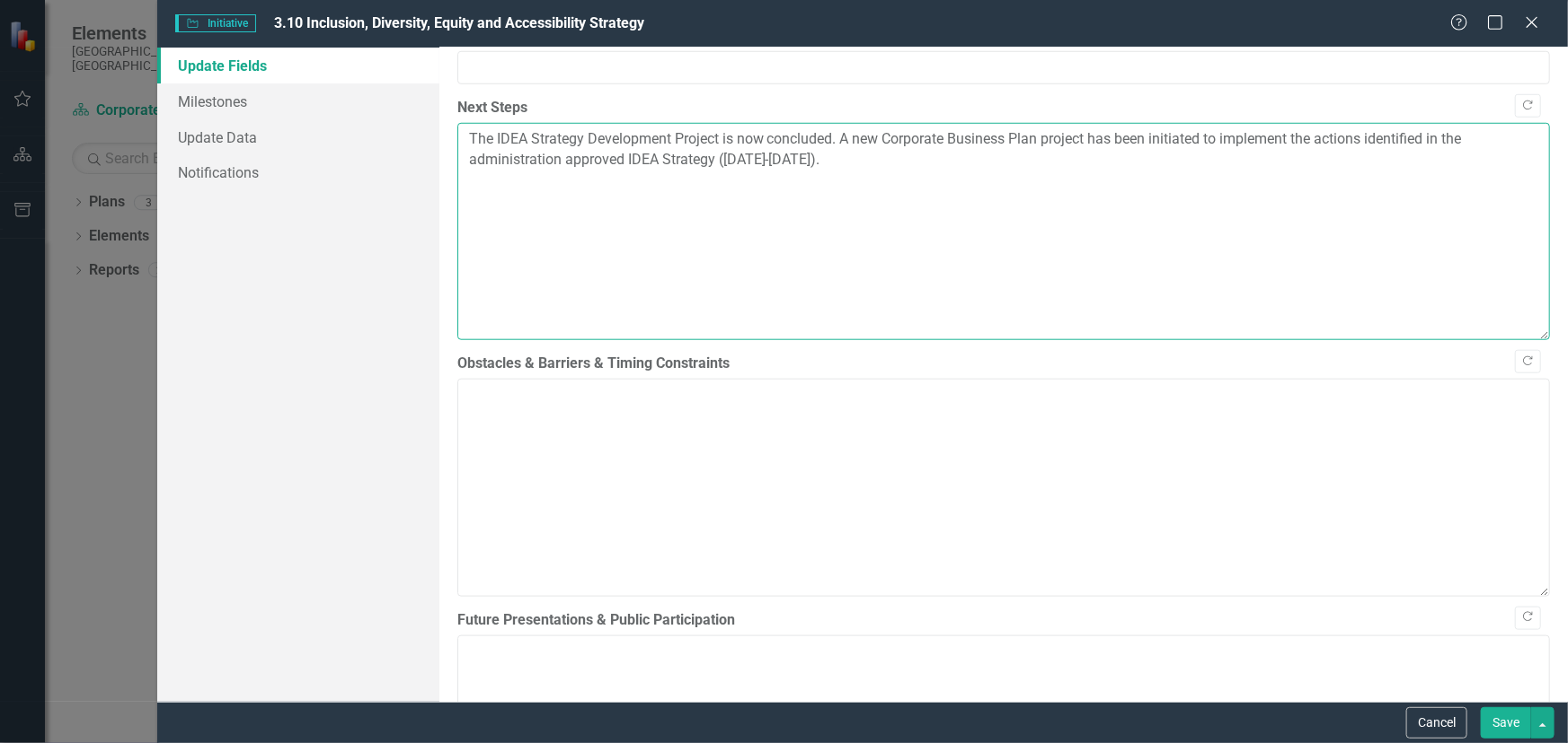
click at [809, 211] on textarea "The IDEA Strategy Development Project is now concluded. A new Corporate Busines…" at bounding box center [1003, 231] width 1092 height 218
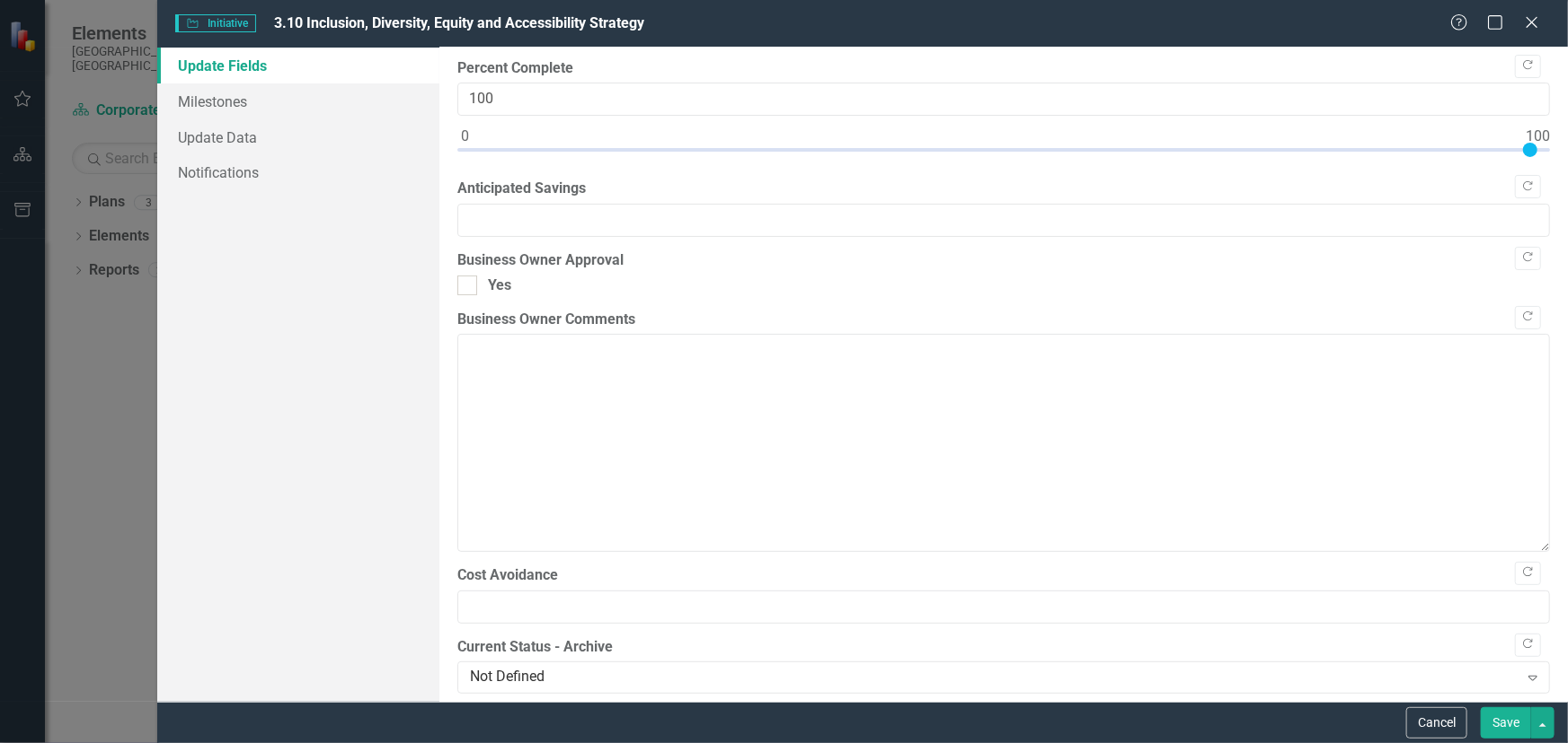
scroll to position [0, 0]
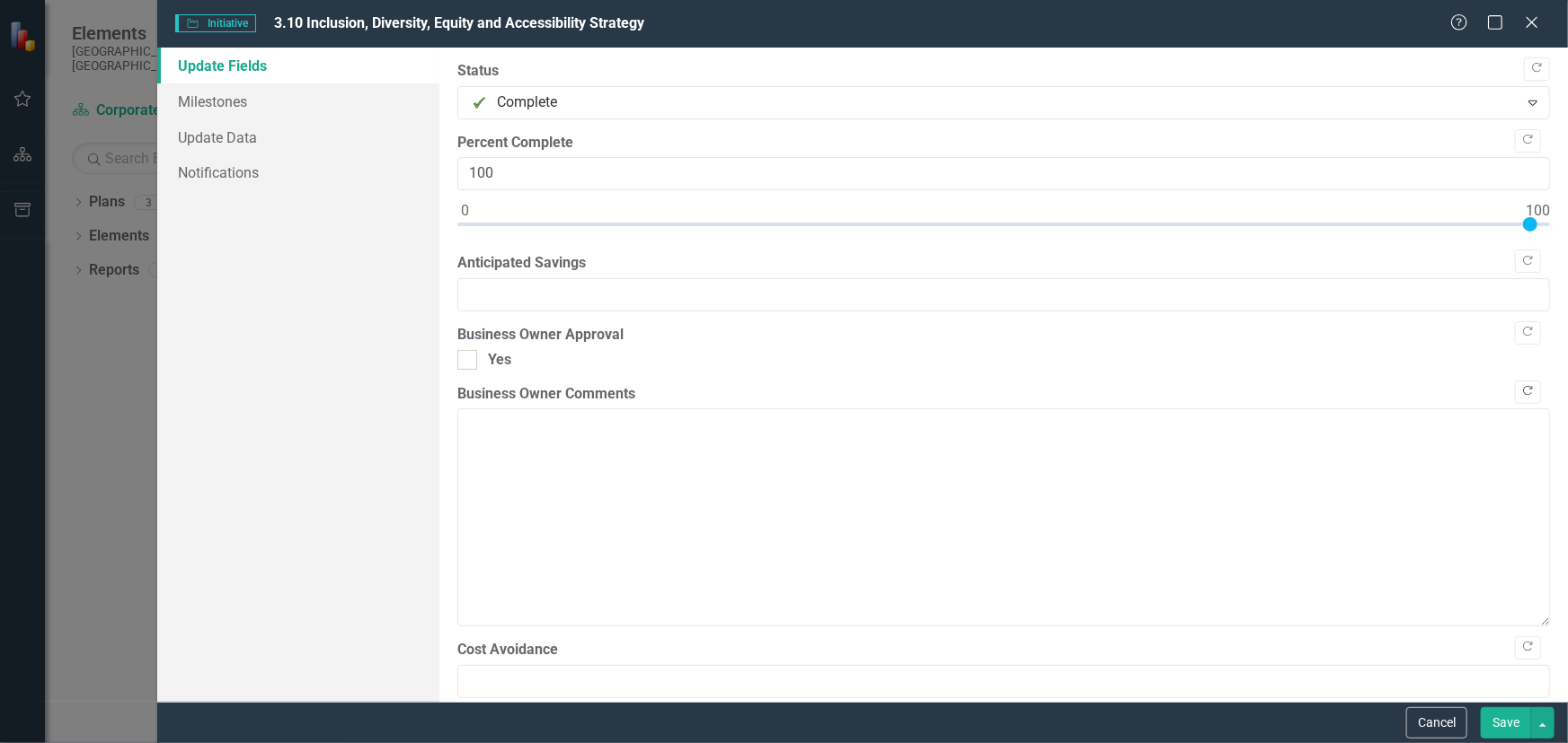
click at [1521, 397] on icon "Copy Forward" at bounding box center [1527, 392] width 14 height 11
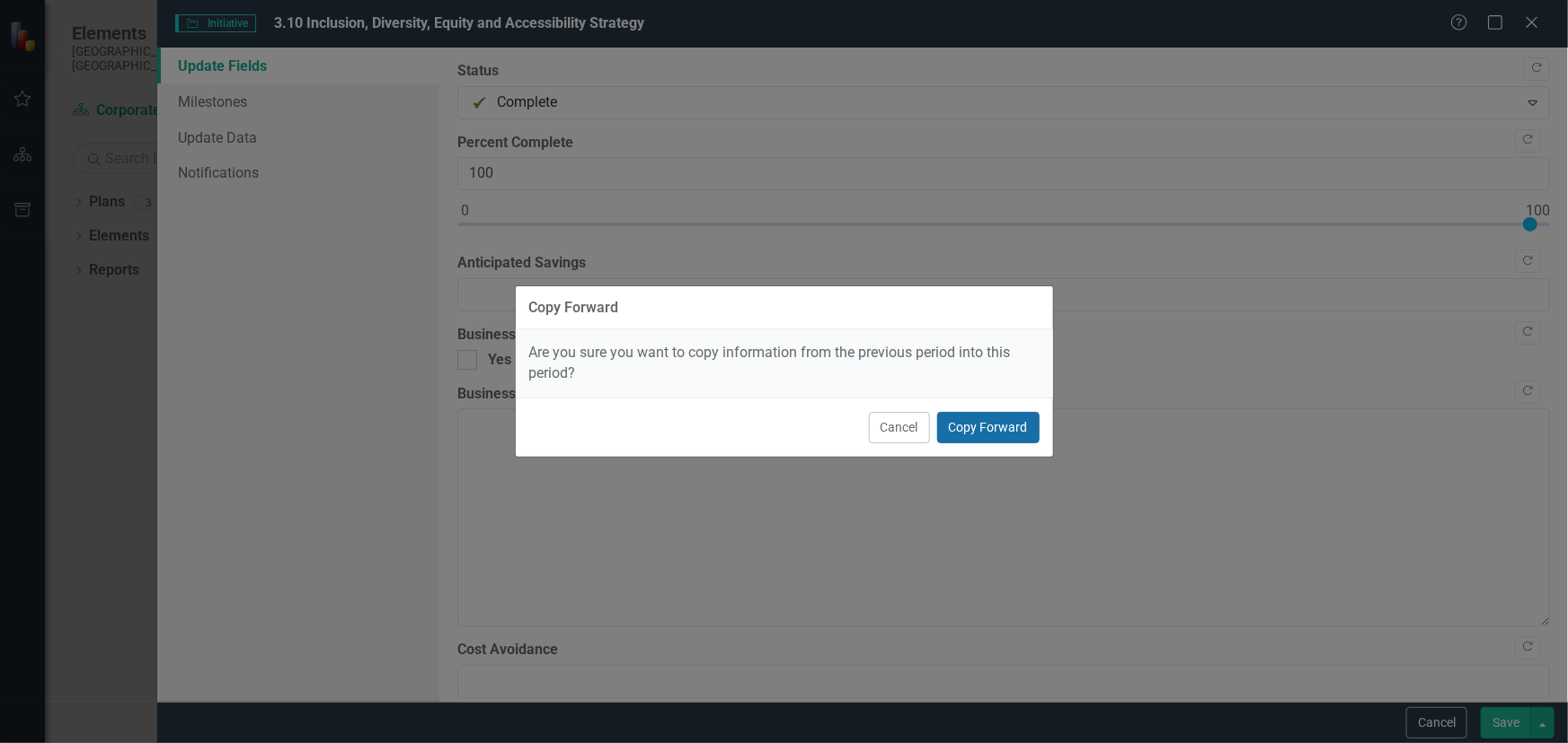
click at [958, 423] on button "Copy Forward" at bounding box center [988, 428] width 102 height 32
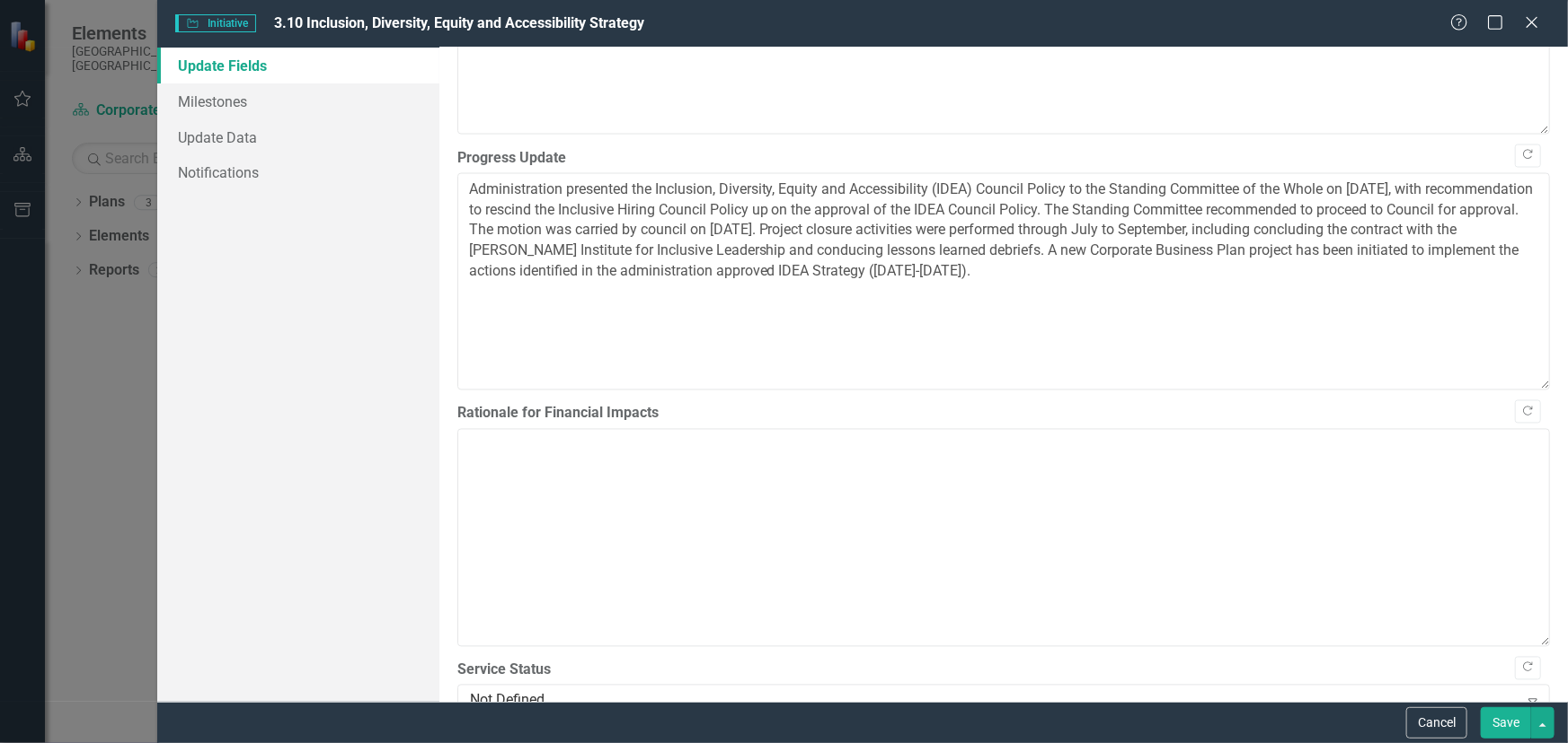
scroll to position [1496, 0]
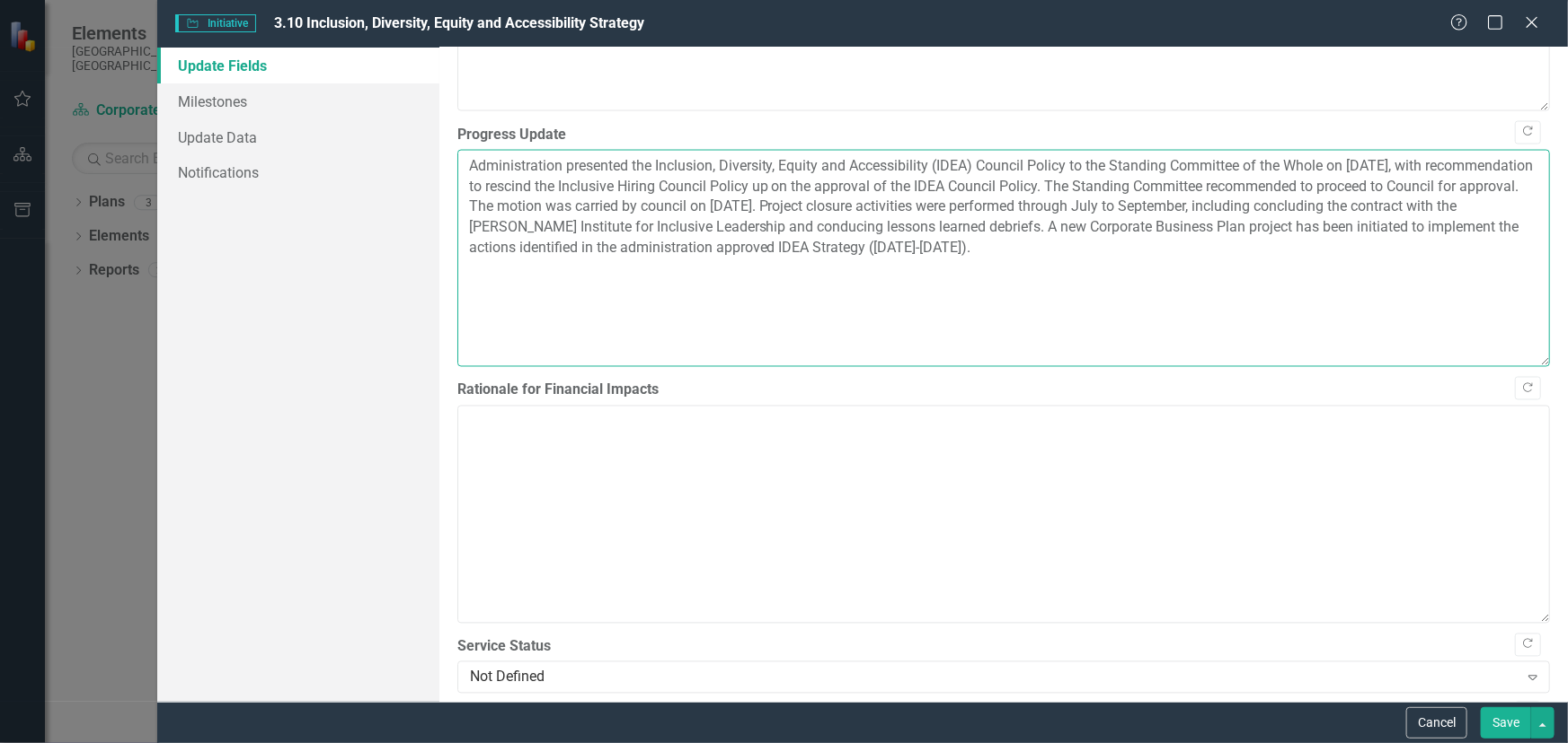
click at [935, 296] on textarea "Administration presented the Inclusion, Diversity, Equity and Accessibility (ID…" at bounding box center [1003, 259] width 1092 height 218
click at [1118, 298] on textarea "Administration presented the Inclusion, Diversity, Equity and Accessibility (ID…" at bounding box center [1003, 259] width 1092 height 218
click at [876, 300] on textarea "Administration presented the Inclusion, Diversity, Equity and Accessibility (ID…" at bounding box center [1003, 259] width 1092 height 218
click at [1110, 296] on textarea "Administration presented the Inclusion, Diversity, Equity and Accessibility (ID…" at bounding box center [1003, 259] width 1092 height 218
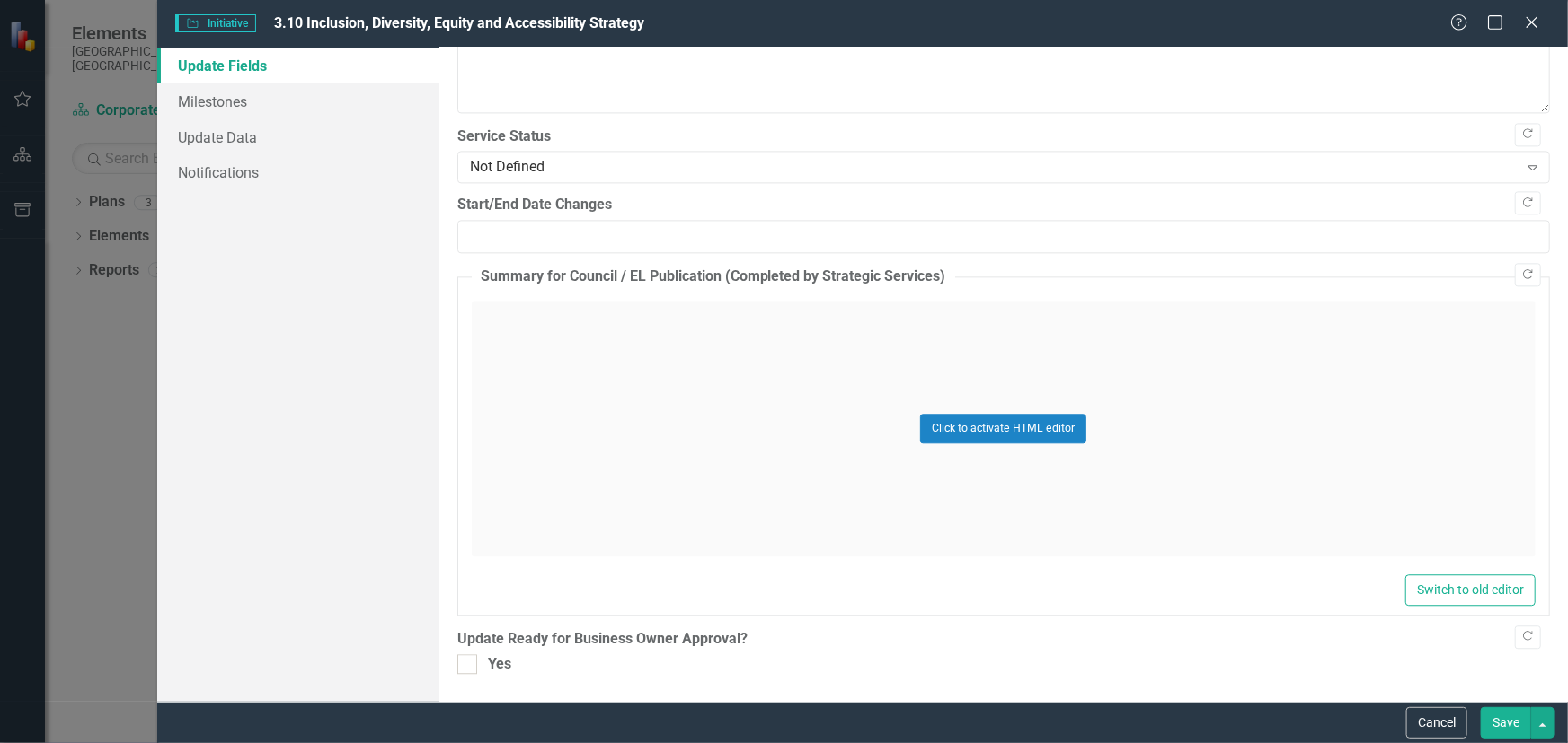
scroll to position [2114, 0]
type textarea "Administration presented the Inclusion, Diversity, Equity and Accessibility (ID…"
click at [462, 660] on input "Yes" at bounding box center [463, 660] width 12 height 12
checkbox input "true"
click at [1506, 727] on button "Save" at bounding box center [1505, 723] width 50 height 32
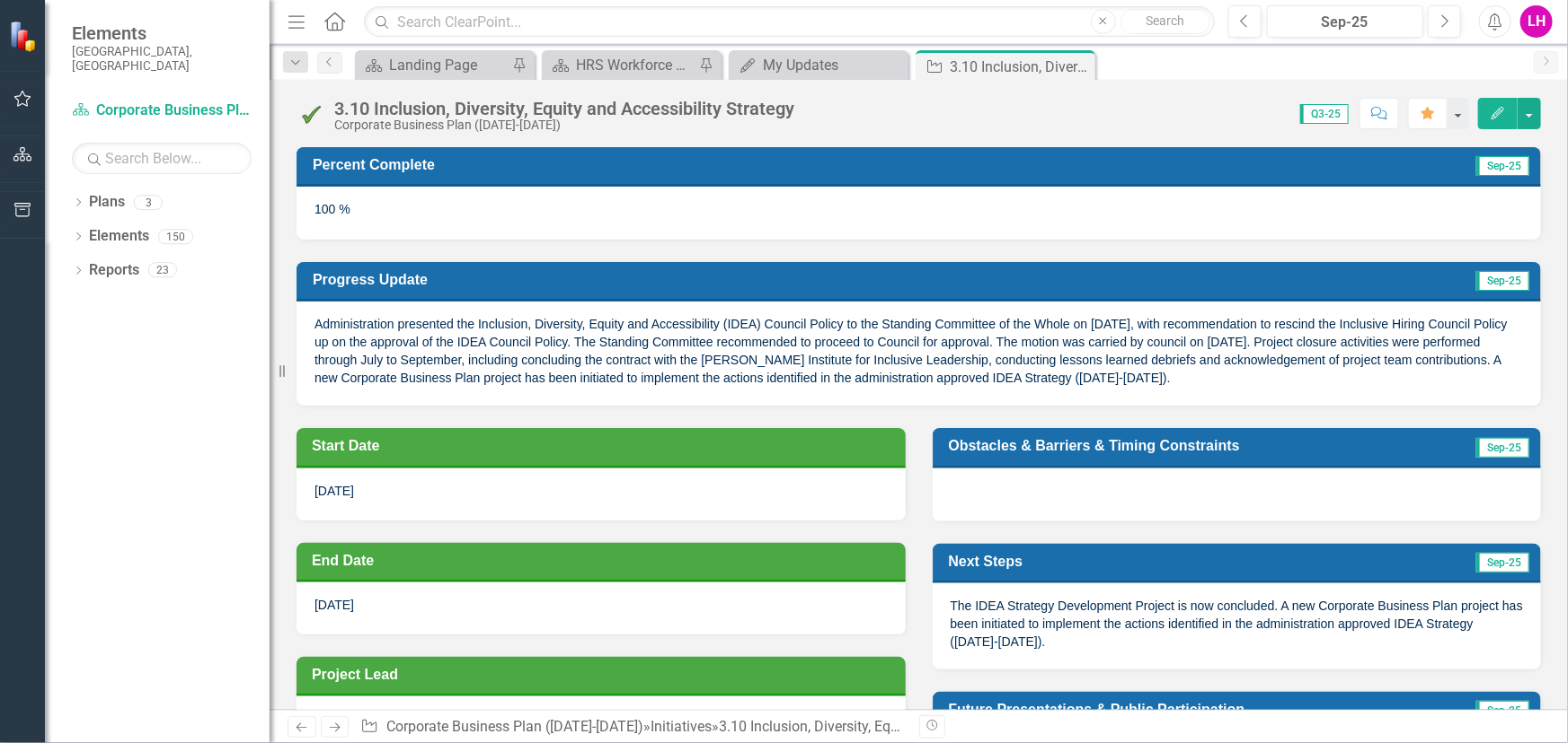
scroll to position [0, 0]
click at [1085, 69] on icon "Close" at bounding box center [1078, 66] width 18 height 15
click at [893, 66] on icon at bounding box center [891, 66] width 10 height 10
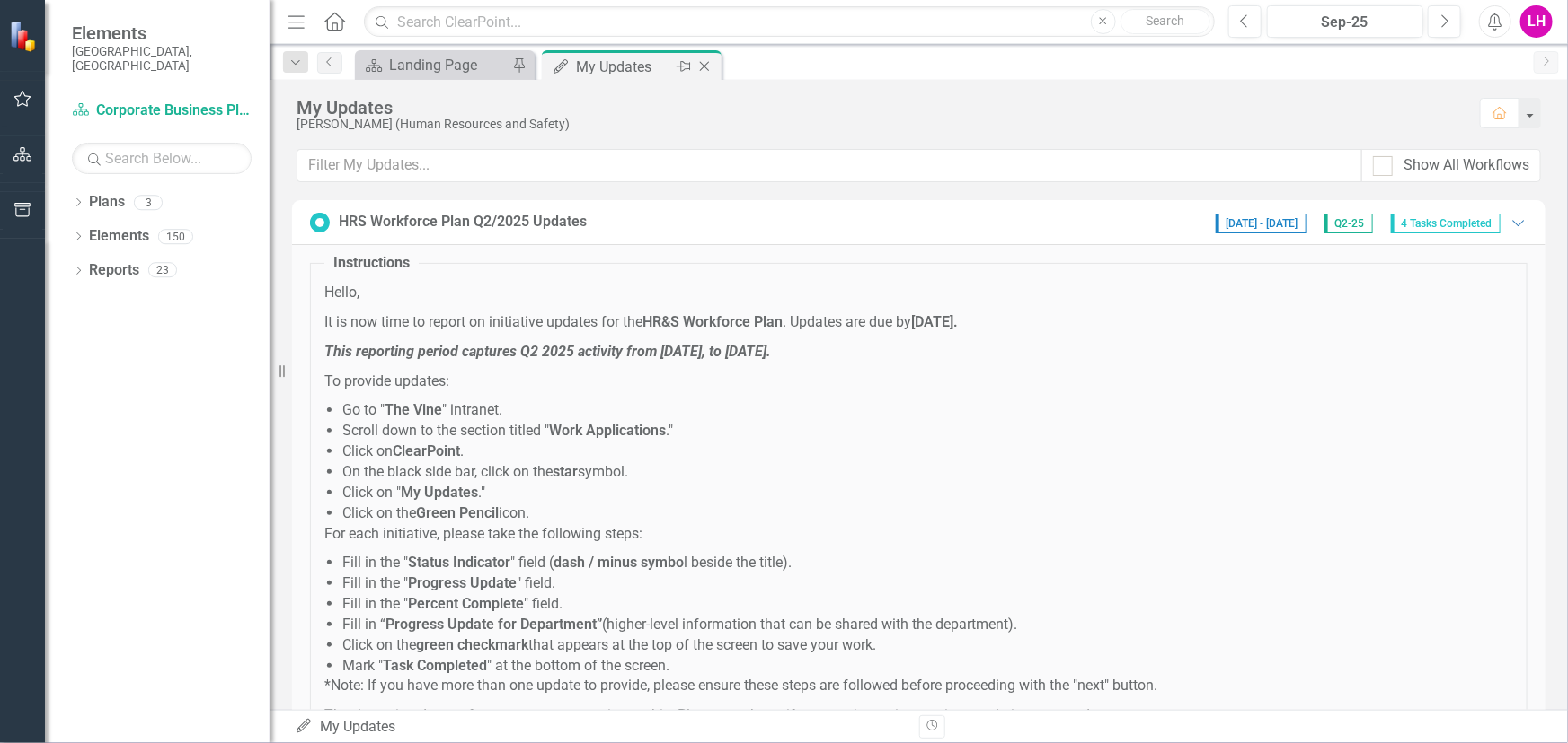
click at [638, 66] on div "My Updates" at bounding box center [624, 66] width 97 height 23
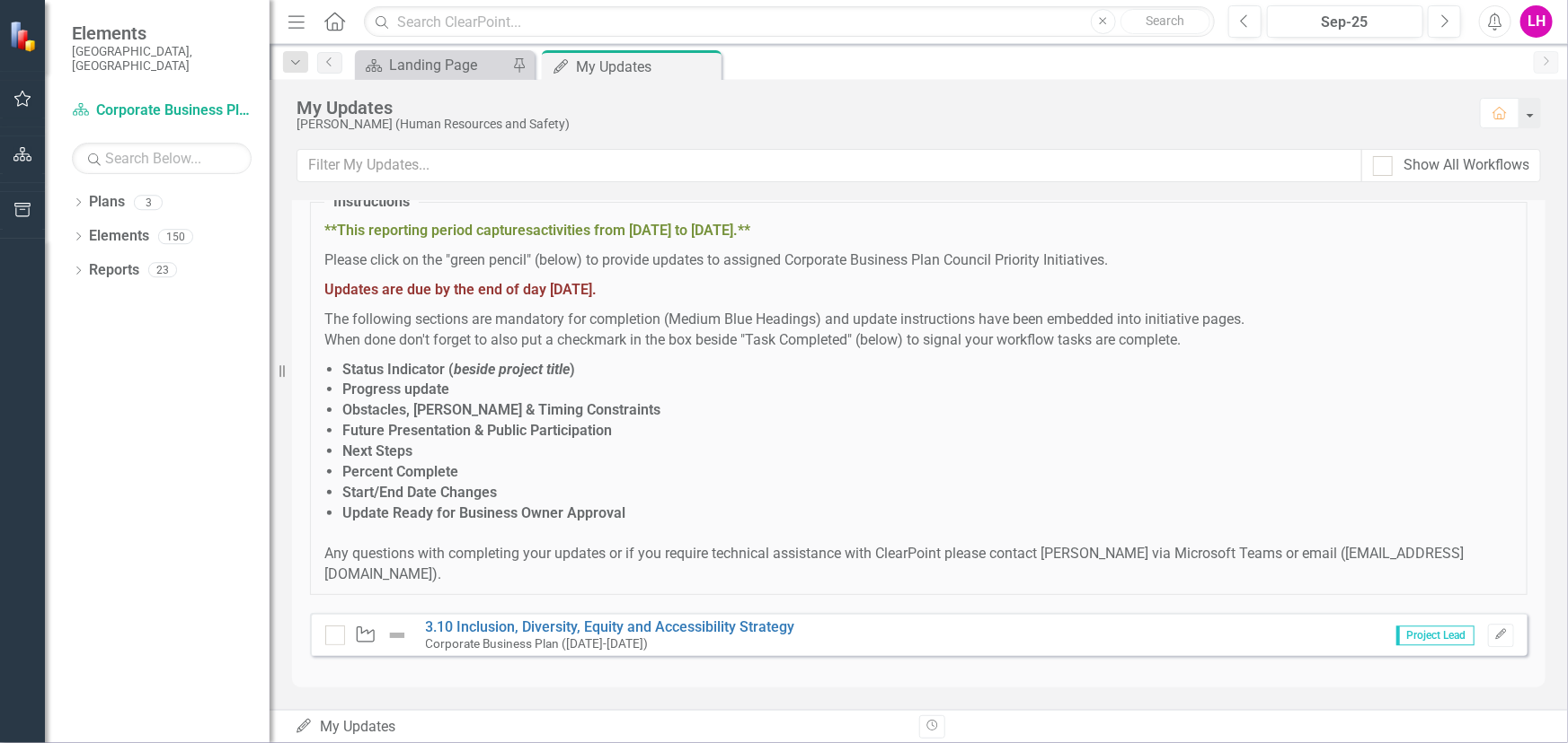
scroll to position [2338, 0]
click at [334, 636] on div at bounding box center [335, 636] width 20 height 20
click at [334, 636] on input "checkbox" at bounding box center [331, 631] width 12 height 12
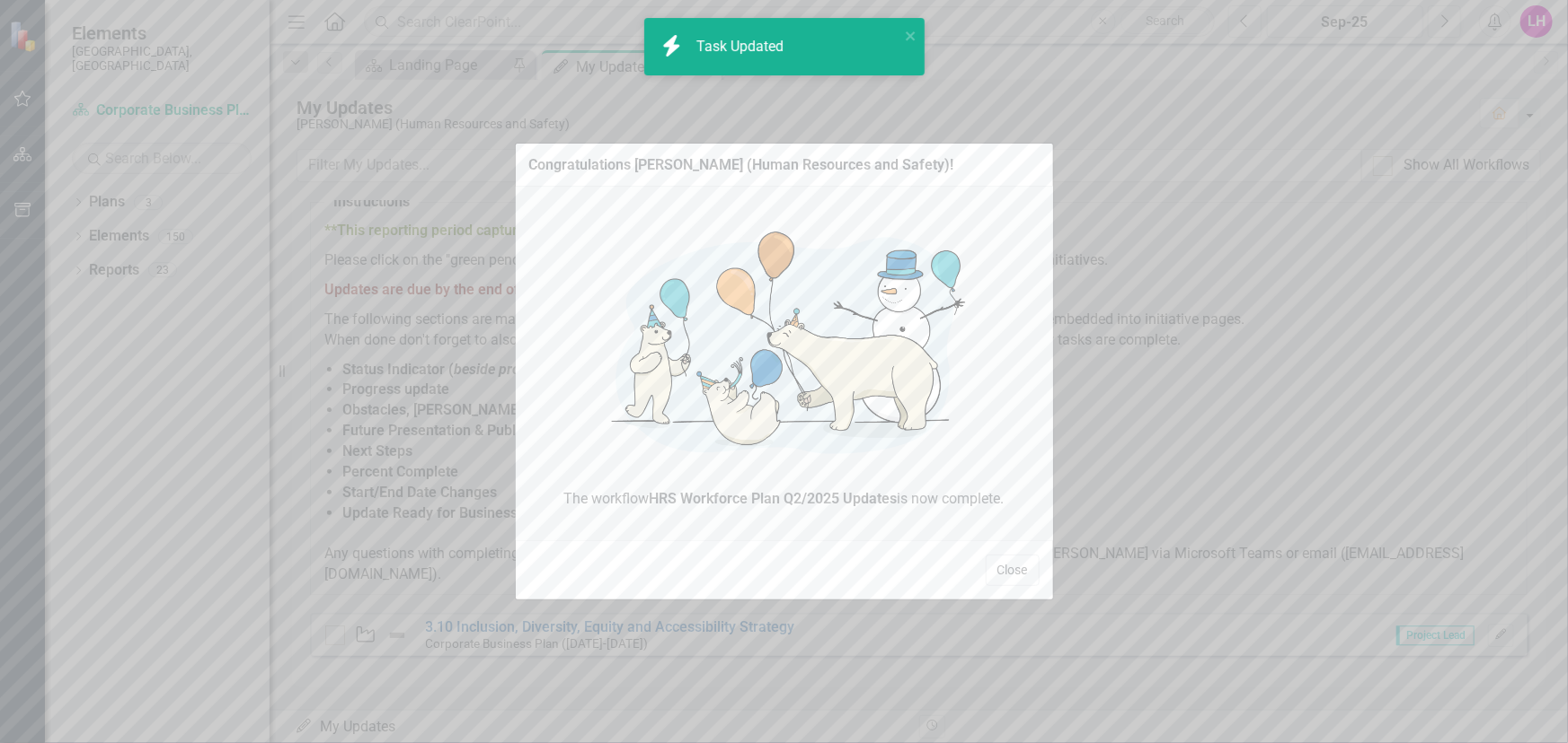
checkbox input "true"
click at [1014, 581] on button "Close" at bounding box center [1012, 570] width 54 height 32
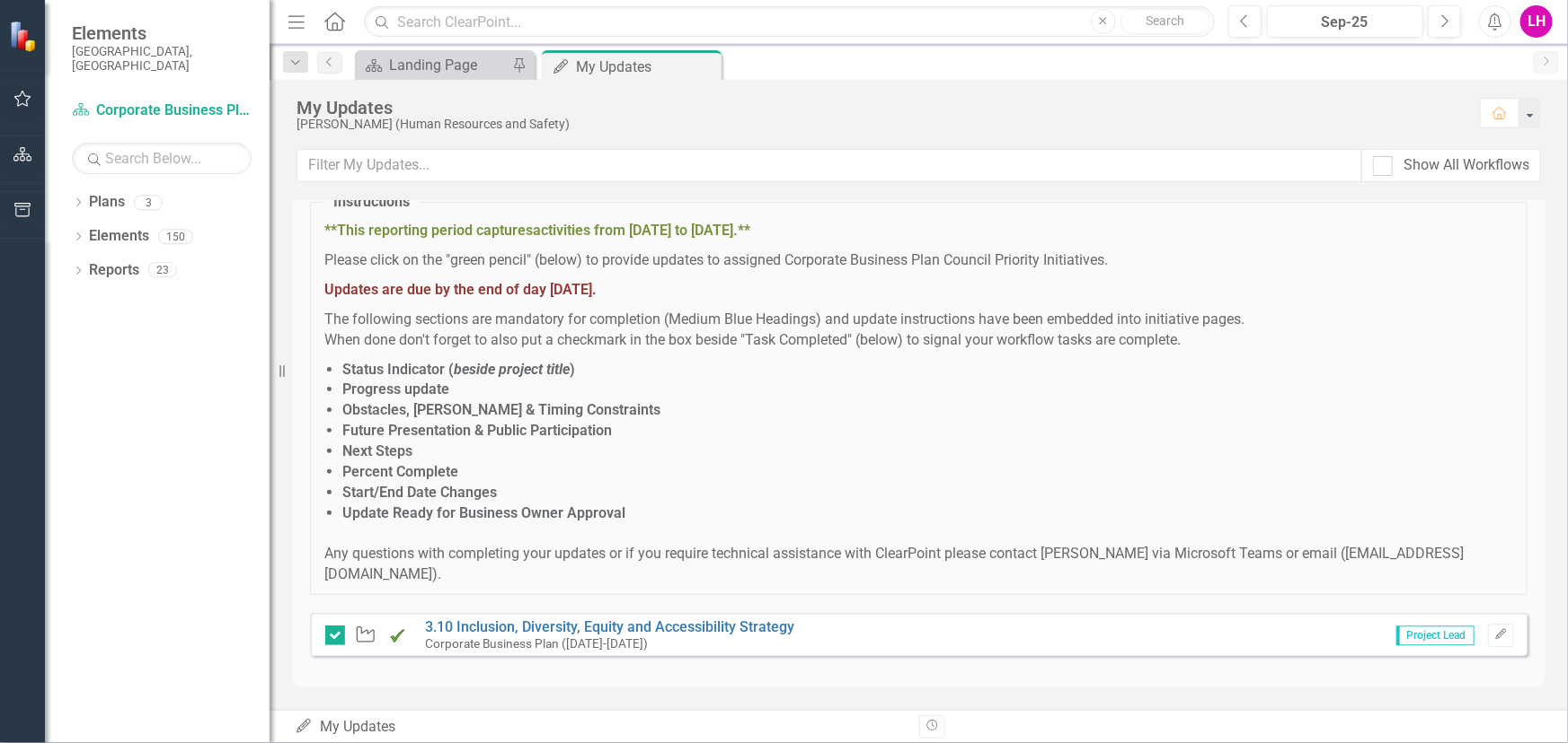
click at [346, 718] on div "My Updates My Updates" at bounding box center [600, 728] width 611 height 21
click at [348, 725] on div "My Updates My Updates" at bounding box center [600, 728] width 611 height 21
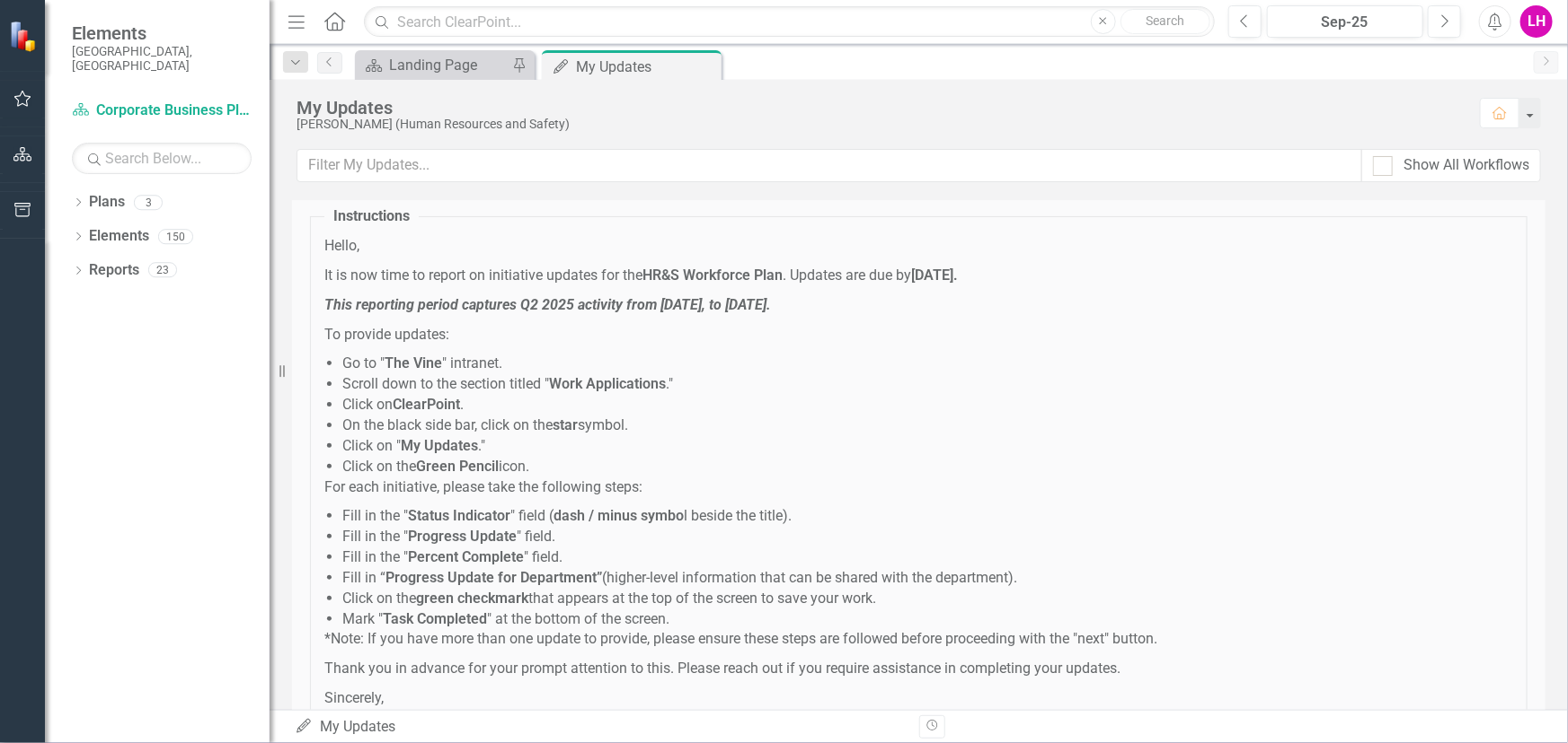
scroll to position [0, 0]
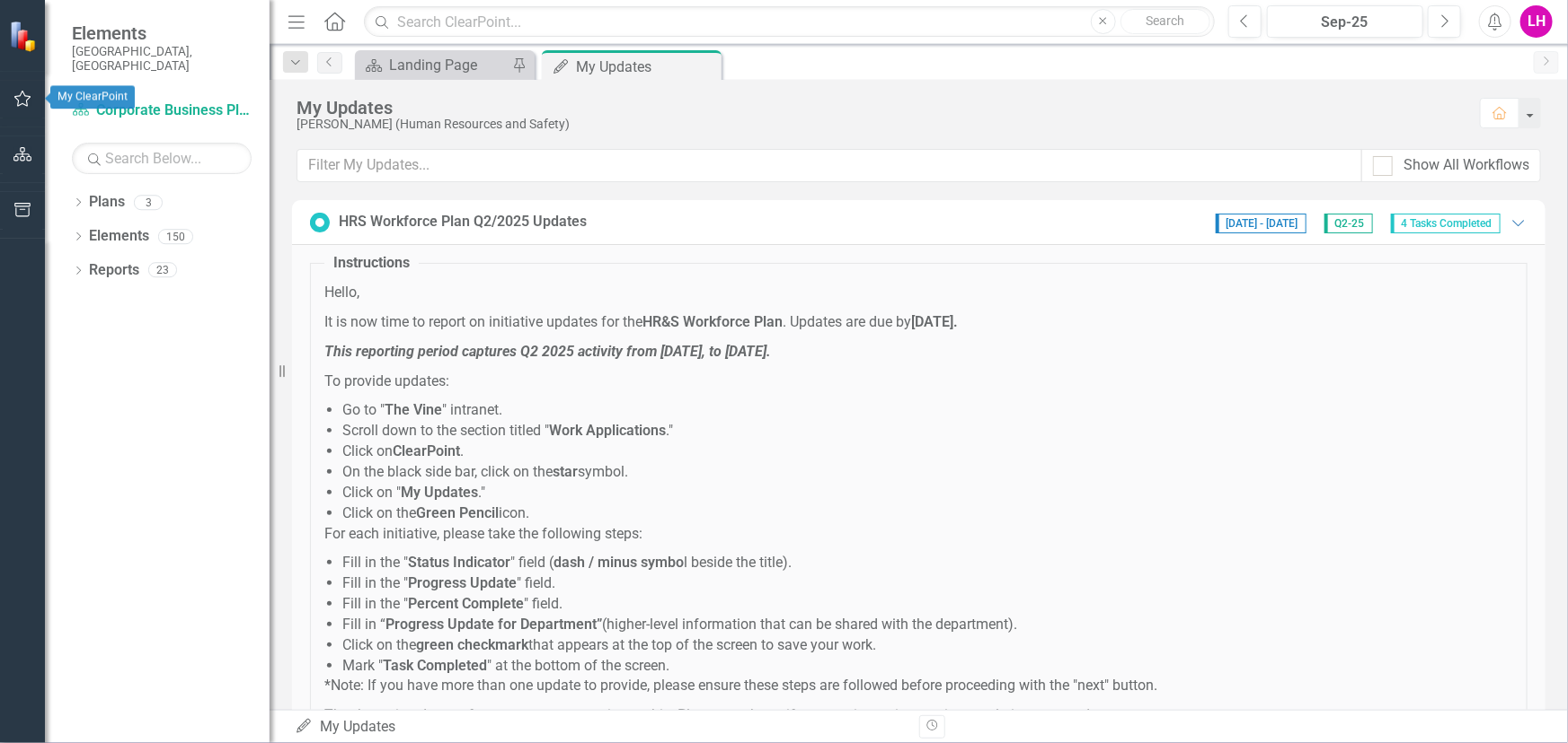
click at [28, 98] on icon "button" at bounding box center [23, 99] width 19 height 15
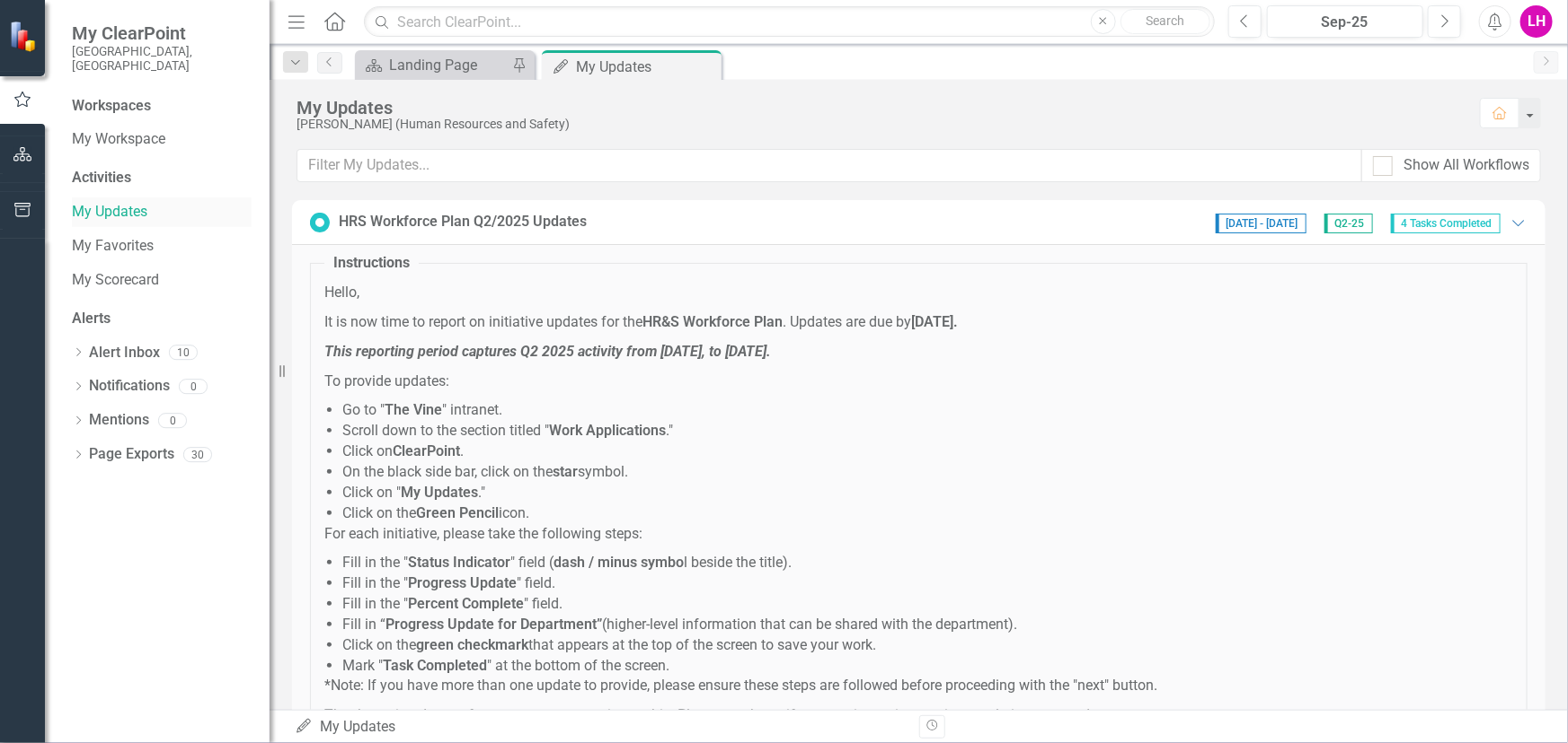
click at [107, 202] on link "My Updates" at bounding box center [161, 212] width 179 height 21
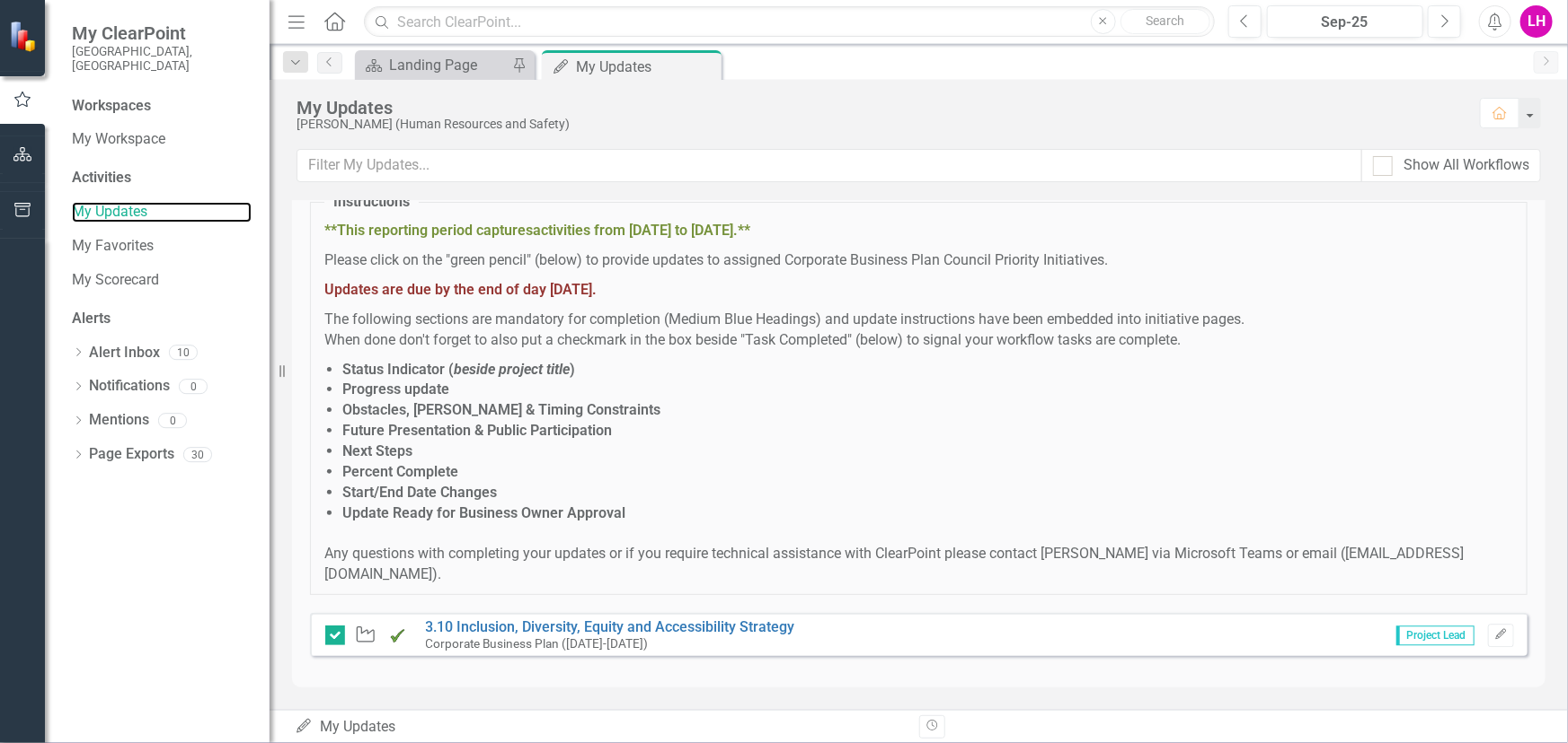
scroll to position [2338, 0]
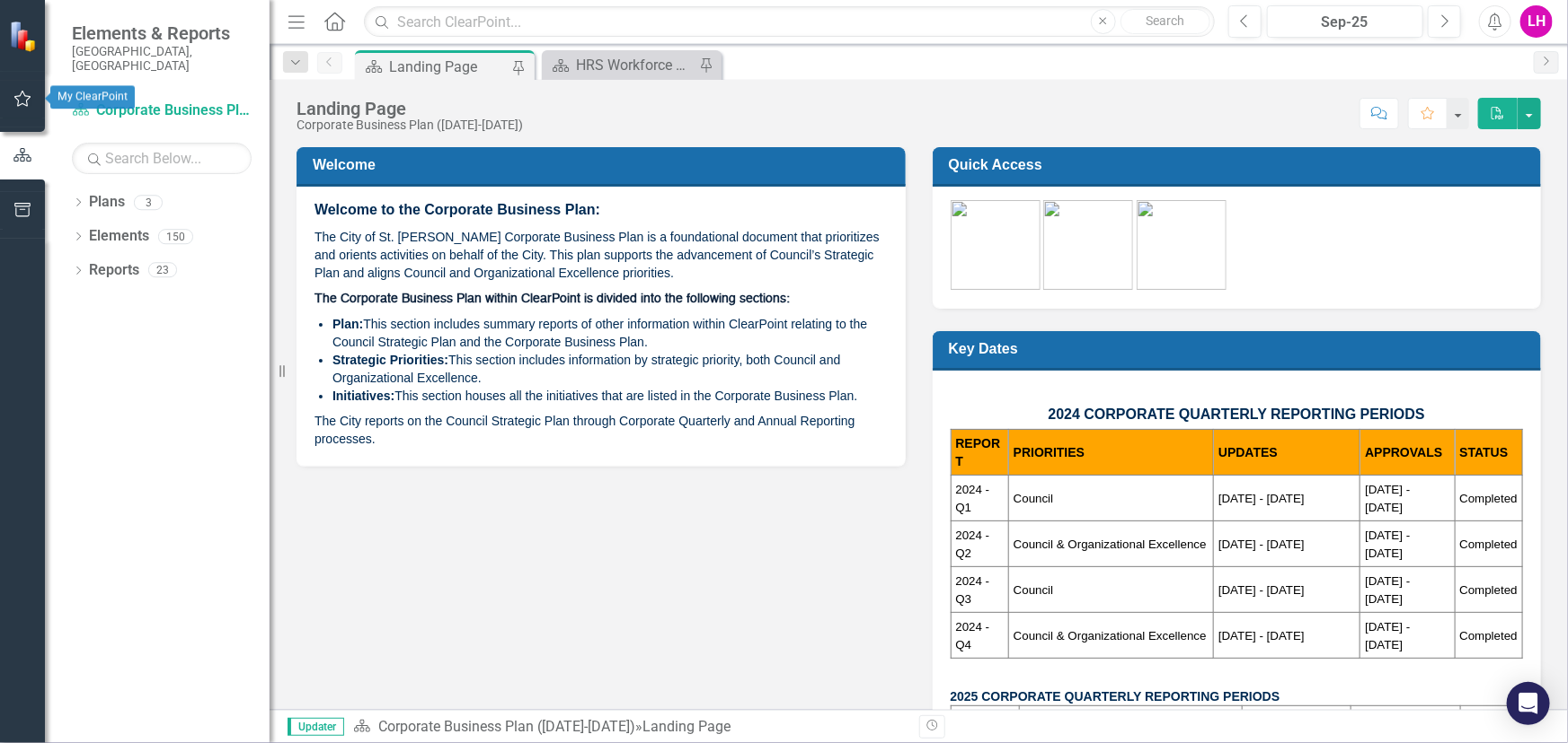
click at [16, 101] on icon "button" at bounding box center [23, 99] width 19 height 15
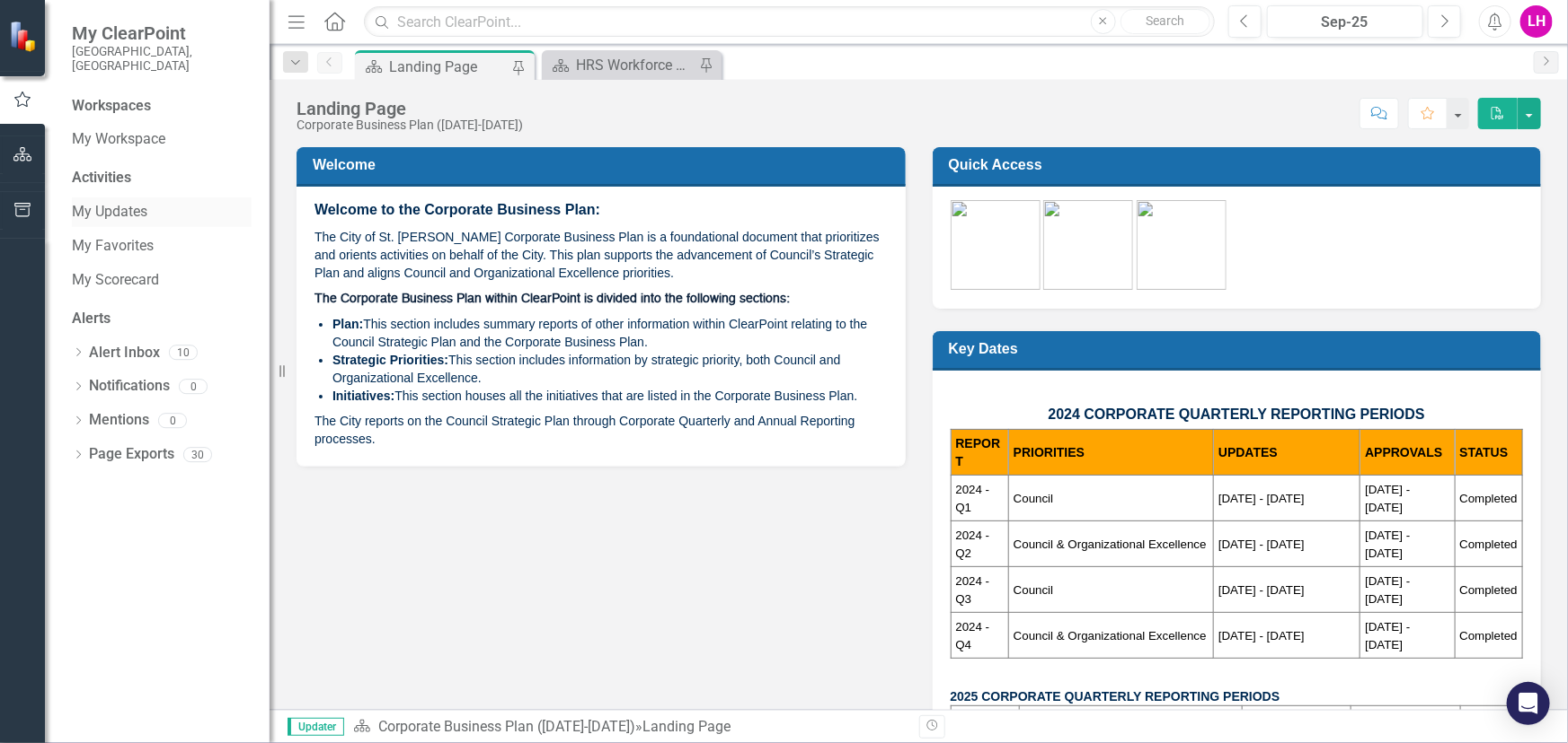
click at [106, 202] on link "My Updates" at bounding box center [161, 212] width 179 height 21
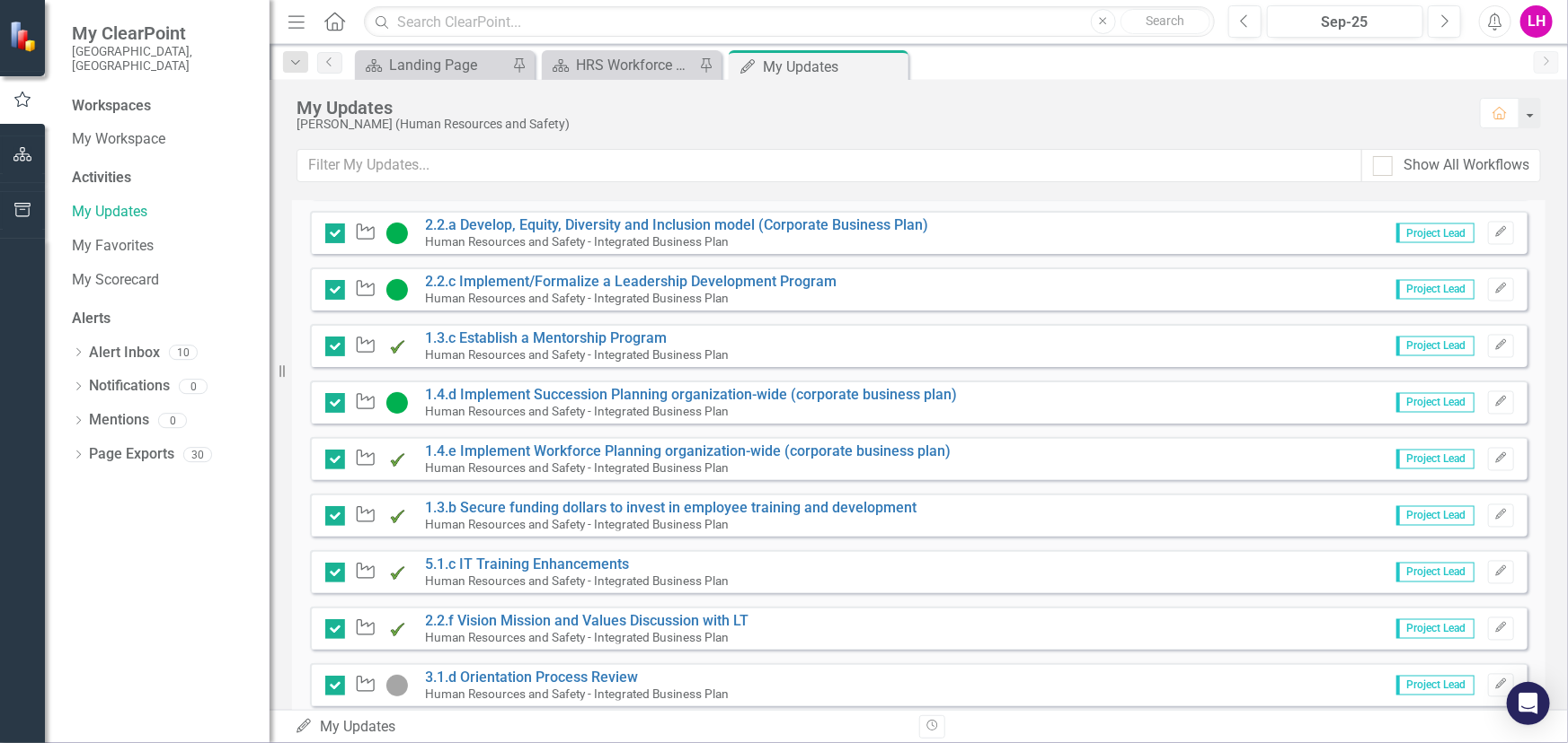
scroll to position [1658, 0]
